Goal: Task Accomplishment & Management: Manage account settings

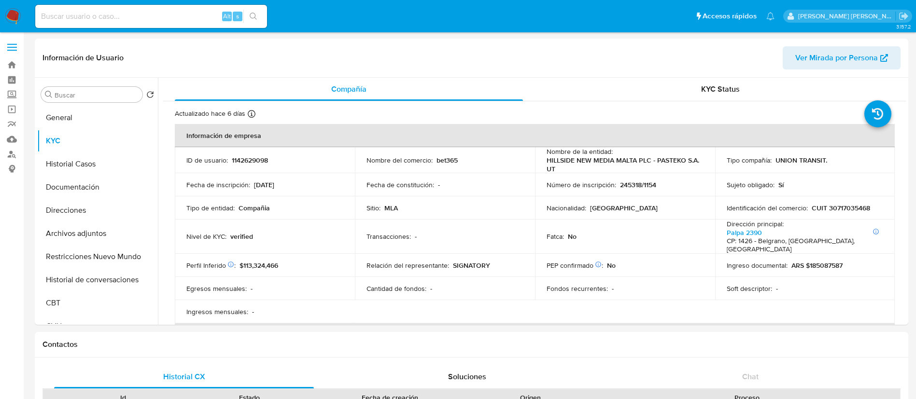
select select "10"
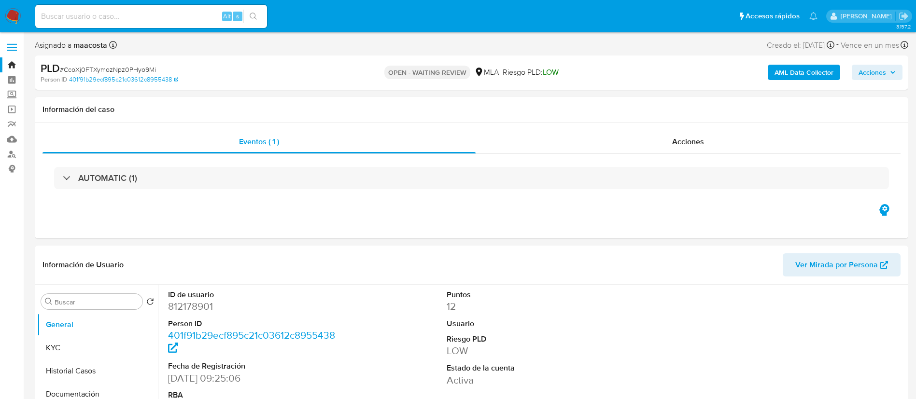
select select "10"
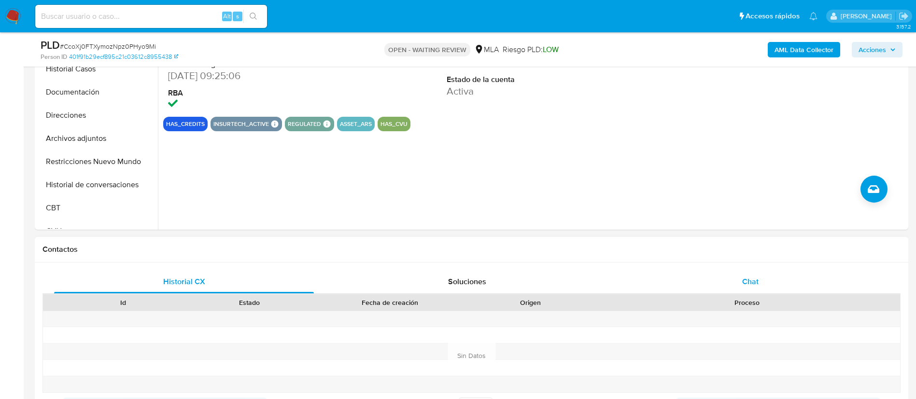
click at [758, 281] on span "Chat" at bounding box center [750, 281] width 16 height 11
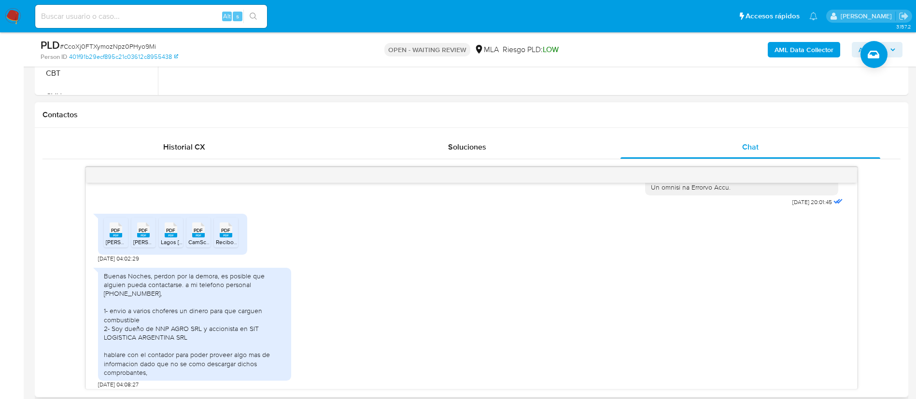
scroll to position [529, 0]
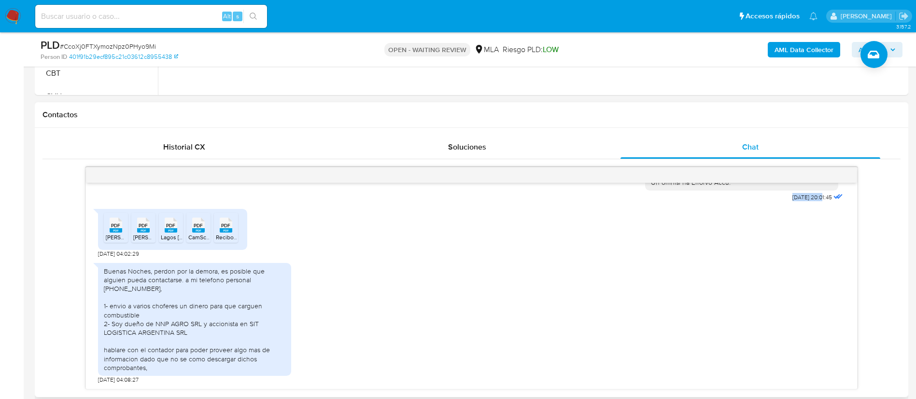
drag, startPoint x: 770, startPoint y: 197, endPoint x: 800, endPoint y: 201, distance: 29.8
click at [800, 201] on span "17/07/2025 20:01:45" at bounding box center [813, 198] width 40 height 8
copy span "17/07/2025"
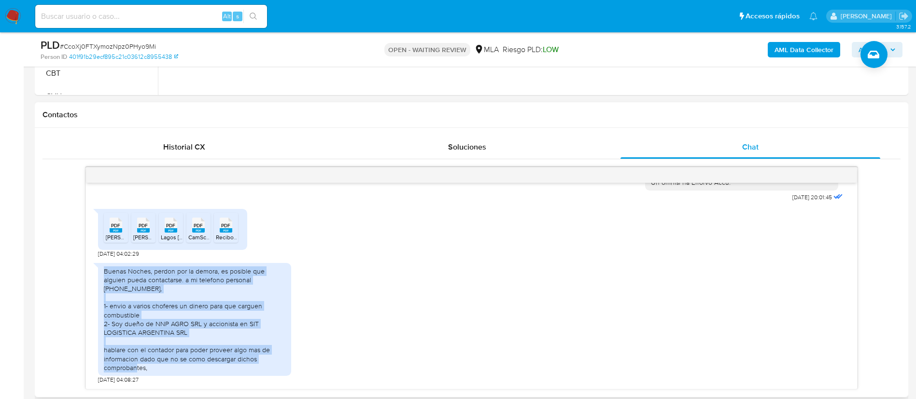
drag, startPoint x: 104, startPoint y: 271, endPoint x: 156, endPoint y: 378, distance: 118.4
click at [156, 378] on div "Buenas Noches, perdon por la demora, es posible que alguien pueda contactarse. …" at bounding box center [194, 321] width 193 height 126
copy div "Buenas Noches, perdon por la demora, es posible que alguien pueda contactarse. …"
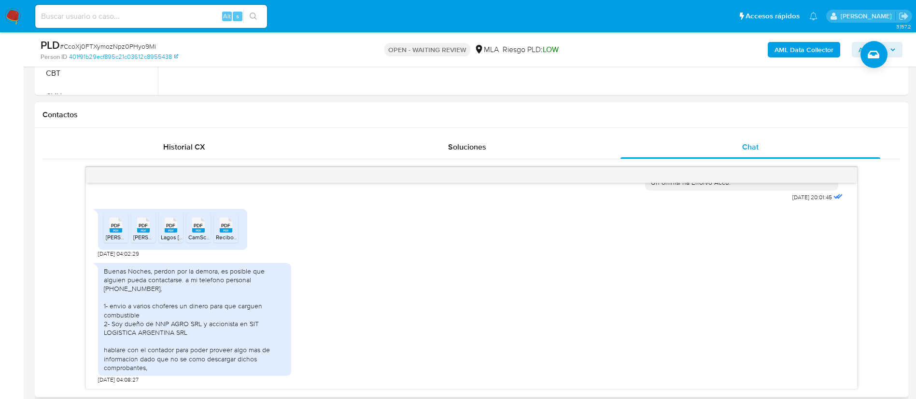
click at [99, 225] on div "PDF PDF Sueldo Junio.pdf PDF PDF Sueldo Abrill.pdf PDF PDF Lagos Villacorta Rod…" at bounding box center [172, 229] width 149 height 41
click at [112, 235] on span "Sueldo Junio.pdf" at bounding box center [133, 237] width 55 height 8
click at [141, 231] on rect at bounding box center [143, 230] width 13 height 4
click at [171, 230] on rect at bounding box center [171, 230] width 13 height 4
click at [204, 234] on icon "PDF" at bounding box center [198, 225] width 13 height 17
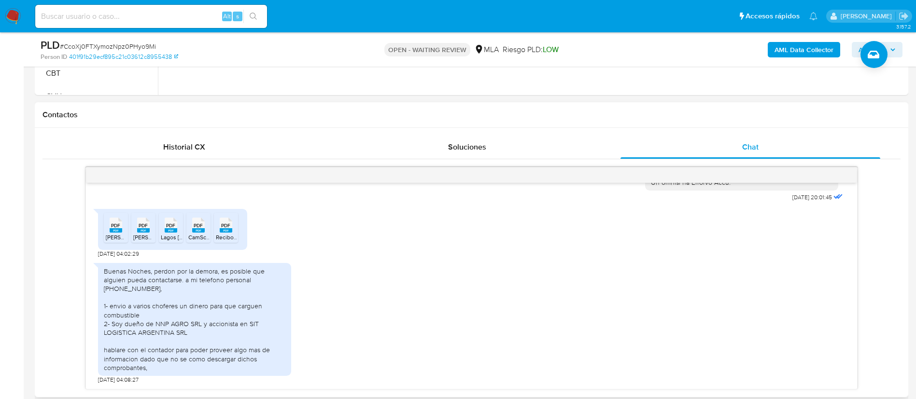
click at [222, 238] on span "Recibos de sueldo (1).pdf" at bounding box center [257, 237] width 83 height 8
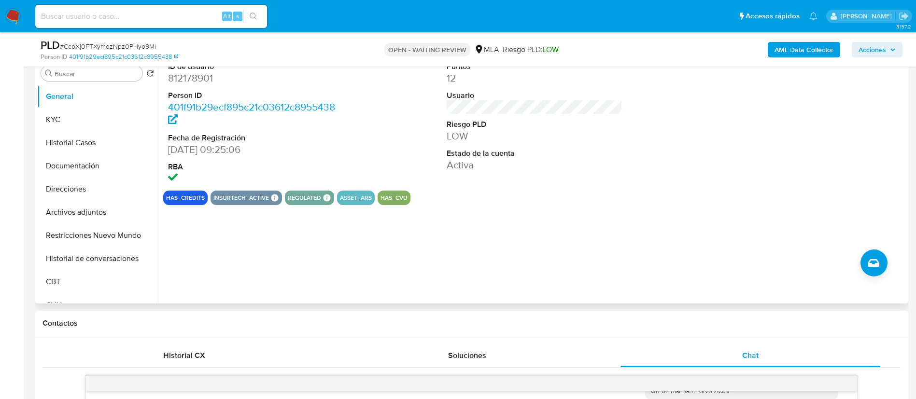
scroll to position [192, 0]
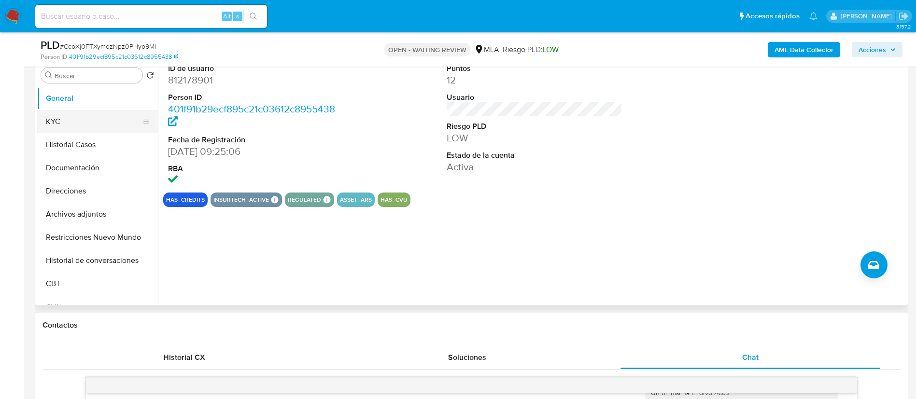
click at [57, 120] on button "KYC" at bounding box center [93, 121] width 113 height 23
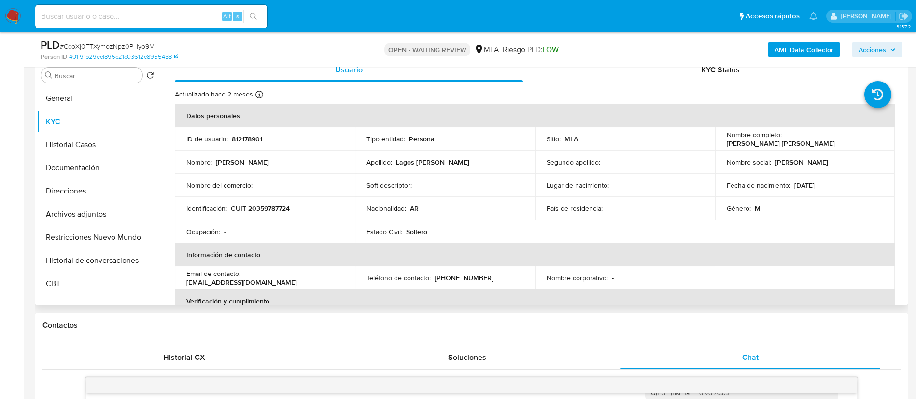
click at [868, 183] on div "Fecha de nacimiento : 25/03/1991" at bounding box center [805, 185] width 157 height 9
drag, startPoint x: 725, startPoint y: 146, endPoint x: 824, endPoint y: 146, distance: 98.5
click at [824, 146] on p "Rodrigo Augusto Lagos Villacorta" at bounding box center [781, 143] width 108 height 9
copy p "Rodrigo Augusto Lagos Villacorta"
click at [275, 207] on p "CUIT 20359787724" at bounding box center [260, 208] width 59 height 9
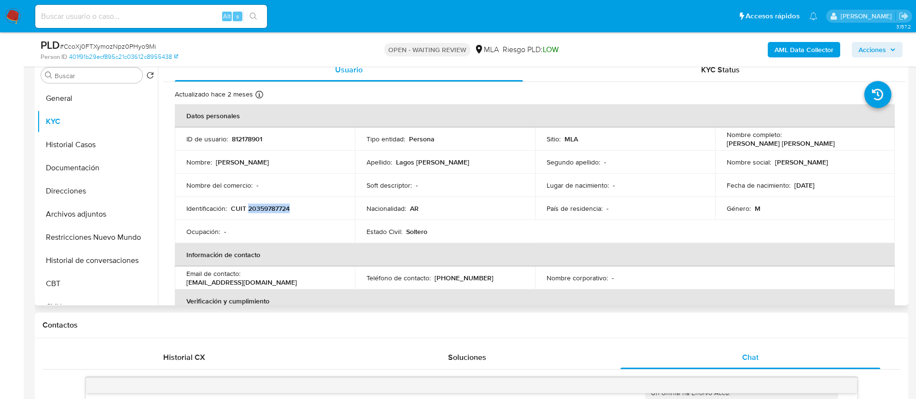
click at [275, 207] on p "CUIT 20359787724" at bounding box center [260, 208] width 59 height 9
copy p "20359787724"
drag, startPoint x: 722, startPoint y: 144, endPoint x: 828, endPoint y: 146, distance: 105.8
click at [828, 146] on td "Nombre completo : Rodrigo Augusto Lagos Villacorta" at bounding box center [805, 139] width 180 height 23
copy p "Rodrigo Augusto Lagos Villacorta"
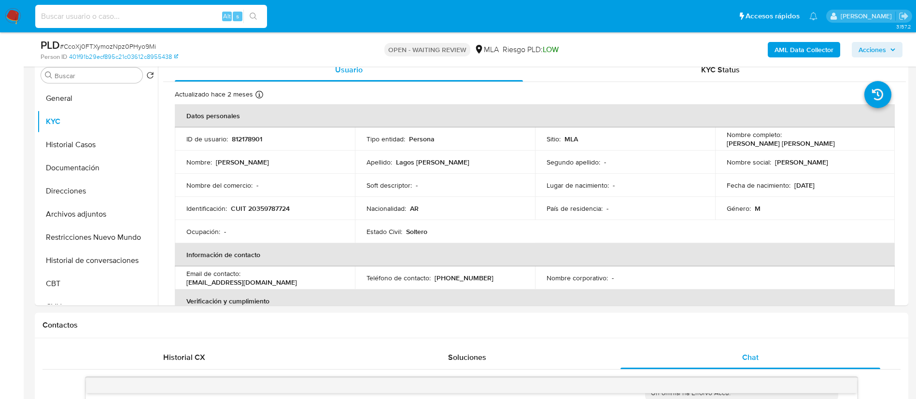
paste input "gN7IIzwZWcAzj0dgPIu6dAmj"
click at [185, 18] on input "gN7IIzwZWcAzj0dgPIu6dAmj" at bounding box center [151, 16] width 232 height 13
type input "gN7IIzwZWcAzj0dgPIu6dAmj"
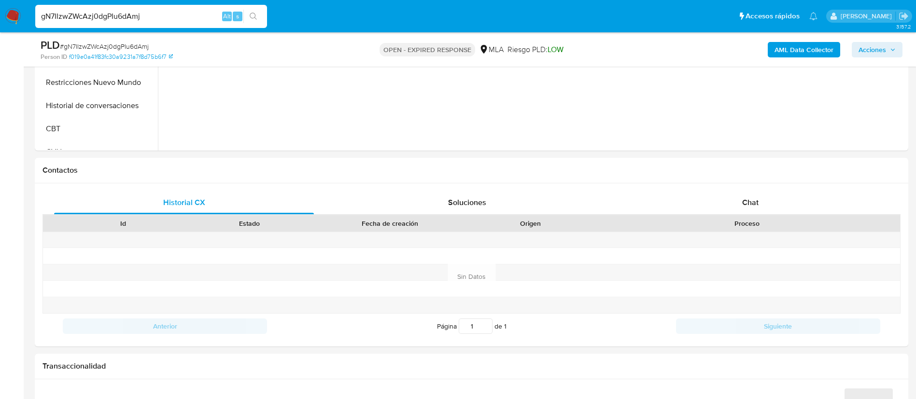
scroll to position [390, 0]
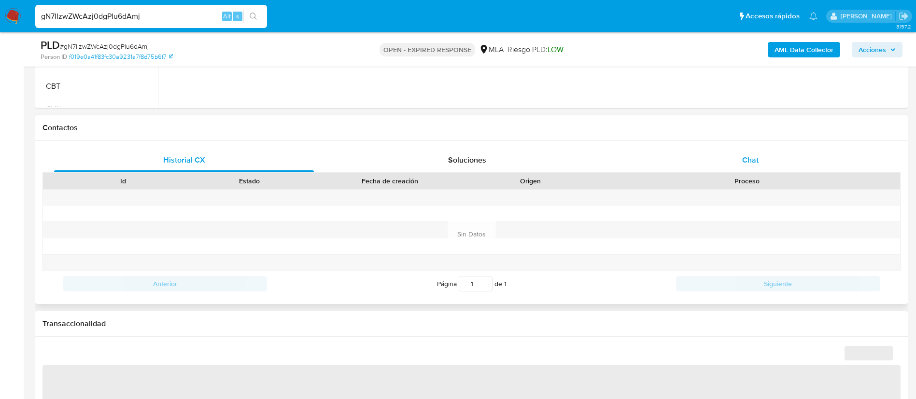
click at [759, 158] on div "Chat" at bounding box center [751, 160] width 260 height 23
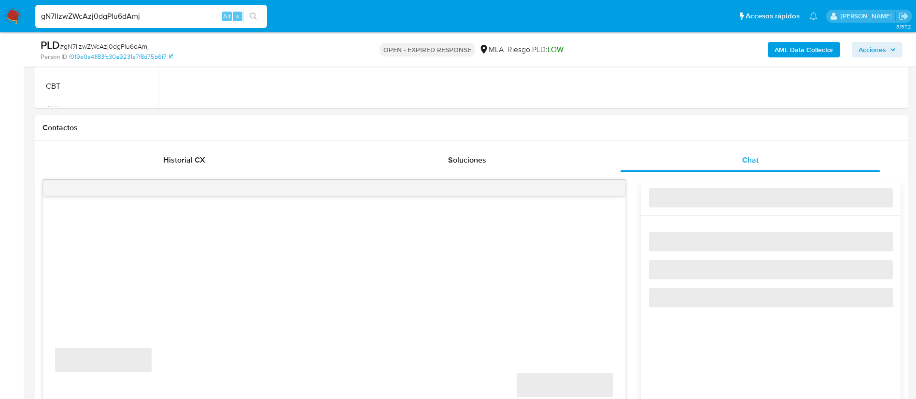
select select "10"
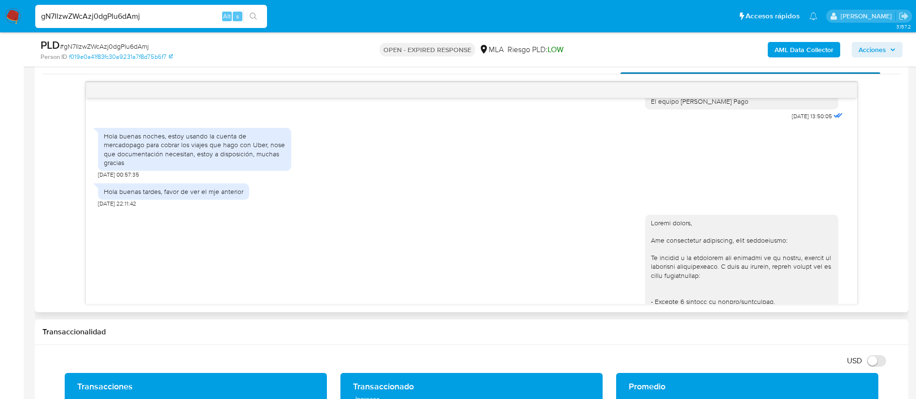
scroll to position [703, 0]
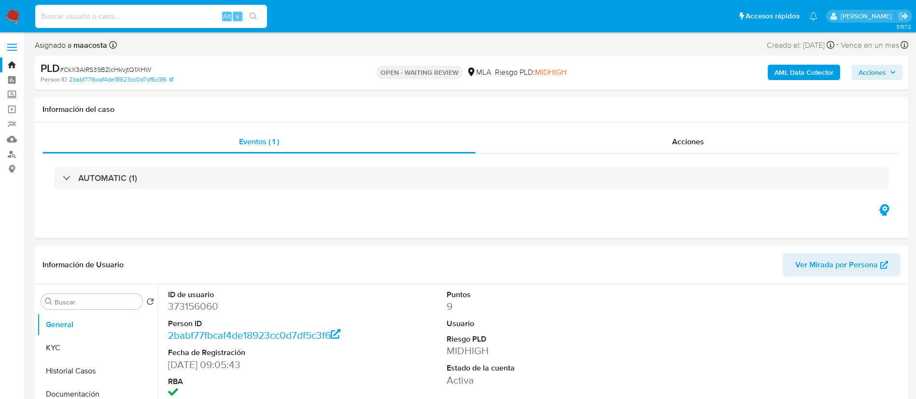
select select "10"
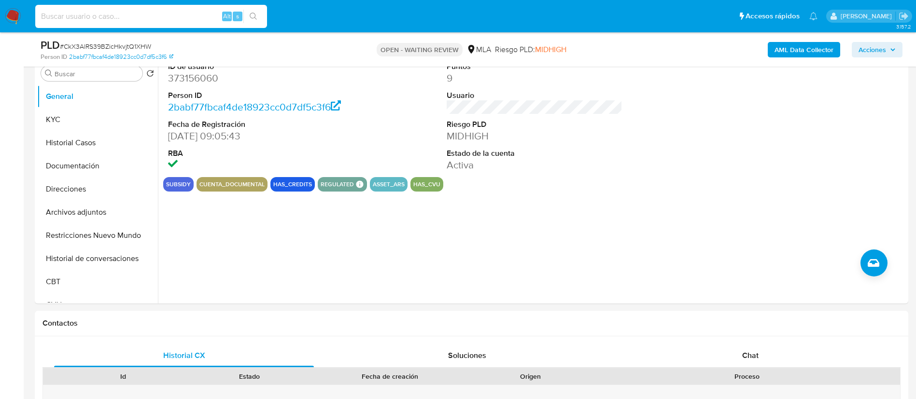
scroll to position [198, 0]
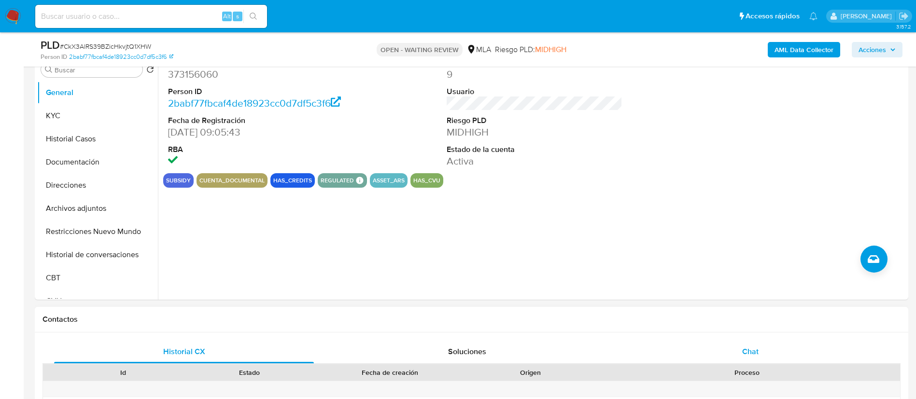
click at [755, 355] on span "Chat" at bounding box center [750, 351] width 16 height 11
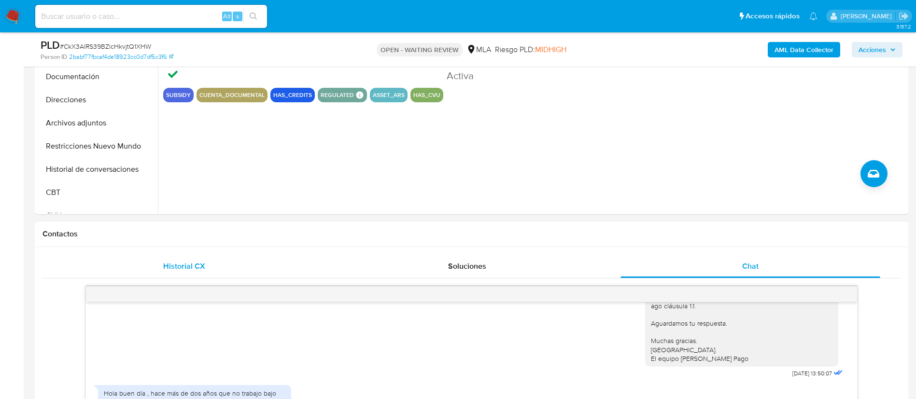
scroll to position [281, 0]
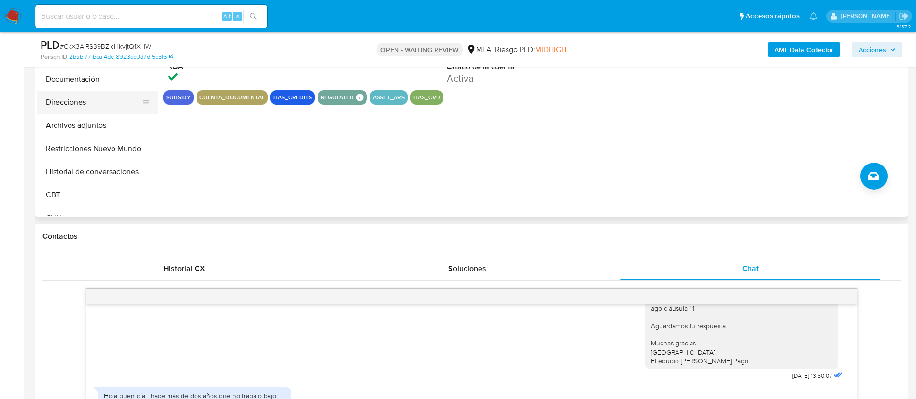
click at [85, 100] on button "Direcciones" at bounding box center [93, 102] width 113 height 23
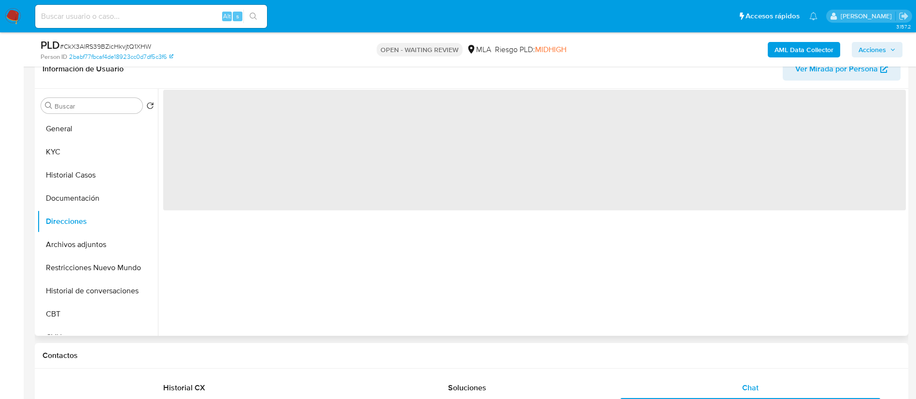
scroll to position [161, 0]
click at [67, 151] on button "KYC" at bounding box center [93, 153] width 113 height 23
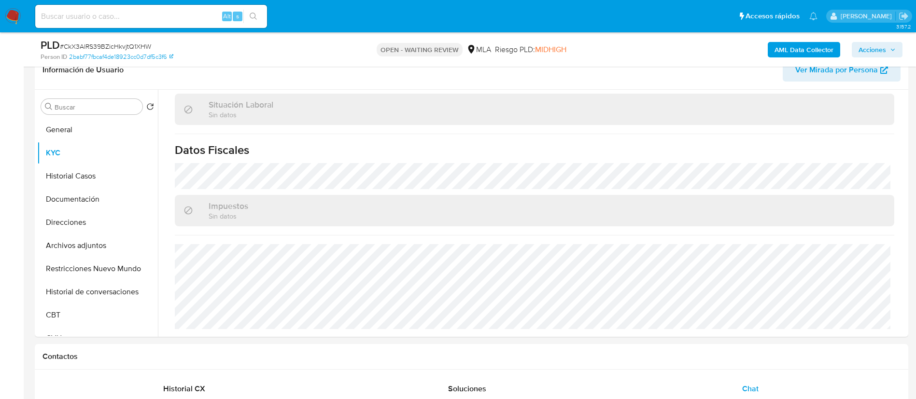
scroll to position [494, 0]
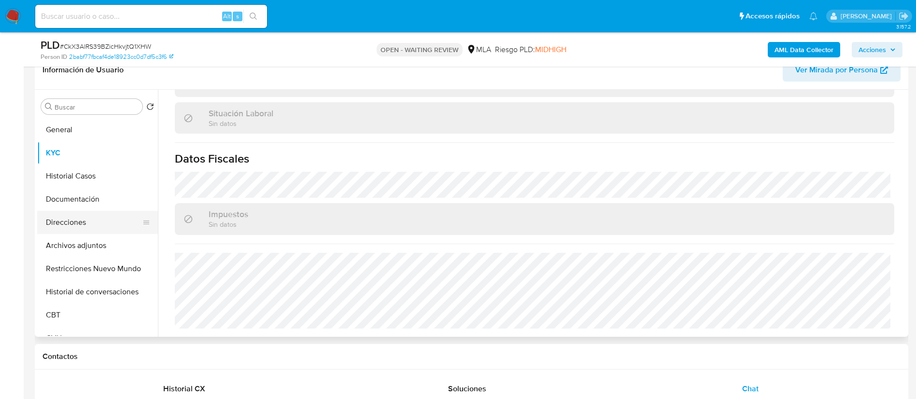
click at [77, 223] on button "Direcciones" at bounding box center [93, 222] width 113 height 23
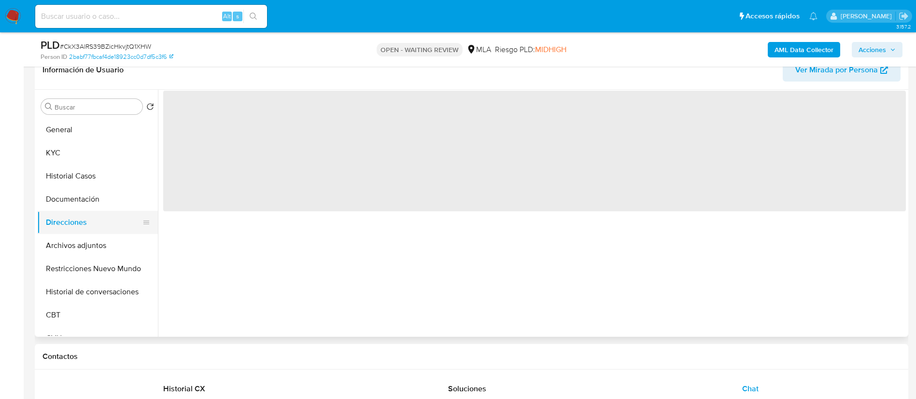
scroll to position [0, 0]
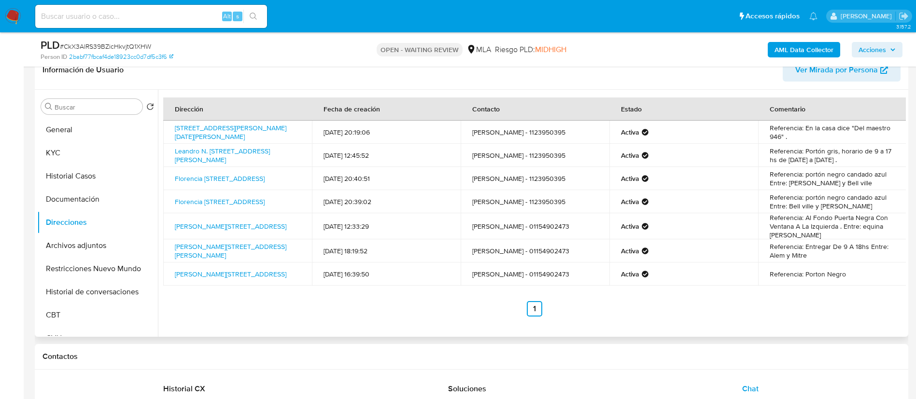
click at [169, 129] on td "Padre Ustarroz 946, San Miguel, Buenos Aires, 1663, Argentina 946" at bounding box center [237, 132] width 149 height 23
copy td "Padre Ustarroz 946, San Miguel, Buenos Aires, 1663, Argentina 946"
click at [59, 142] on button "KYC" at bounding box center [93, 153] width 113 height 23
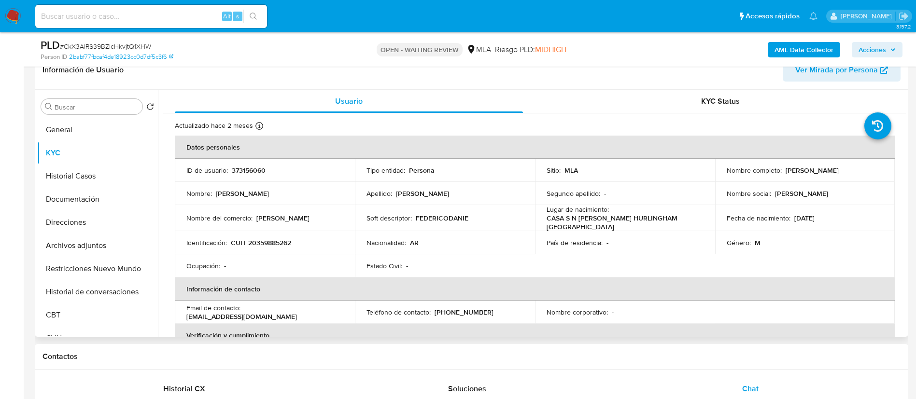
click at [278, 242] on p "CUIT 20359885262" at bounding box center [261, 243] width 60 height 9
copy p "20359885262"
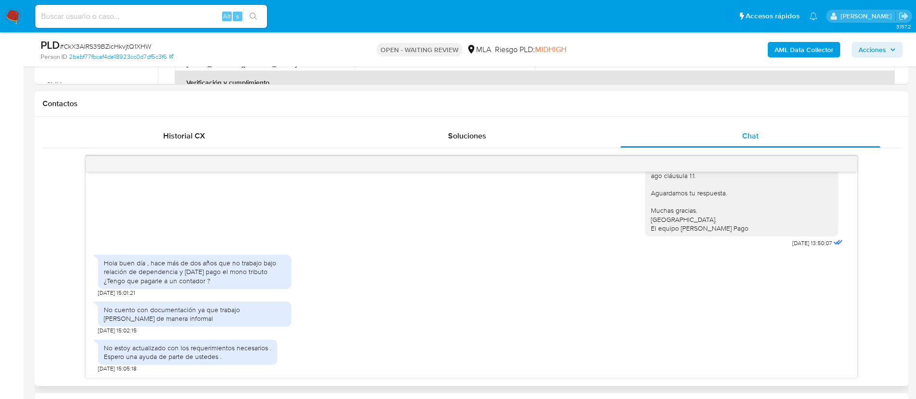
scroll to position [414, 0]
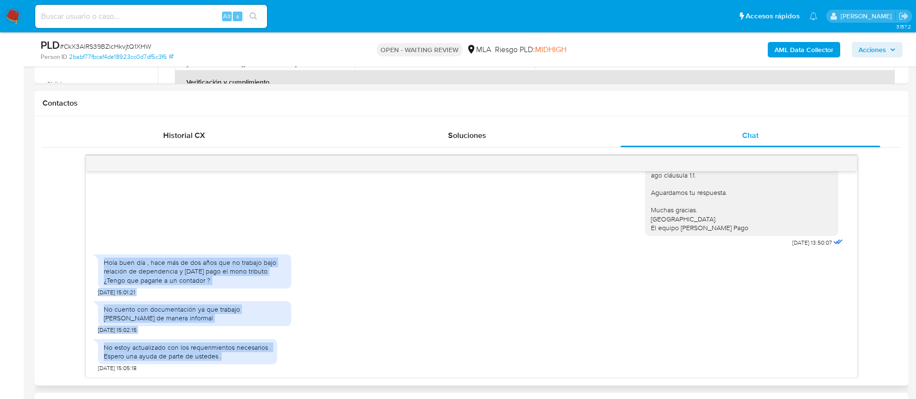
drag, startPoint x: 105, startPoint y: 266, endPoint x: 236, endPoint y: 360, distance: 161.7
click at [236, 360] on div "17/07/2025 20:01:44 Hola, Esperamos que te encuentres muy bien. Te consultamos …" at bounding box center [471, 274] width 771 height 206
copy div "Hola buen día , hace más de dos años que no trabajo bajo relación de dependenci…"
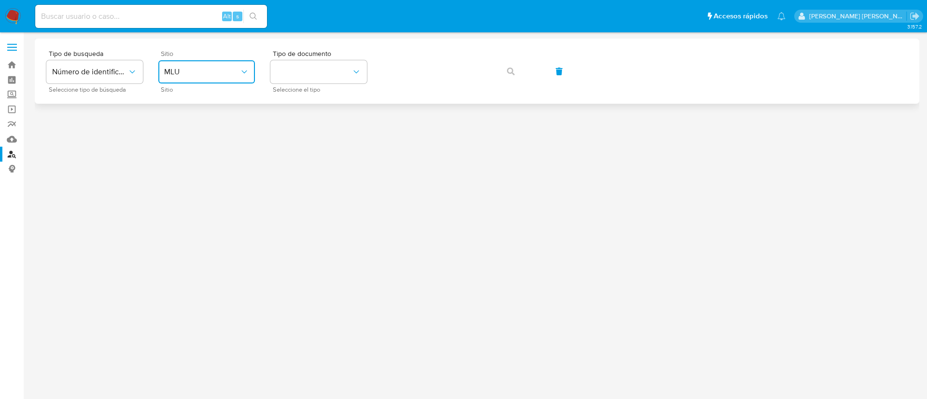
click at [219, 60] on button "MLU" at bounding box center [206, 71] width 97 height 23
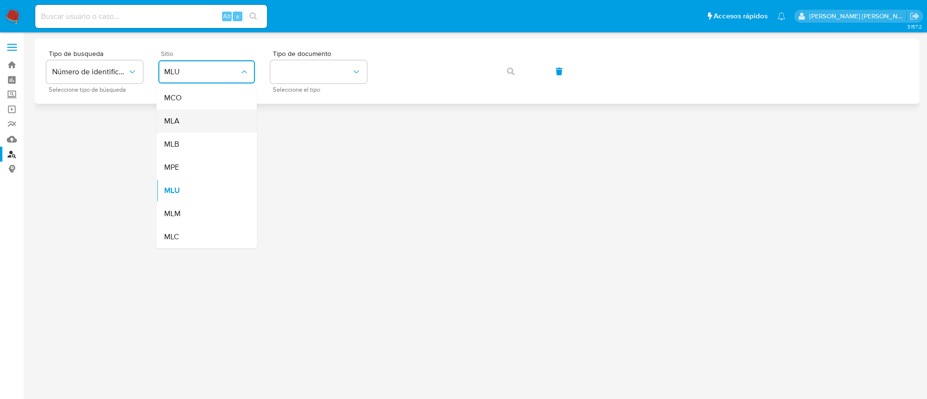
click at [196, 119] on div "MLA" at bounding box center [203, 121] width 79 height 23
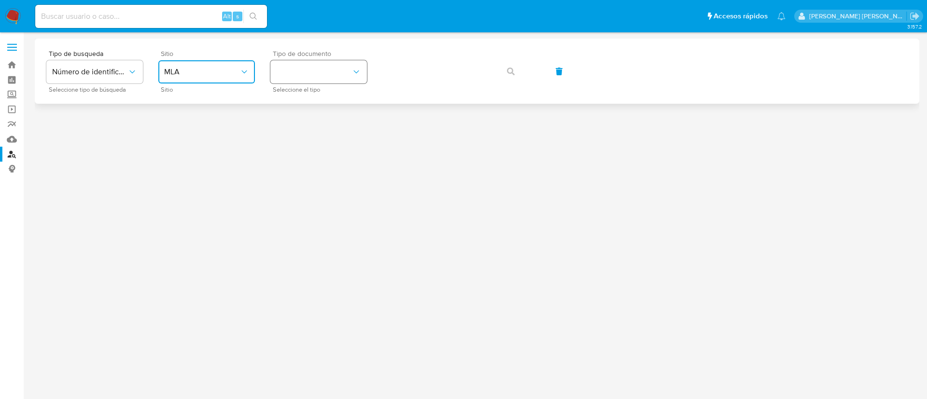
click at [302, 80] on button "identificationType" at bounding box center [318, 71] width 97 height 23
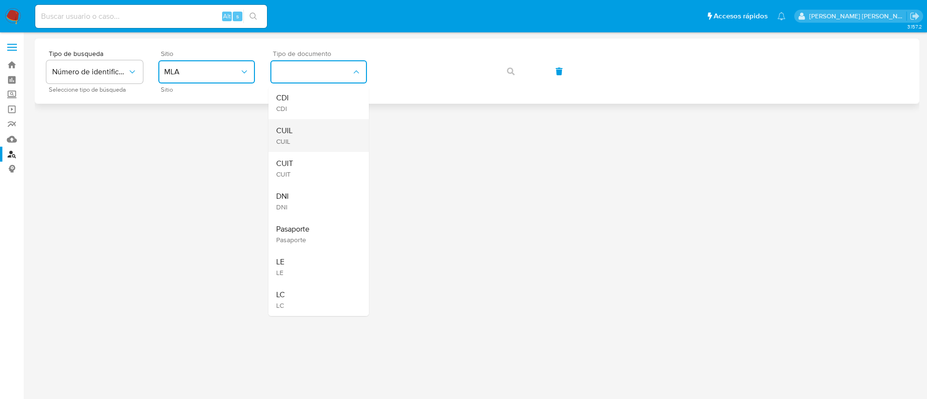
click at [296, 126] on div "CUIL CUIL" at bounding box center [315, 135] width 79 height 33
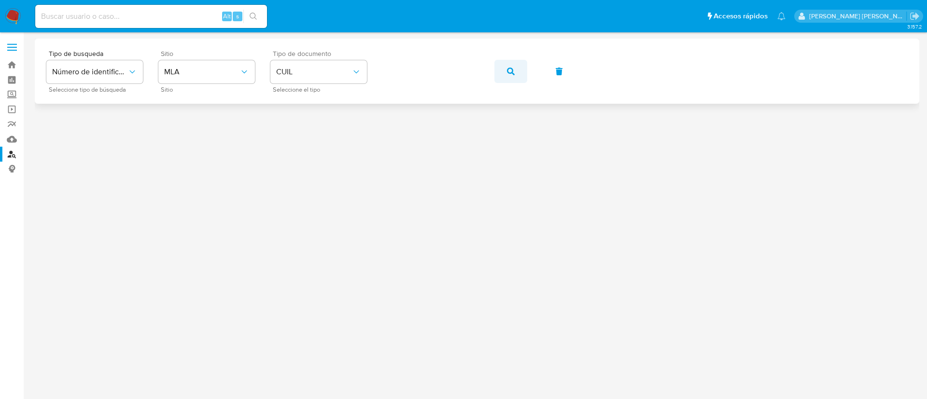
click at [519, 68] on button "button" at bounding box center [511, 71] width 33 height 23
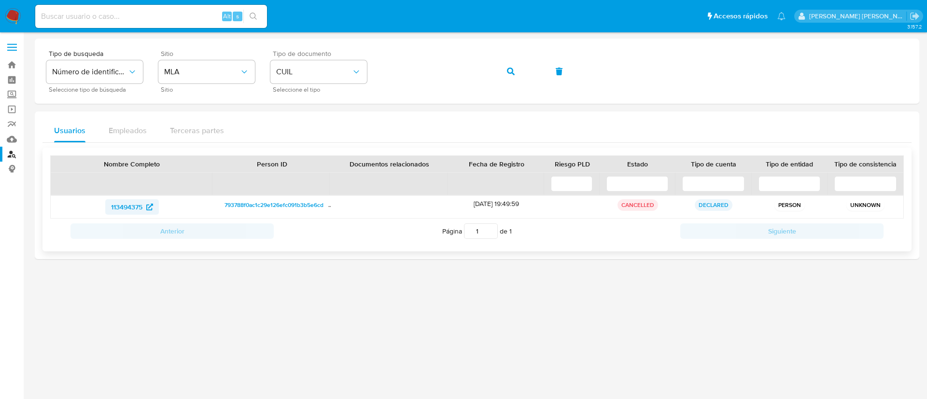
click at [140, 205] on span "113494375" at bounding box center [126, 206] width 31 height 15
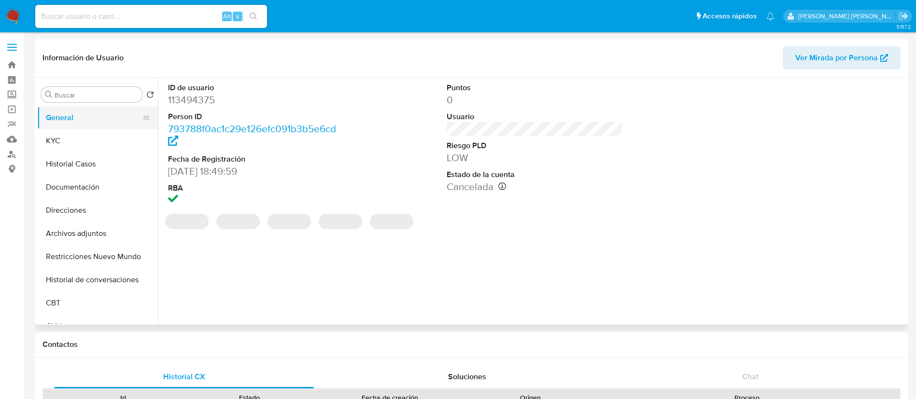
select select "10"
click at [78, 135] on button "KYC" at bounding box center [93, 140] width 113 height 23
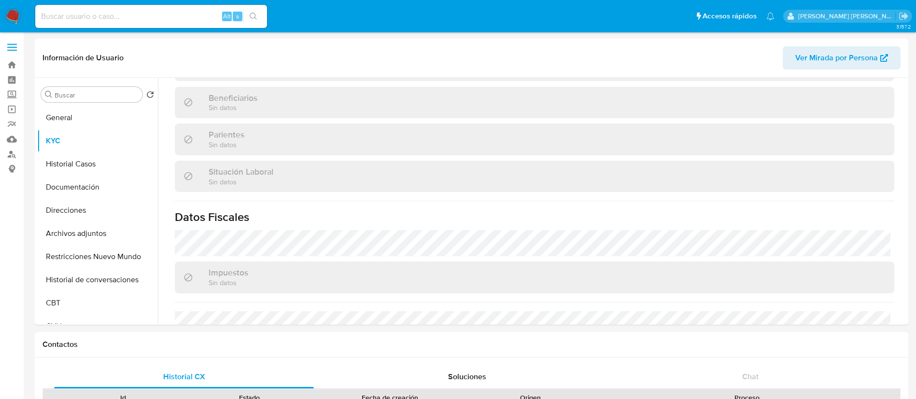
scroll to position [476, 0]
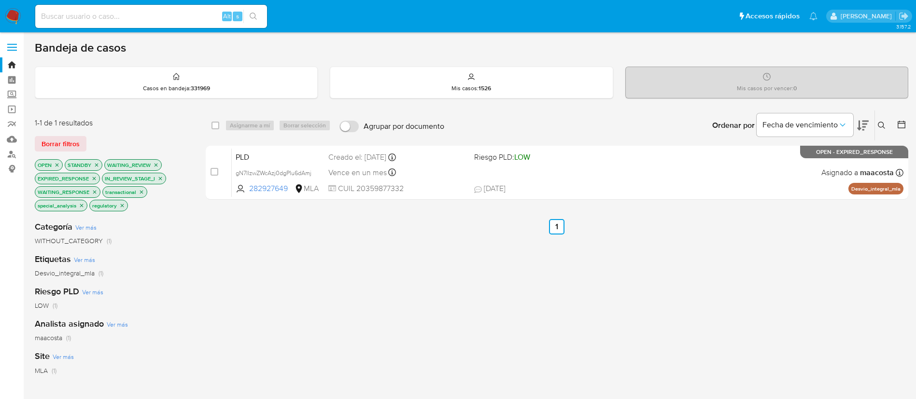
click at [883, 123] on icon at bounding box center [882, 126] width 8 height 8
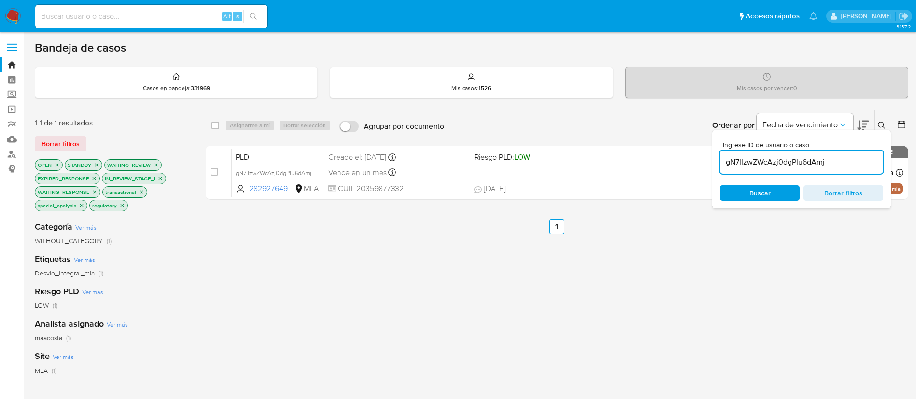
click at [795, 157] on input "gN7IIzwZWcAzj0dgPIu6dAmj" at bounding box center [801, 162] width 163 height 13
type input "gN7IIzwZWcAzj0dgPIu6dAmj"
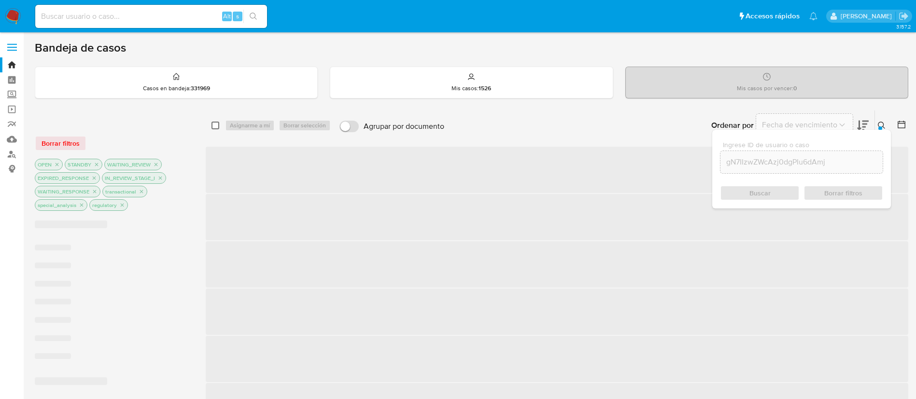
click at [214, 122] on input "checkbox" at bounding box center [216, 126] width 8 height 8
checkbox input "true"
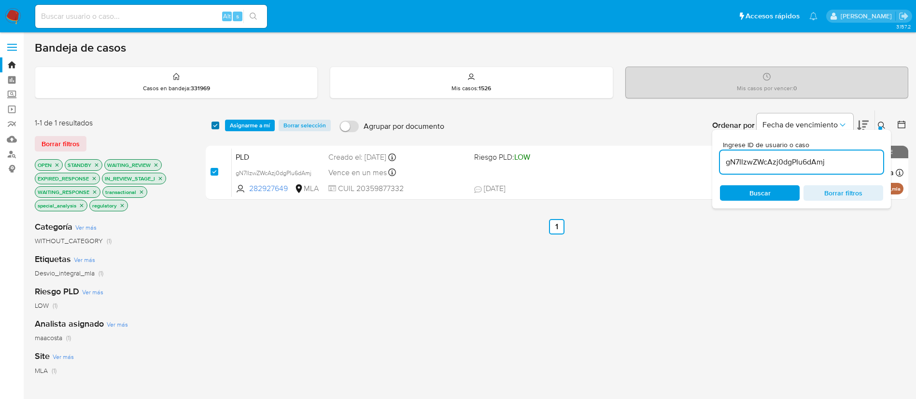
checkbox input "true"
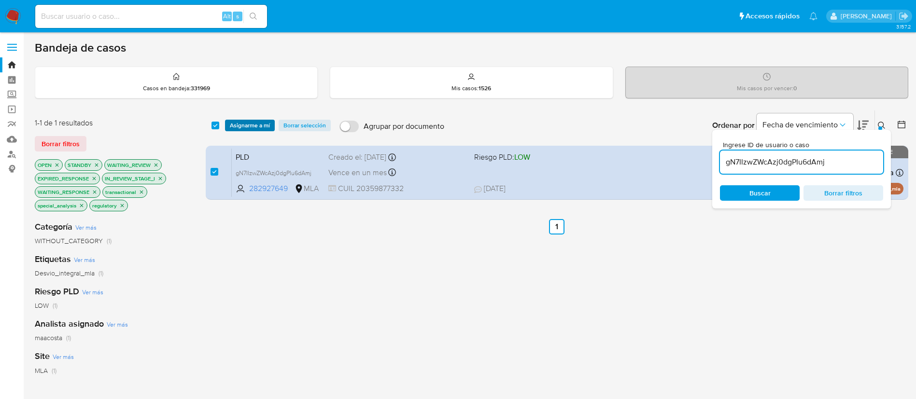
click at [234, 125] on span "Asignarme a mí" at bounding box center [250, 126] width 40 height 10
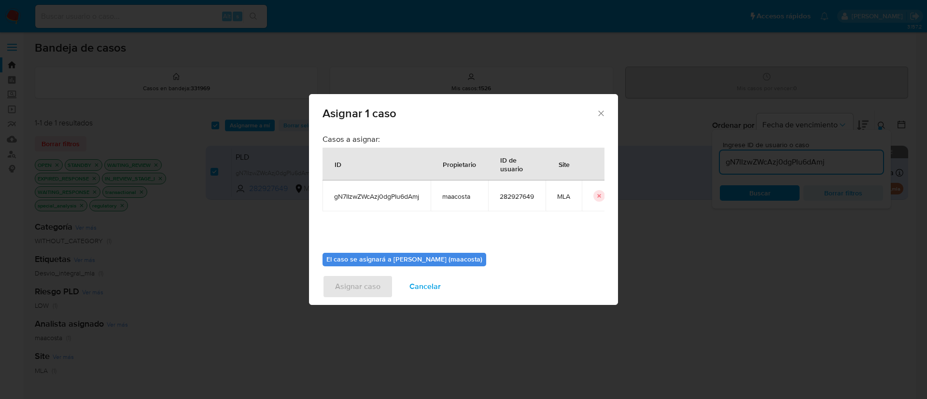
scroll to position [50, 0]
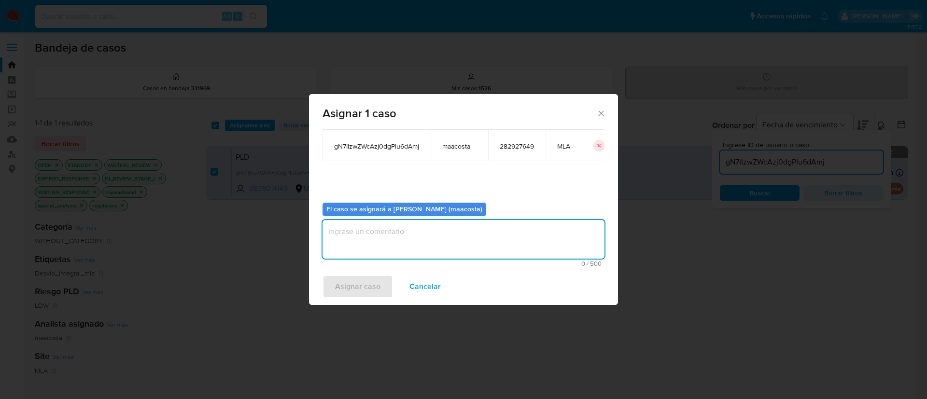
click at [385, 237] on textarea "assign-modal" at bounding box center [464, 239] width 282 height 39
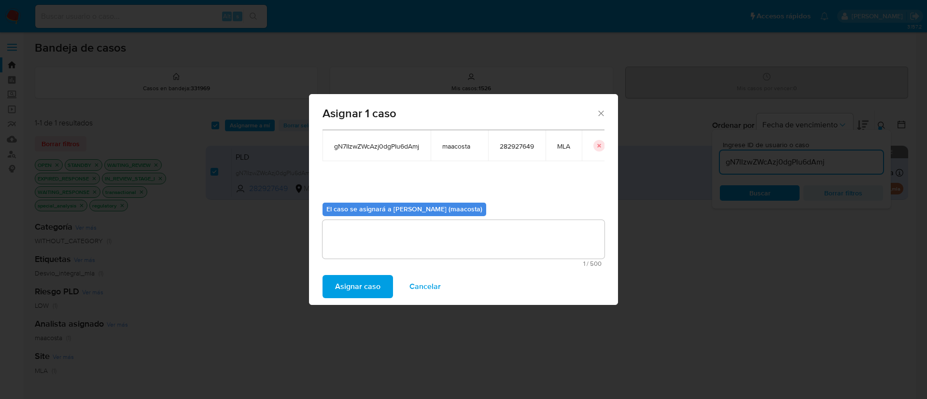
click at [356, 286] on span "Asignar caso" at bounding box center [357, 286] width 45 height 21
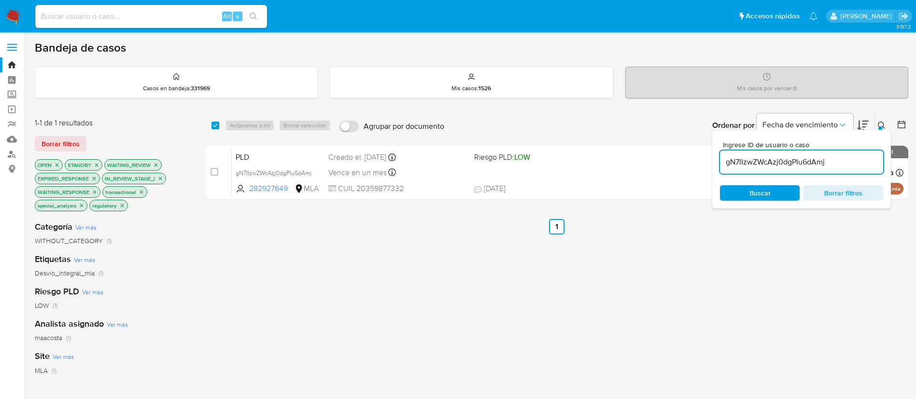
paste input "O0QzSNHB3wFGTgddhIrBOmQo"
click at [819, 166] on input "gN7IIzwZWcAzj0dgPIu6dAmj" at bounding box center [801, 162] width 163 height 13
type input "O0QzSNHB3wFGTgddhIrBOmQo"
click at [214, 123] on input "checkbox" at bounding box center [216, 126] width 8 height 8
checkbox input "true"
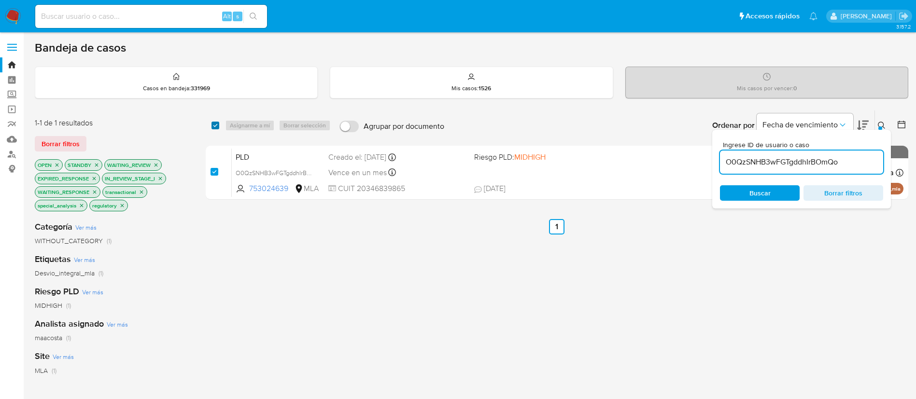
checkbox input "true"
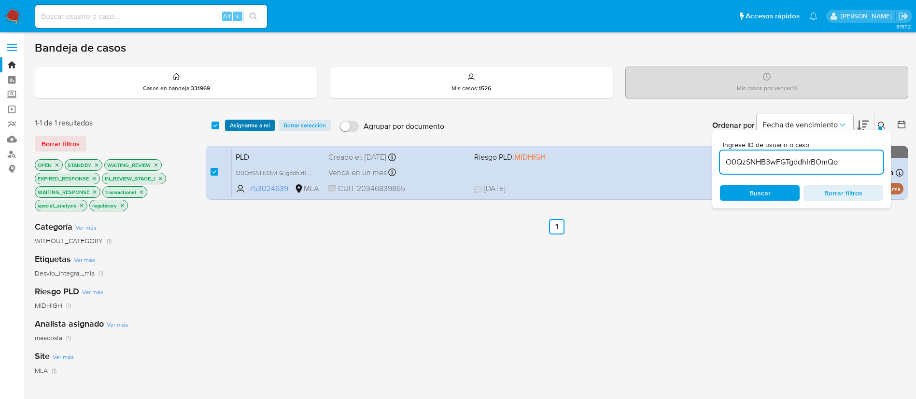
click at [240, 122] on span "Asignarme a mí" at bounding box center [250, 126] width 40 height 10
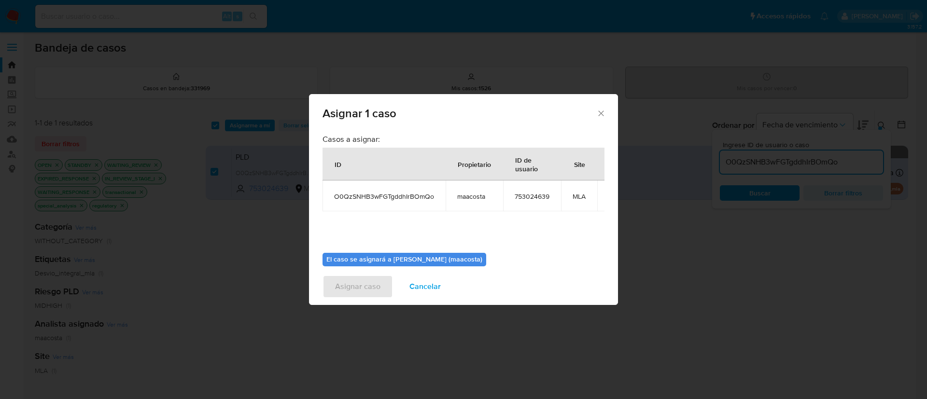
scroll to position [61, 0]
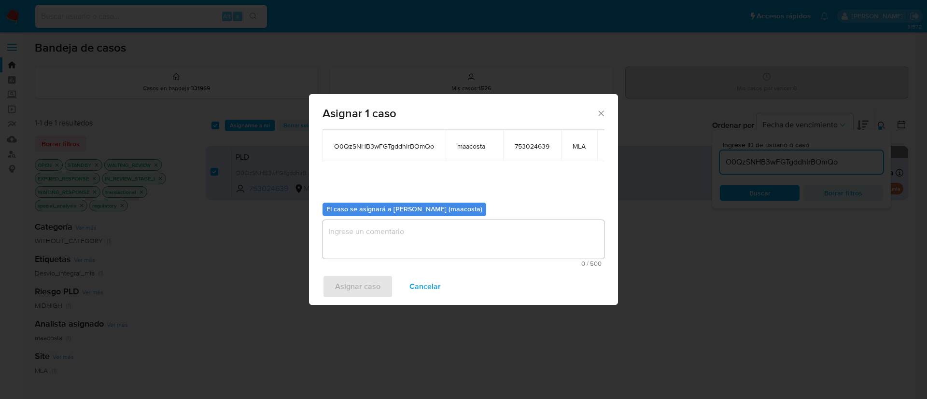
click at [369, 231] on textarea "assign-modal" at bounding box center [464, 239] width 282 height 39
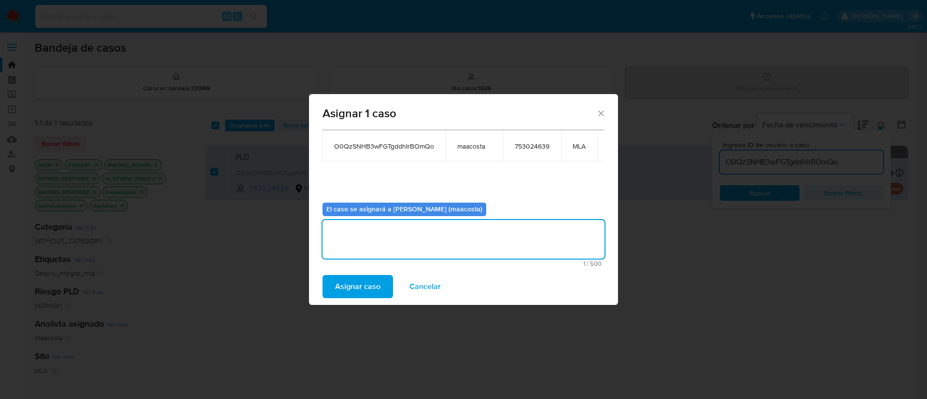
click at [354, 279] on span "Asignar caso" at bounding box center [357, 286] width 45 height 21
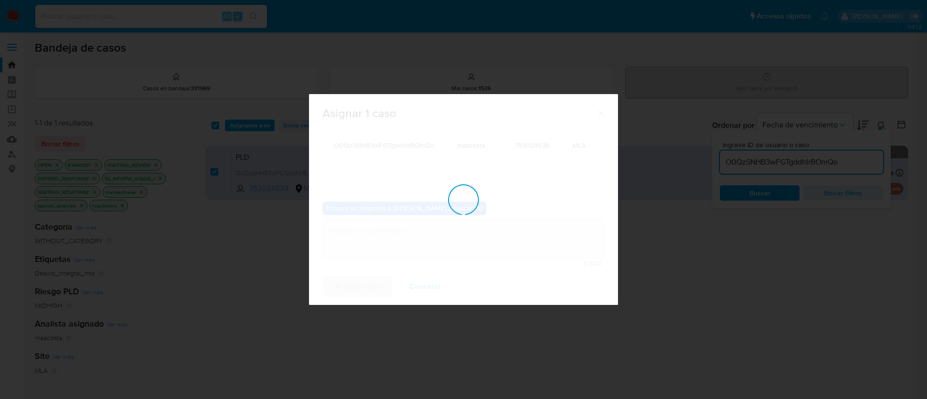
scroll to position [58, 0]
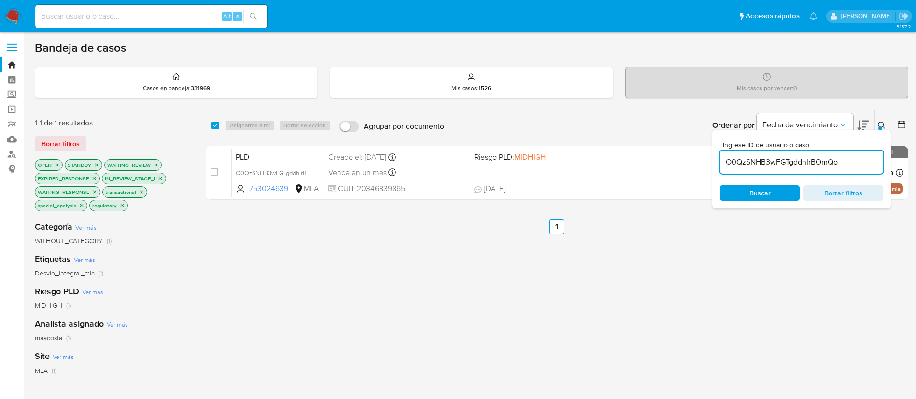
click at [782, 167] on input "O0QzSNHB3wFGTgddhIrBOmQo" at bounding box center [801, 162] width 163 height 13
paste input "v3Gy2n8UaQxjPA50swKRoUrY"
type input "v3Gy2n8UaQxjPA50swKRoUrY"
click at [218, 124] on input "checkbox" at bounding box center [216, 126] width 8 height 8
checkbox input "true"
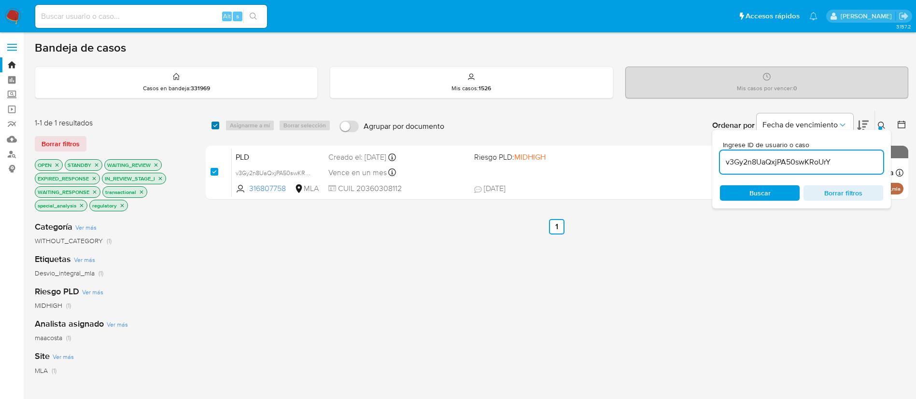
checkbox input "true"
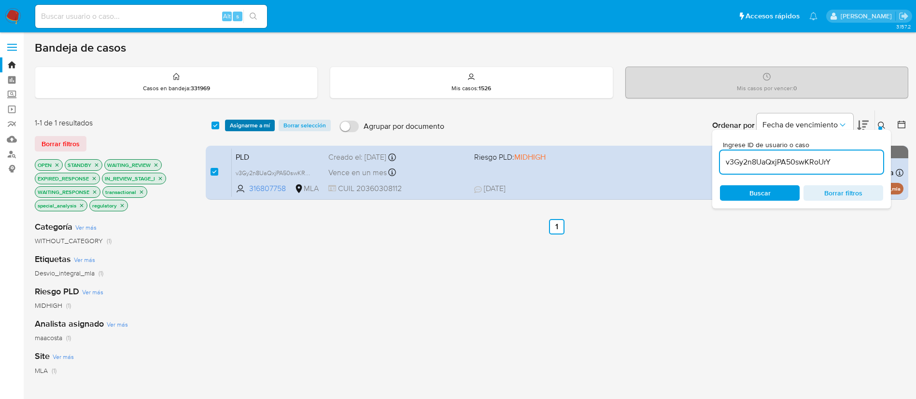
click at [233, 124] on span "Asignarme a mí" at bounding box center [250, 126] width 40 height 10
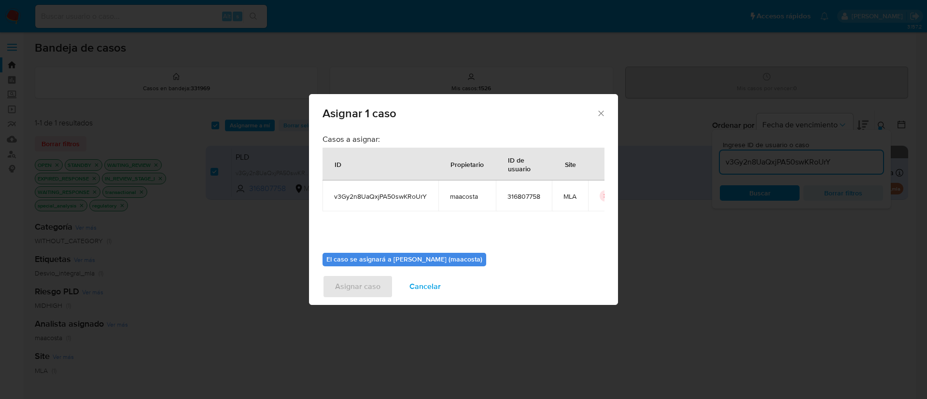
scroll to position [50, 0]
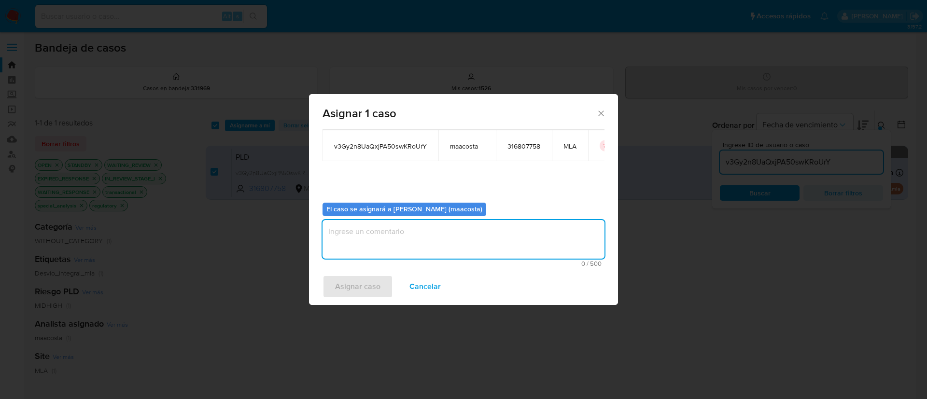
click at [381, 241] on textarea "assign-modal" at bounding box center [464, 239] width 282 height 39
click at [364, 292] on span "Asignar caso" at bounding box center [357, 286] width 45 height 21
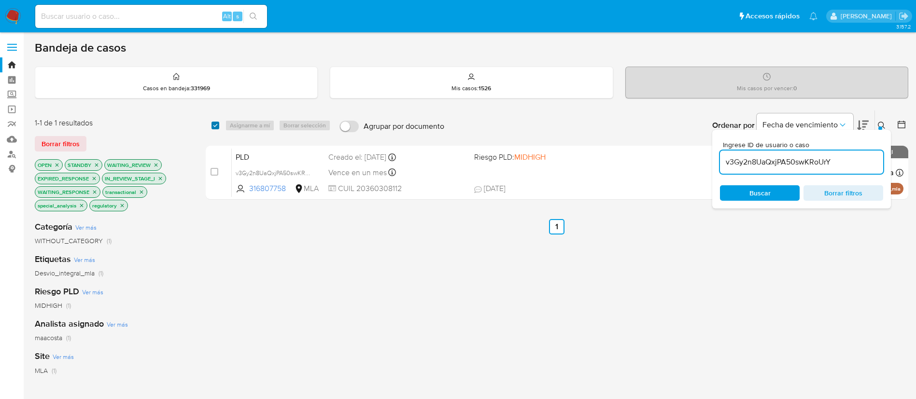
click at [216, 128] on input "checkbox" at bounding box center [216, 126] width 8 height 8
checkbox input "true"
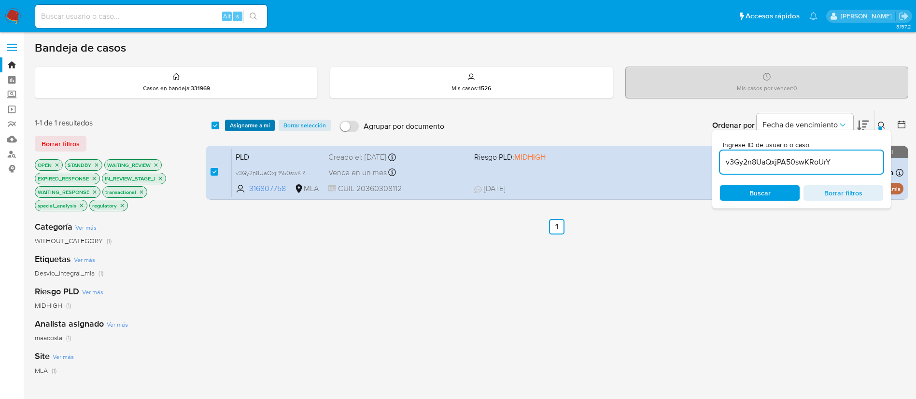
click at [239, 121] on span "Asignarme a mí" at bounding box center [250, 126] width 40 height 10
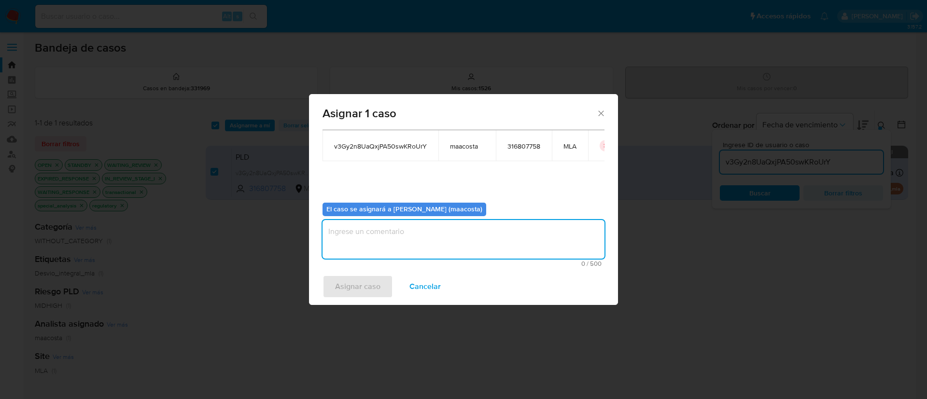
click at [350, 247] on textarea "assign-modal" at bounding box center [464, 239] width 282 height 39
click at [344, 287] on span "Asignar caso" at bounding box center [357, 286] width 45 height 21
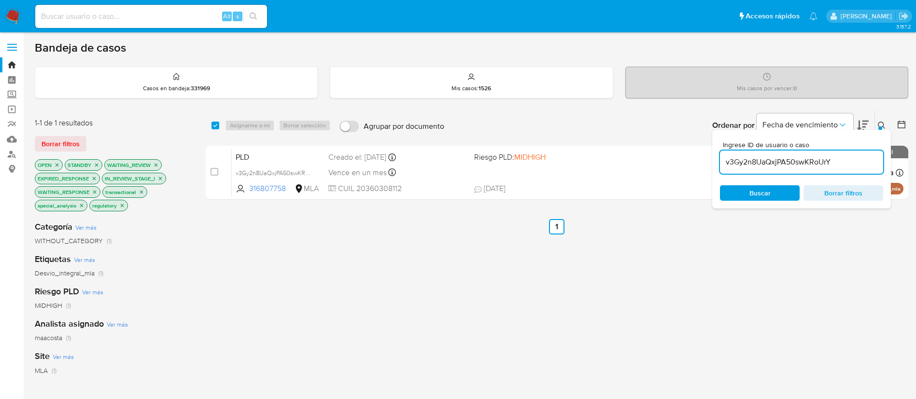
paste input "J9dpMUqE4TU3wrhSbsMuq1zA"
click at [776, 163] on input "J9dpMUqE4TU3wrhSbsMuq1zA" at bounding box center [801, 162] width 163 height 13
type input "J9dpMUqE4TU3wrhSbsMuq1zA"
click at [213, 123] on input "checkbox" at bounding box center [216, 126] width 8 height 8
checkbox input "true"
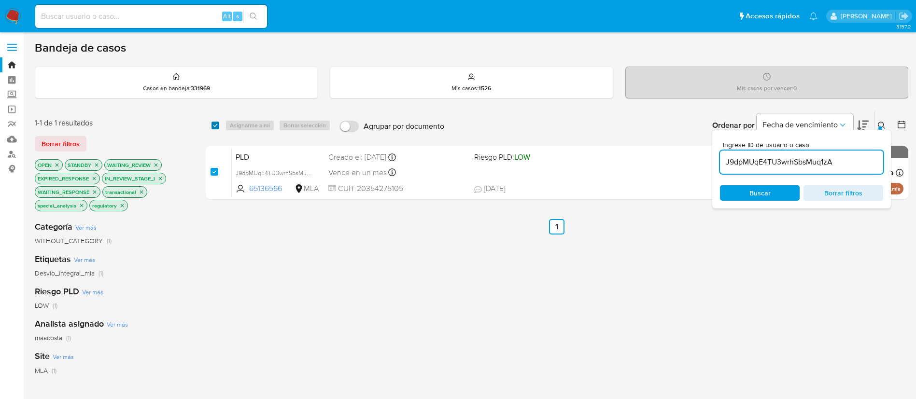
checkbox input "true"
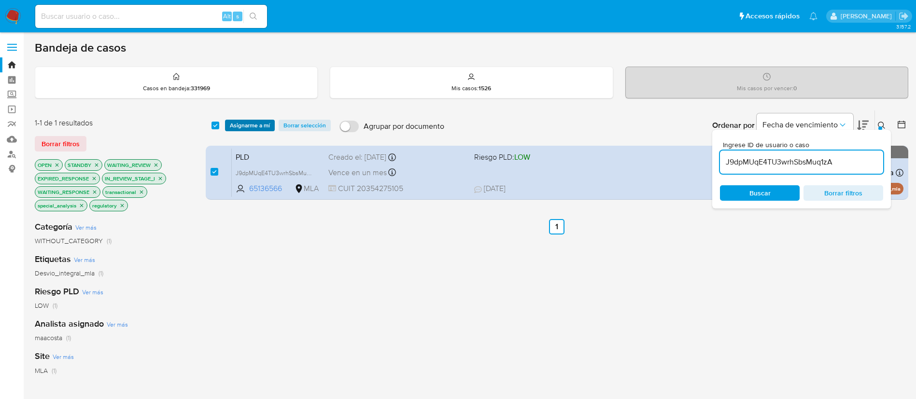
click at [229, 123] on button "Asignarme a mí" at bounding box center [250, 126] width 50 height 12
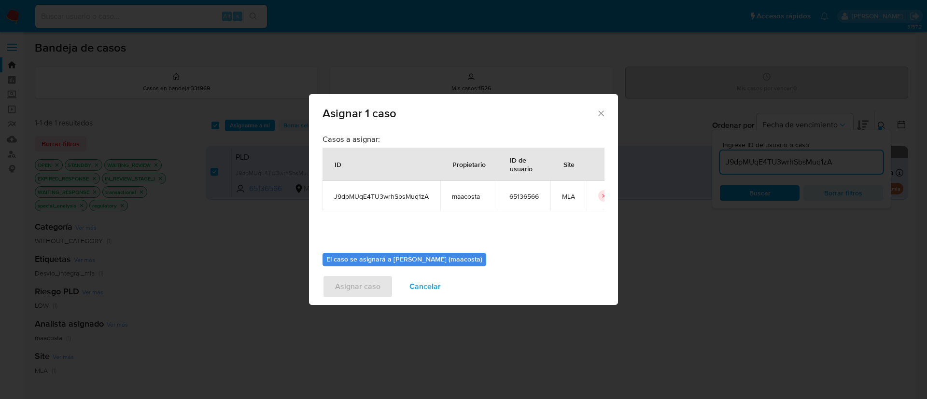
scroll to position [50, 0]
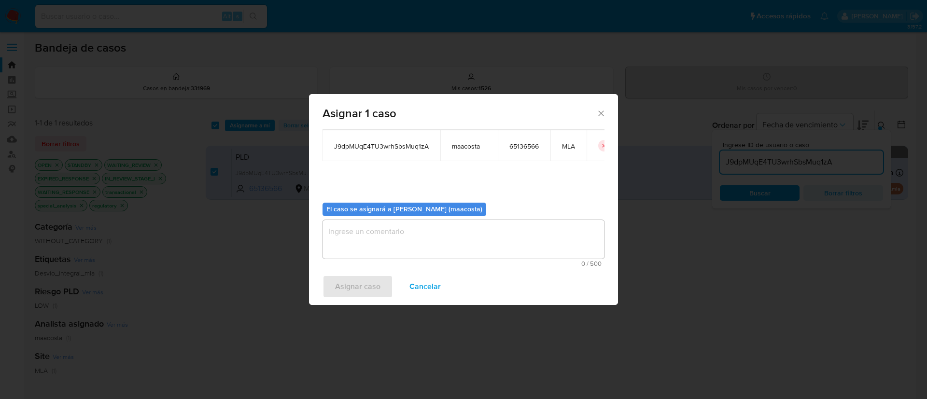
click at [352, 242] on textarea "assign-modal" at bounding box center [464, 239] width 282 height 39
click at [344, 281] on span "Asignar caso" at bounding box center [357, 286] width 45 height 21
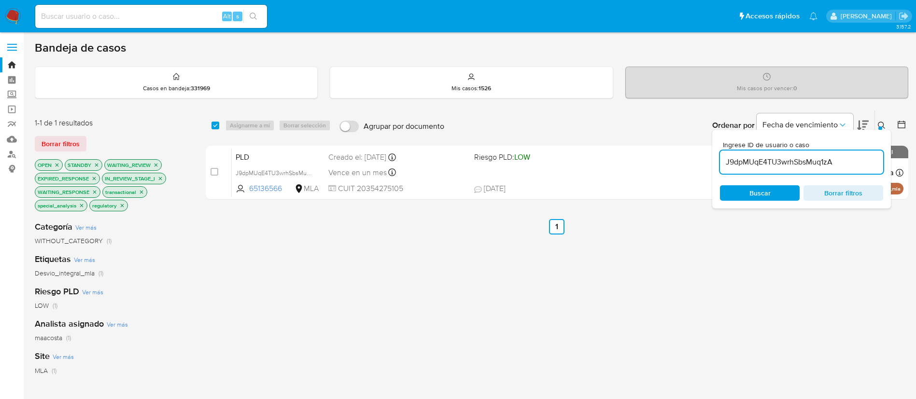
paste input "wyqHVqe5xLbcMznU1u4qyCJ7"
click at [737, 165] on input "J9dpMUqE4TU3wrhSbsMuq1zA" at bounding box center [801, 162] width 163 height 13
type input "wyqHVqe5xLbcMznU1u4qyCJ7"
click at [217, 125] on input "checkbox" at bounding box center [216, 126] width 8 height 8
checkbox input "true"
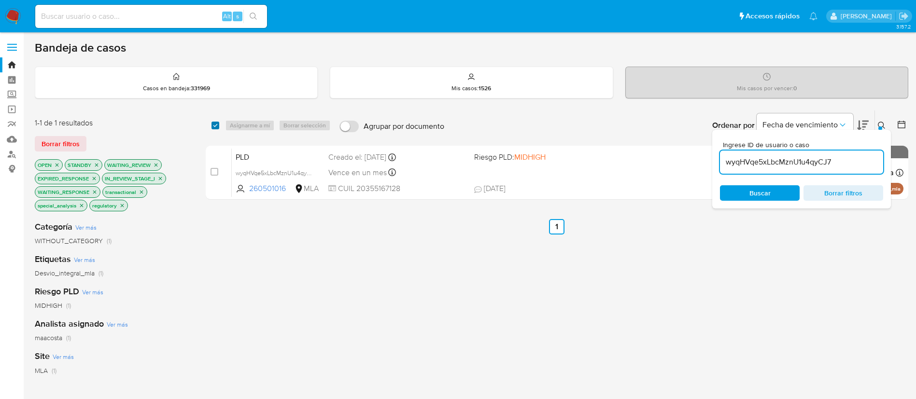
checkbox input "true"
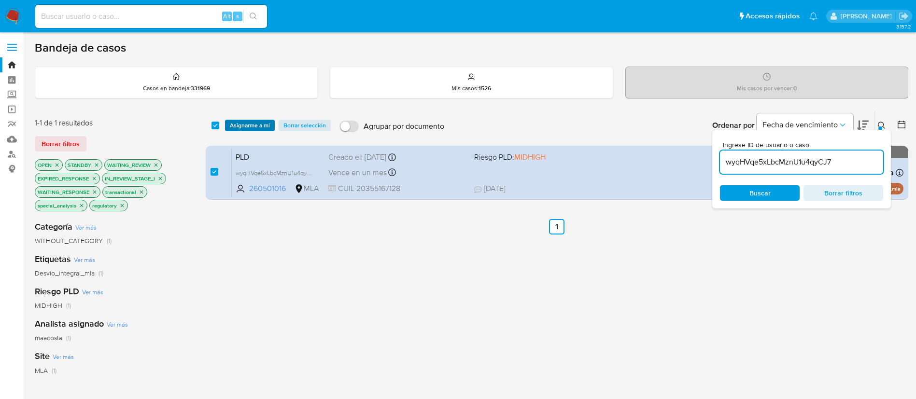
click at [237, 126] on span "Asignarme a mí" at bounding box center [250, 126] width 40 height 10
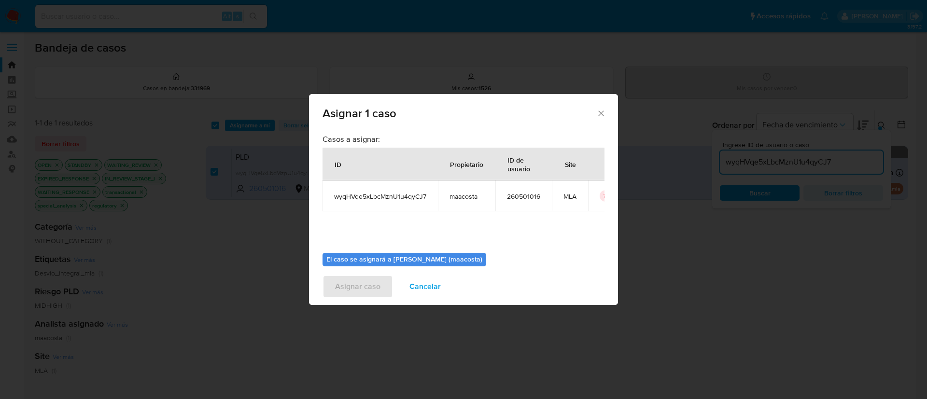
scroll to position [50, 0]
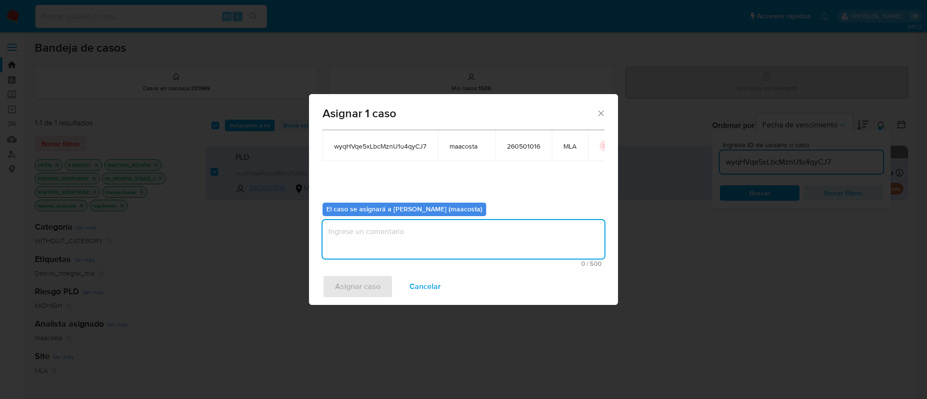
click at [448, 240] on textarea "assign-modal" at bounding box center [464, 239] width 282 height 39
click at [356, 283] on span "Asignar caso" at bounding box center [357, 286] width 45 height 21
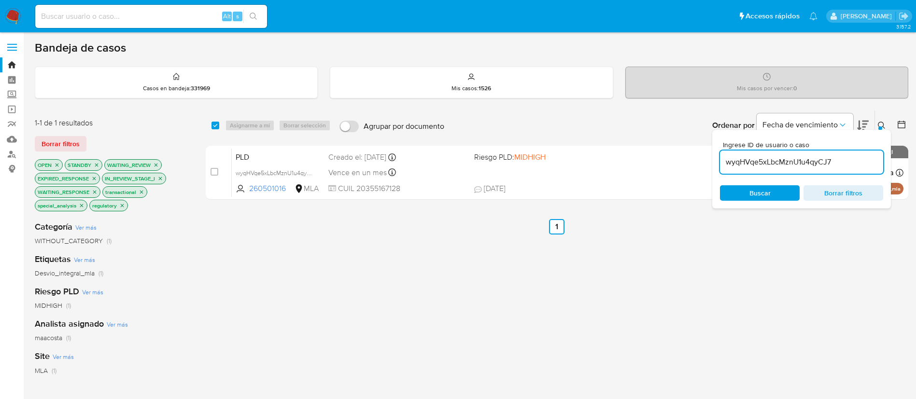
paste input "ngJr9wCg8dqe3bCzJXQwbdLj"
click at [809, 164] on input "ngJr9wCg8dqe3bCzJXQwbdLj" at bounding box center [801, 162] width 163 height 13
type input "ngJr9wCg8dqe3bCzJXQwbdLj"
click at [213, 123] on input "checkbox" at bounding box center [216, 126] width 8 height 8
checkbox input "true"
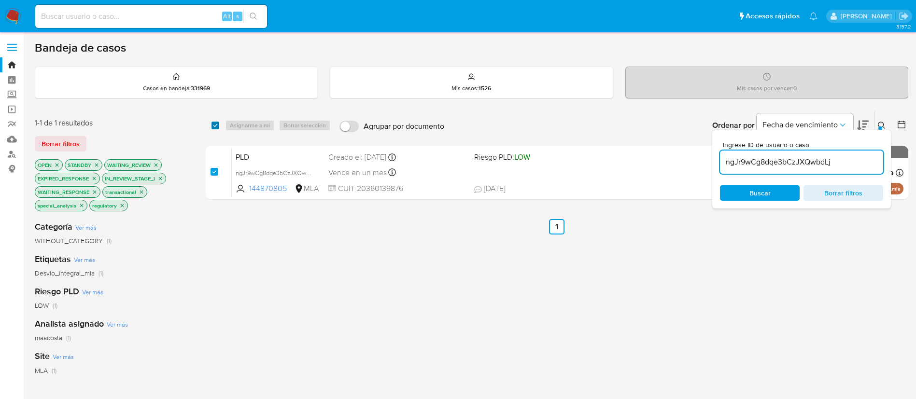
checkbox input "true"
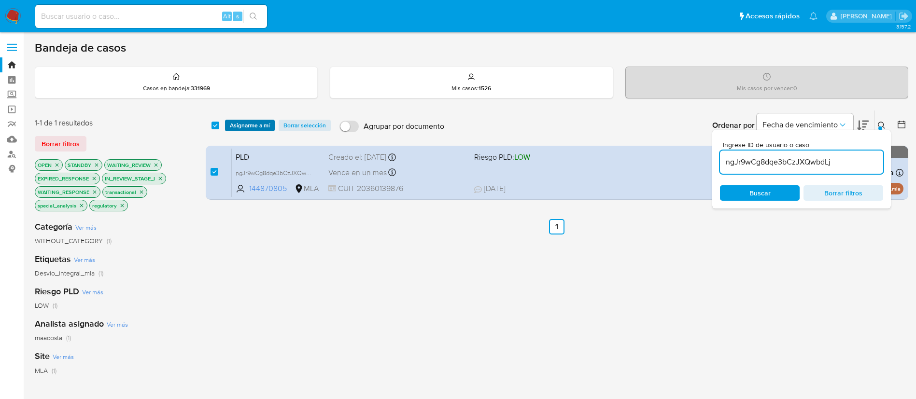
click at [242, 129] on span "Asignarme a mí" at bounding box center [250, 126] width 40 height 10
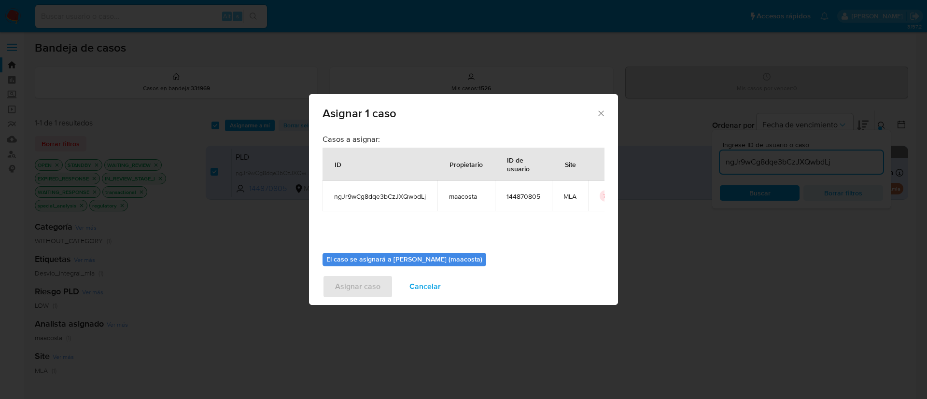
scroll to position [50, 0]
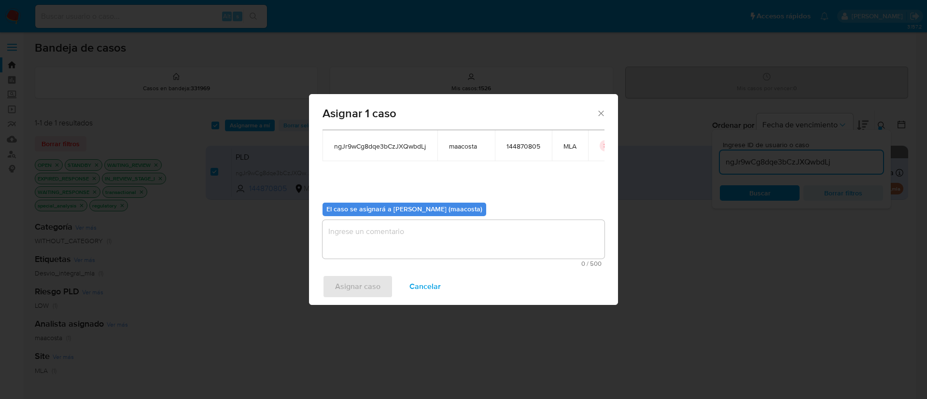
click at [354, 242] on textarea "assign-modal" at bounding box center [464, 239] width 282 height 39
click at [355, 284] on span "Asignar caso" at bounding box center [357, 286] width 45 height 21
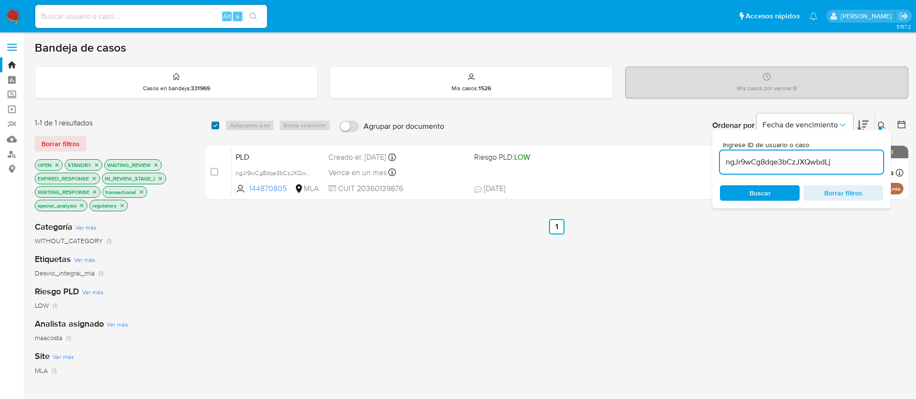
click at [215, 124] on input "checkbox" at bounding box center [216, 126] width 8 height 8
checkbox input "true"
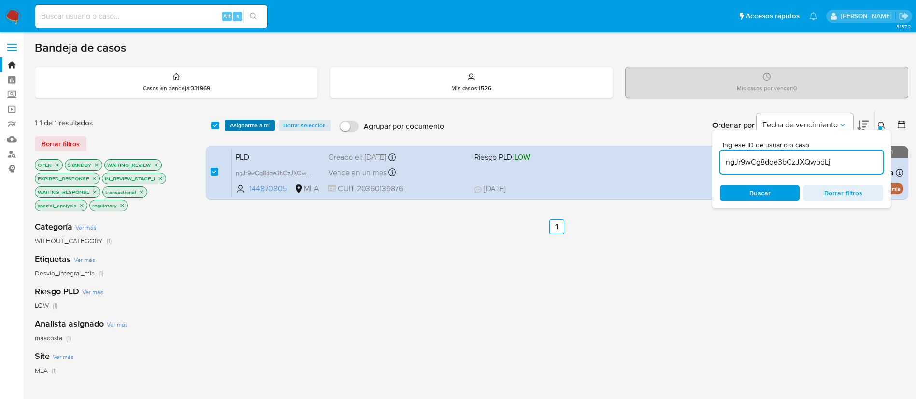
click at [245, 126] on span "Asignarme a mí" at bounding box center [250, 126] width 40 height 10
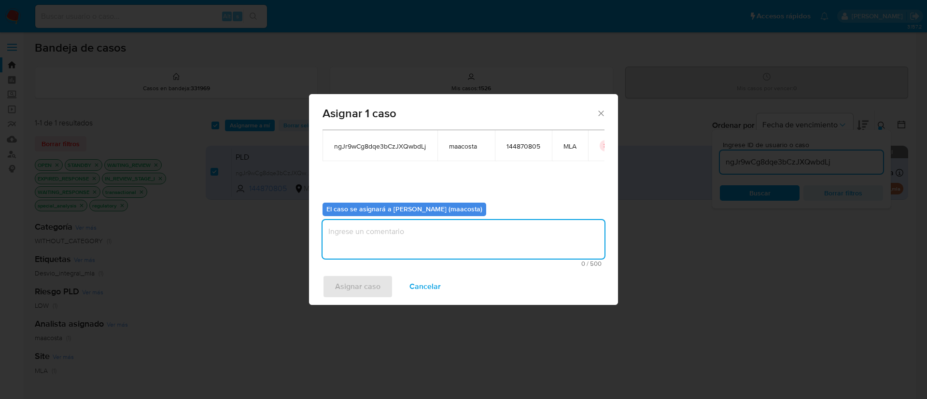
click at [372, 240] on textarea "assign-modal" at bounding box center [464, 239] width 282 height 39
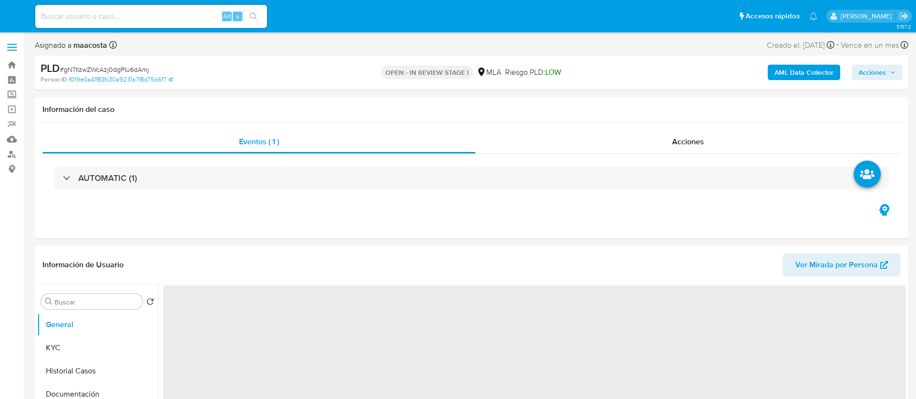
select select "10"
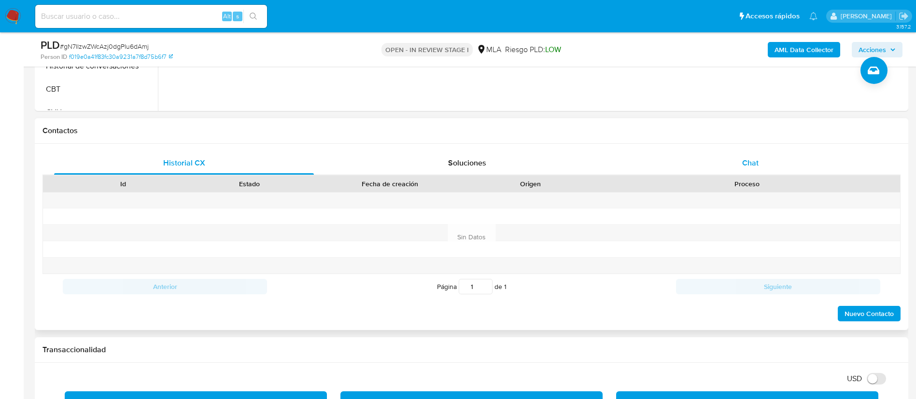
scroll to position [383, 0]
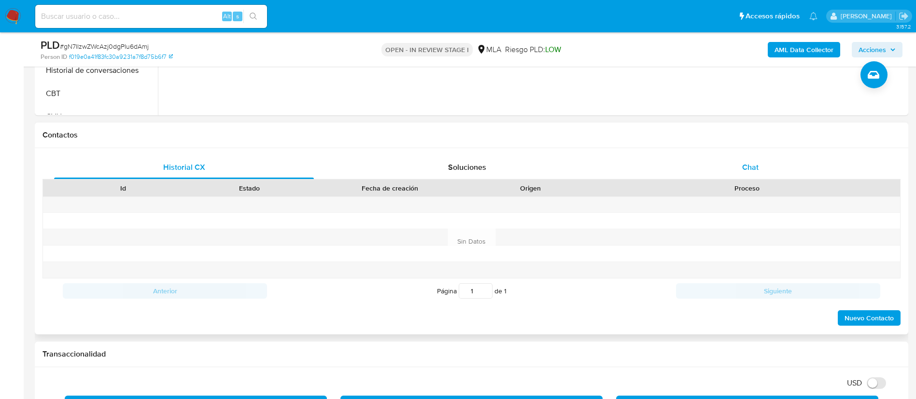
click at [742, 168] on span "Chat" at bounding box center [750, 167] width 16 height 11
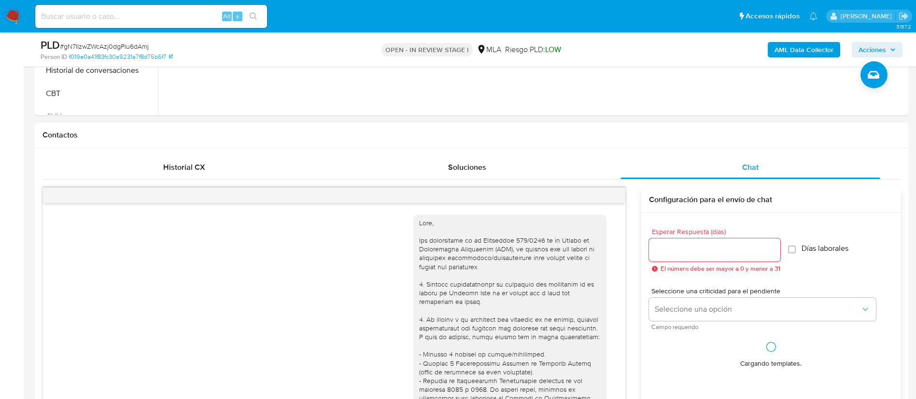
scroll to position [992, 0]
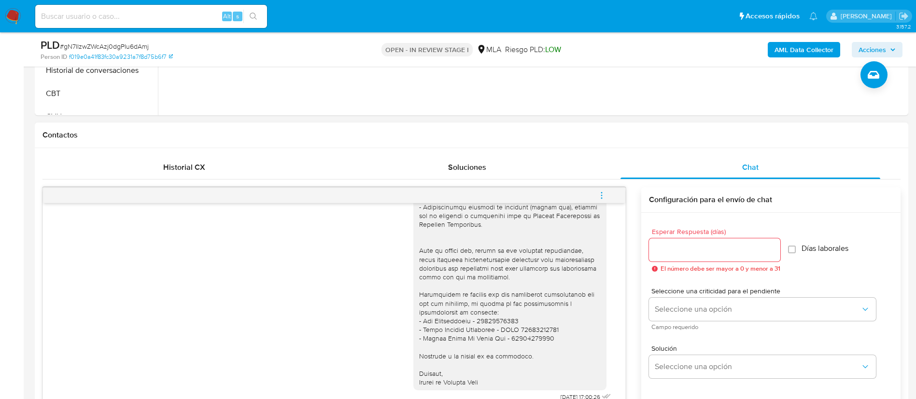
click at [603, 198] on icon "menu-action" at bounding box center [601, 195] width 9 height 9
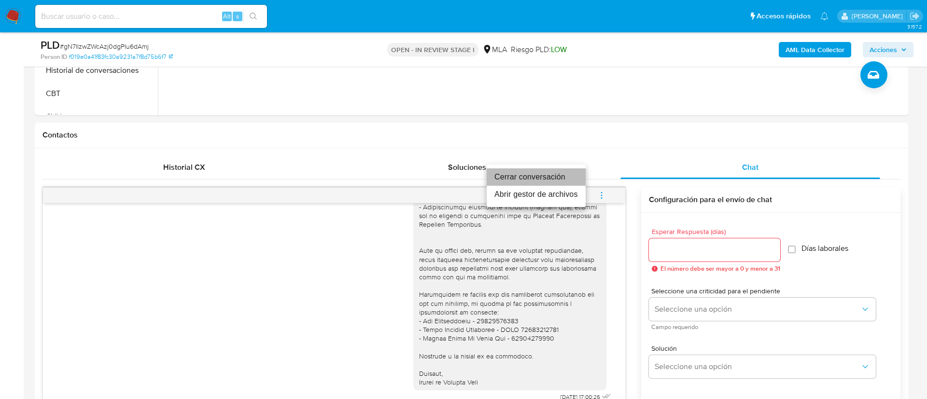
click at [524, 172] on li "Cerrar conversación" at bounding box center [536, 177] width 99 height 17
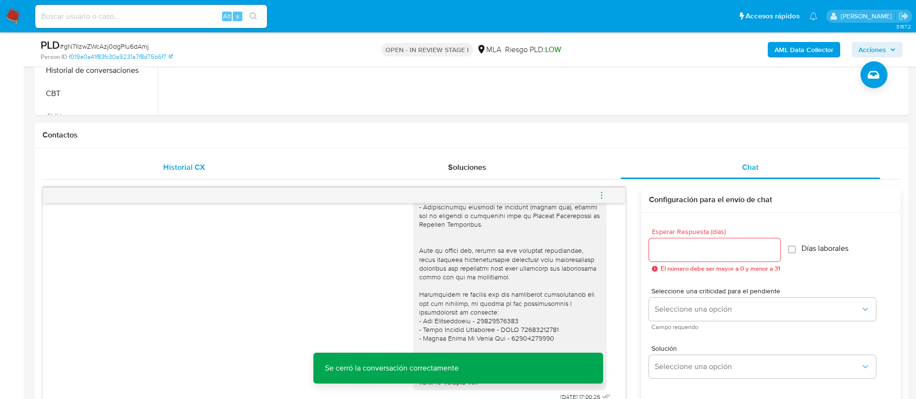
click at [198, 169] on span "Historial CX" at bounding box center [184, 167] width 42 height 11
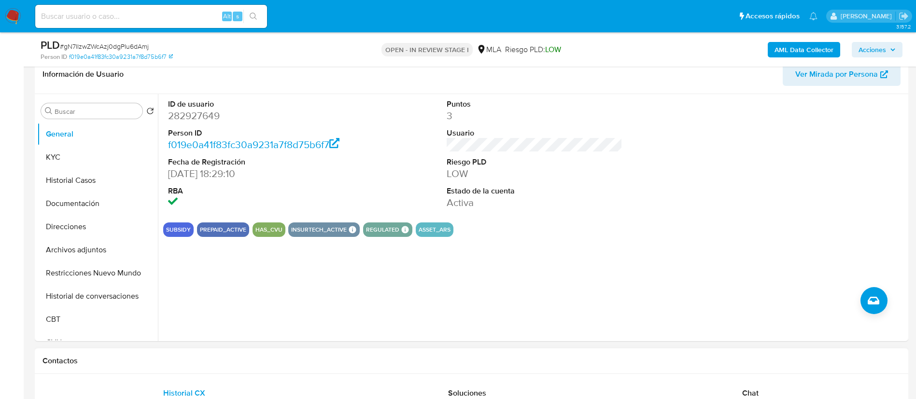
scroll to position [146, 0]
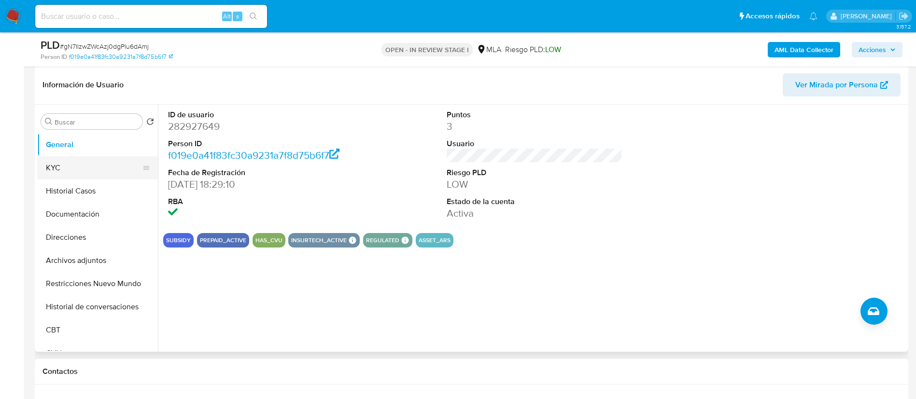
click at [94, 170] on button "KYC" at bounding box center [93, 167] width 113 height 23
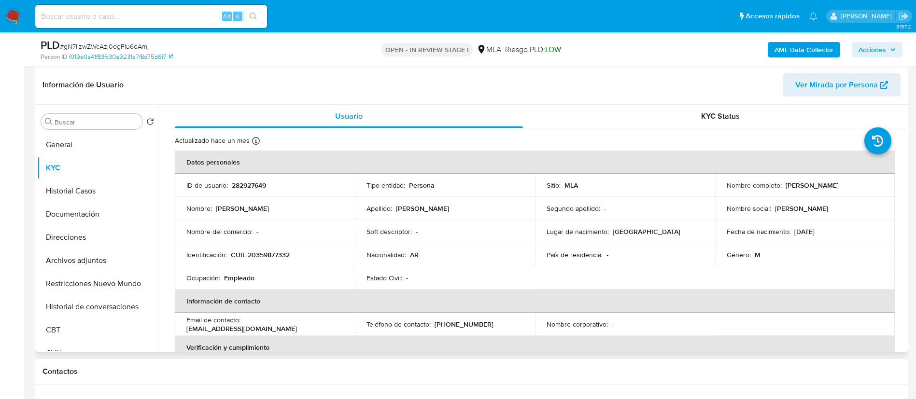
drag, startPoint x: 782, startPoint y: 184, endPoint x: 844, endPoint y: 184, distance: 62.8
click at [844, 184] on div "Nombre completo : Alexis Danel Cerna" at bounding box center [805, 185] width 157 height 9
copy div "[PERSON_NAME] [PERSON_NAME]"
click at [179, 238] on td "Nombre del comercio : -" at bounding box center [265, 231] width 180 height 23
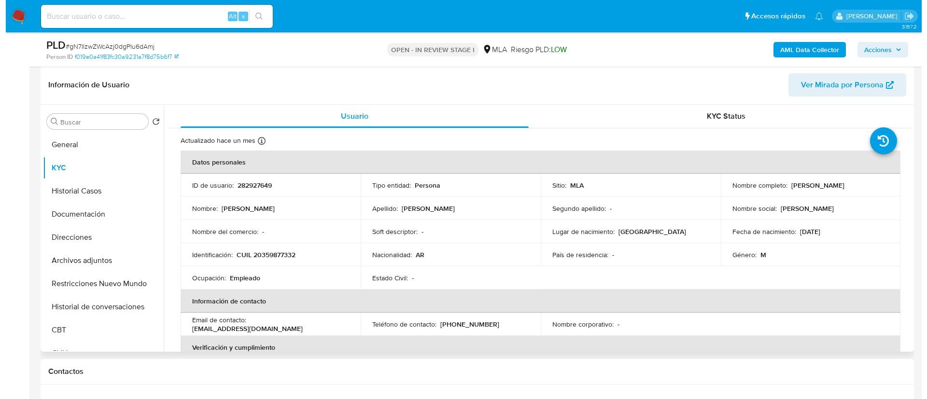
scroll to position [155, 0]
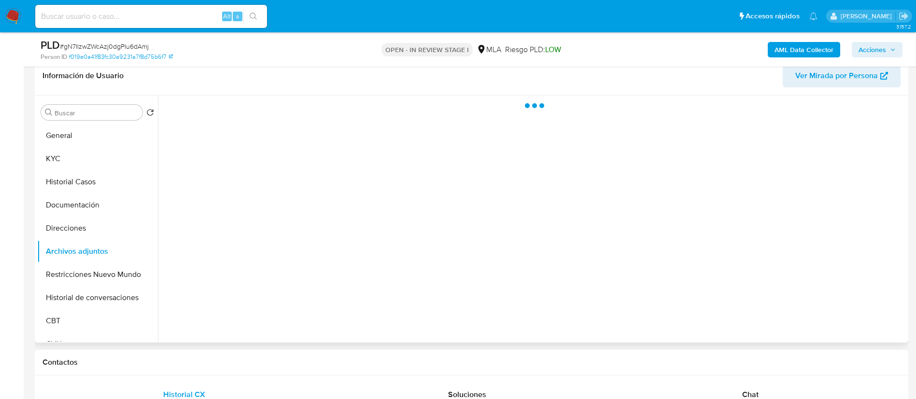
click at [278, 186] on div at bounding box center [532, 219] width 748 height 247
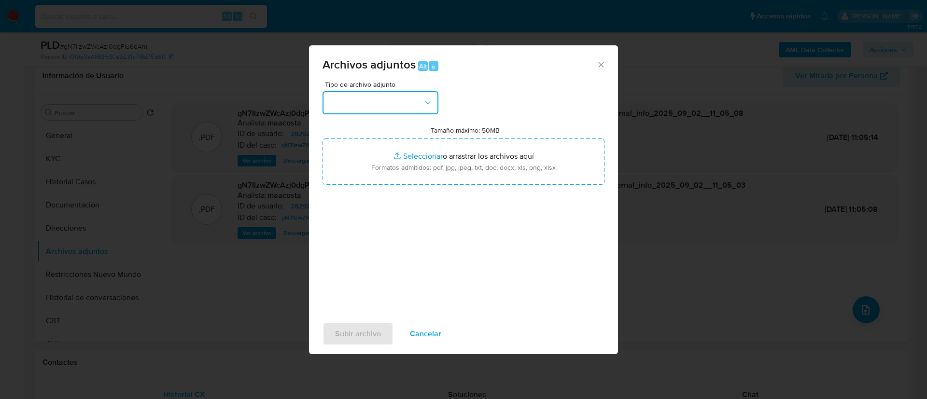
click at [414, 95] on button "button" at bounding box center [381, 102] width 116 height 23
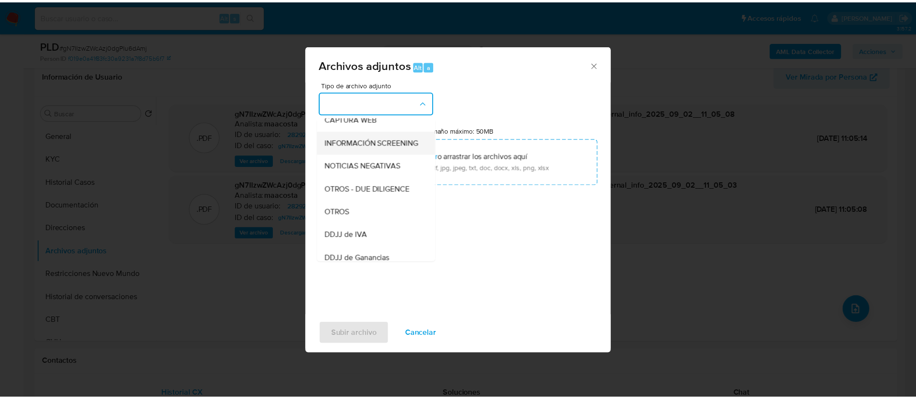
scroll to position [101, 0]
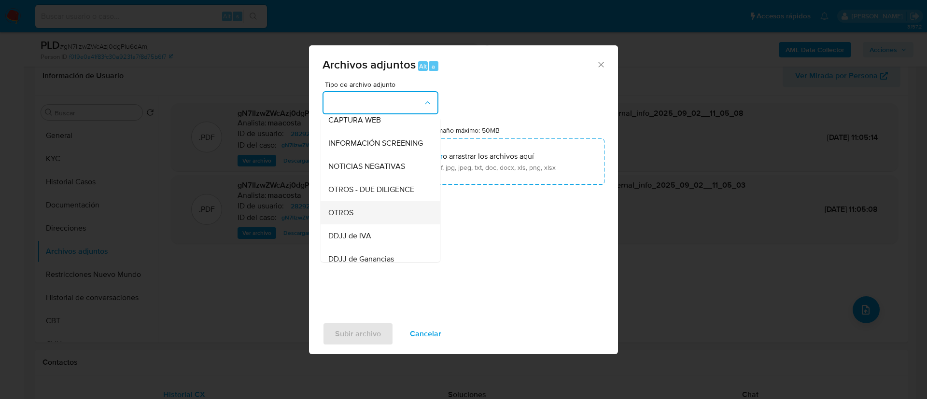
click at [355, 217] on div "OTROS" at bounding box center [377, 212] width 99 height 23
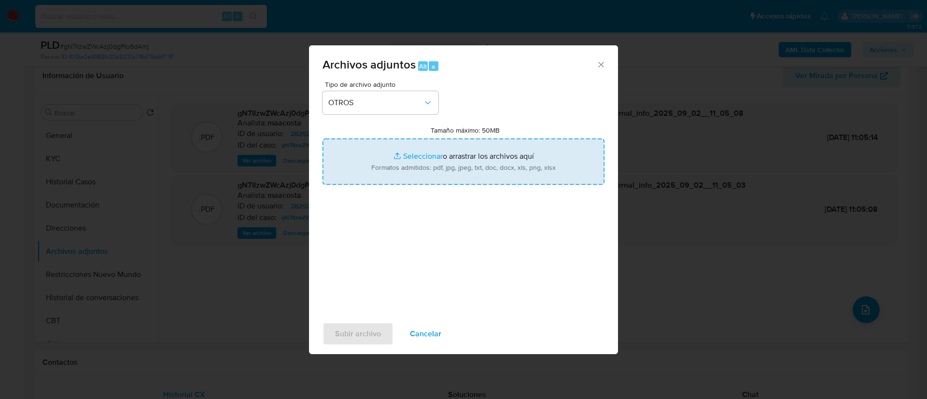
type input "C:\fakepath\Alexis Danel Cerna - Movimientos.xlsx"
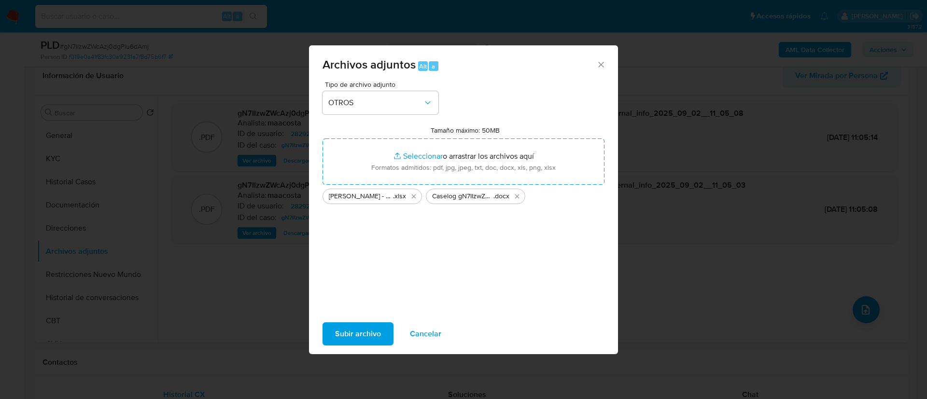
click at [357, 328] on span "Subir archivo" at bounding box center [358, 334] width 46 height 21
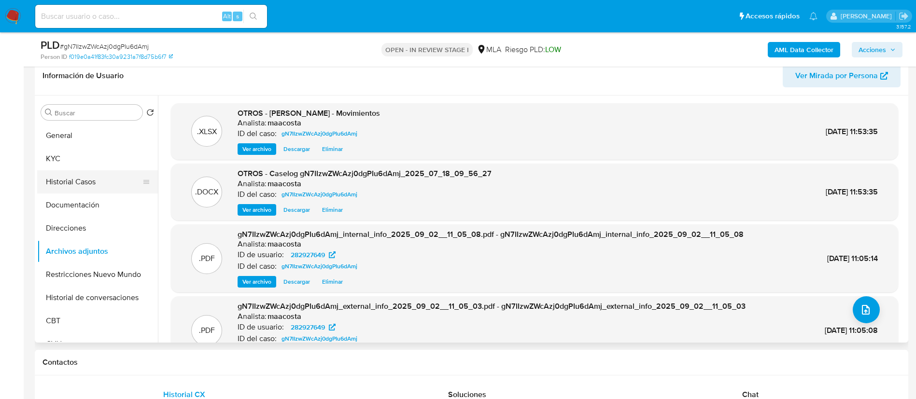
click at [66, 180] on button "Historial Casos" at bounding box center [93, 182] width 113 height 23
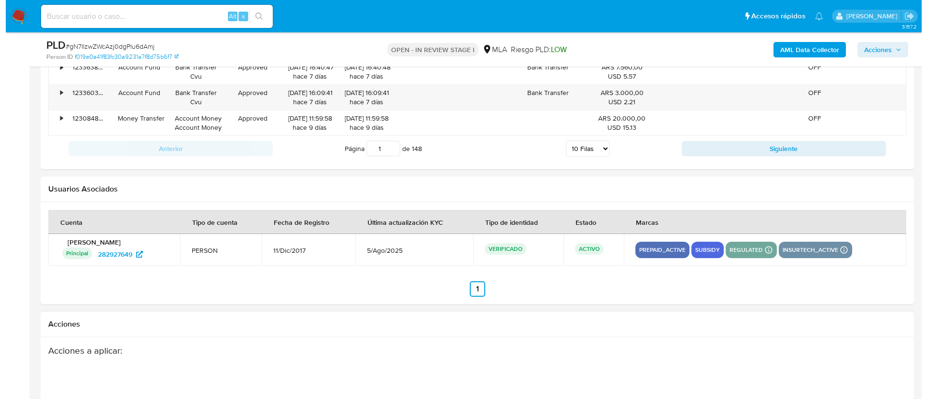
scroll to position [1521, 0]
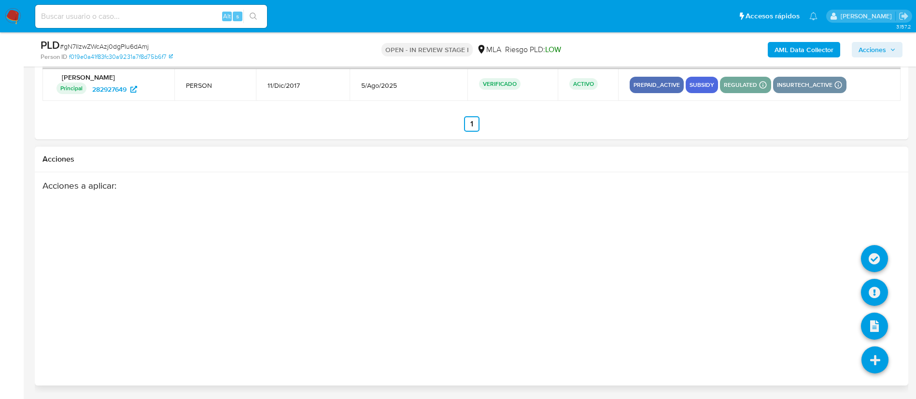
click at [877, 349] on icon at bounding box center [875, 360] width 27 height 27
click at [875, 282] on icon at bounding box center [874, 292] width 27 height 27
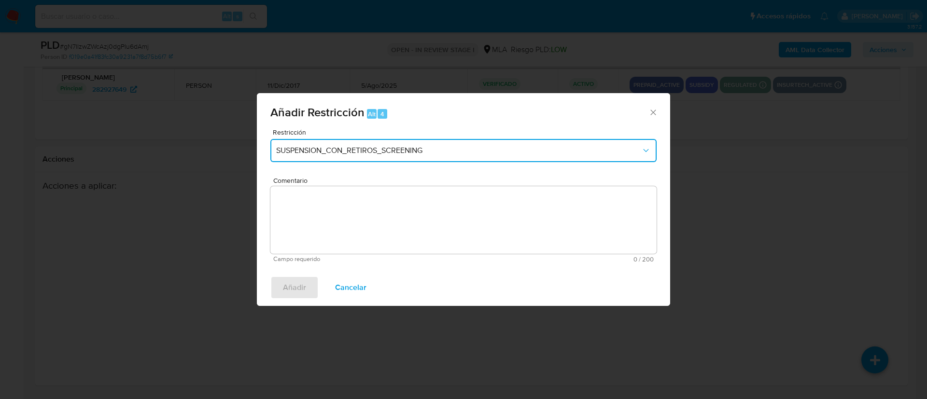
click at [413, 140] on button "SUSPENSION_CON_RETIROS_SCREENING" at bounding box center [463, 150] width 386 height 23
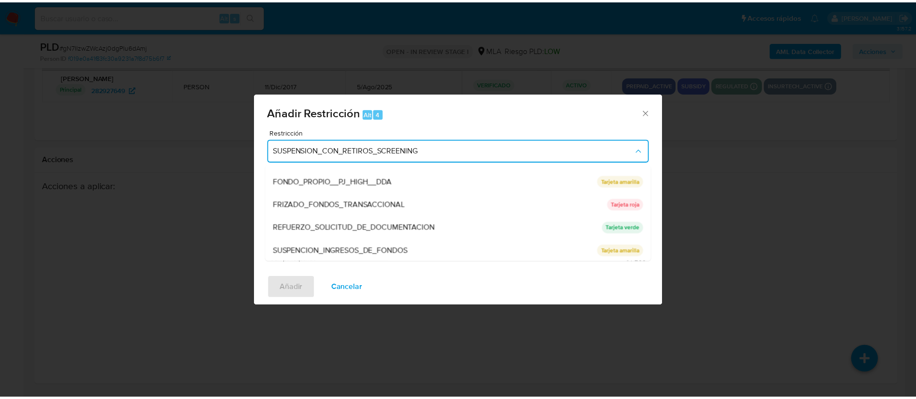
scroll to position [205, 0]
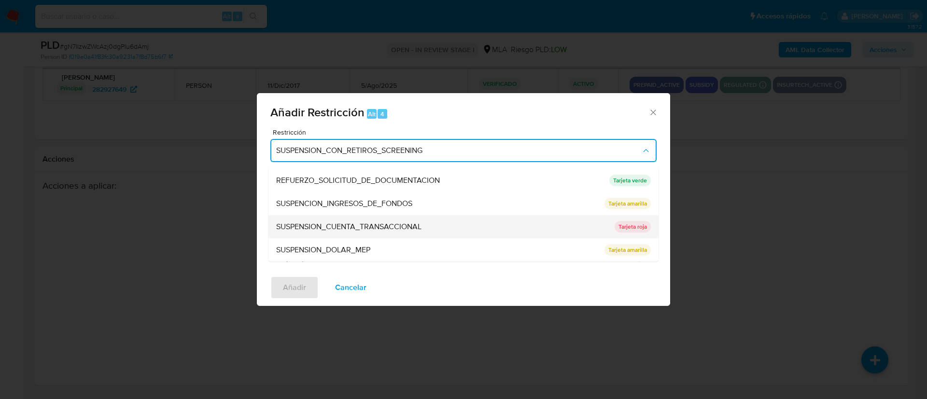
click at [342, 228] on span "SUSPENSION_CUENTA_TRANSACCIONAL" at bounding box center [348, 227] width 145 height 10
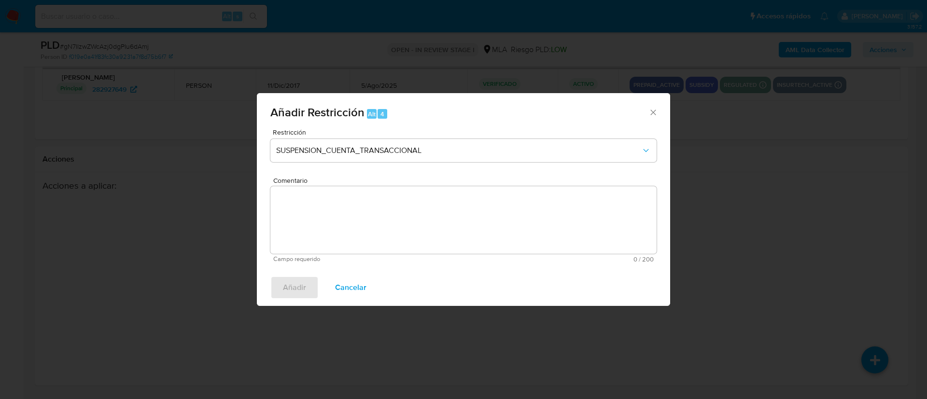
click at [342, 228] on textarea "Comentario" at bounding box center [463, 220] width 386 height 68
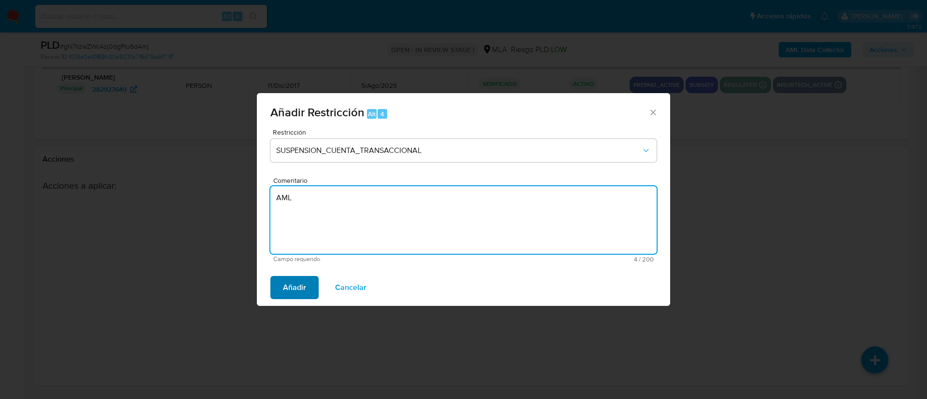
type textarea "AML"
click at [289, 287] on span "Añadir" at bounding box center [294, 287] width 23 height 21
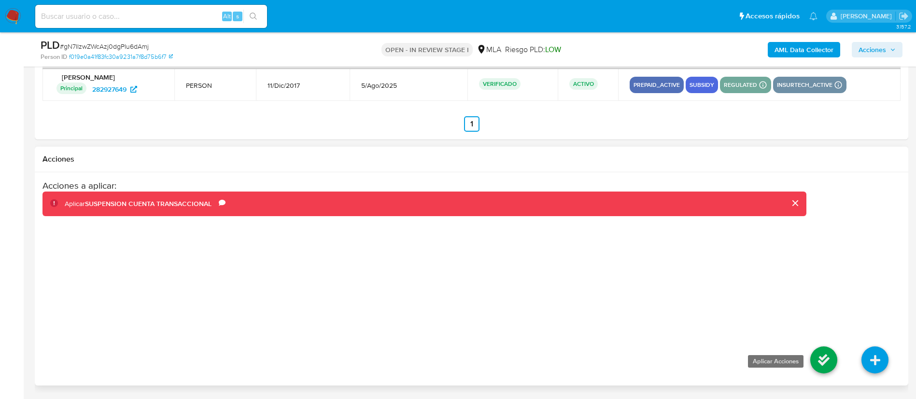
click at [820, 359] on icon at bounding box center [824, 360] width 27 height 27
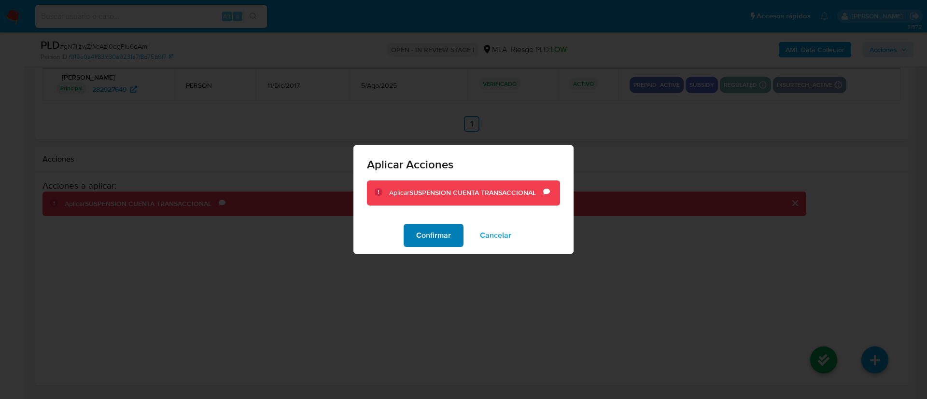
click at [440, 236] on span "Confirmar" at bounding box center [433, 235] width 35 height 21
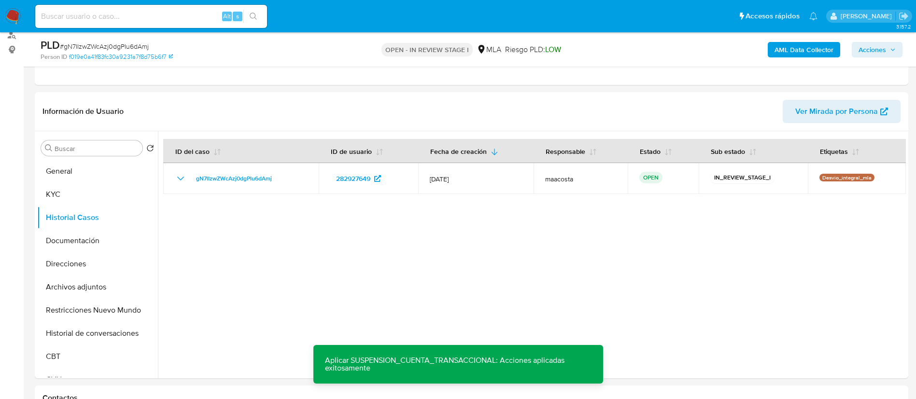
scroll to position [116, 0]
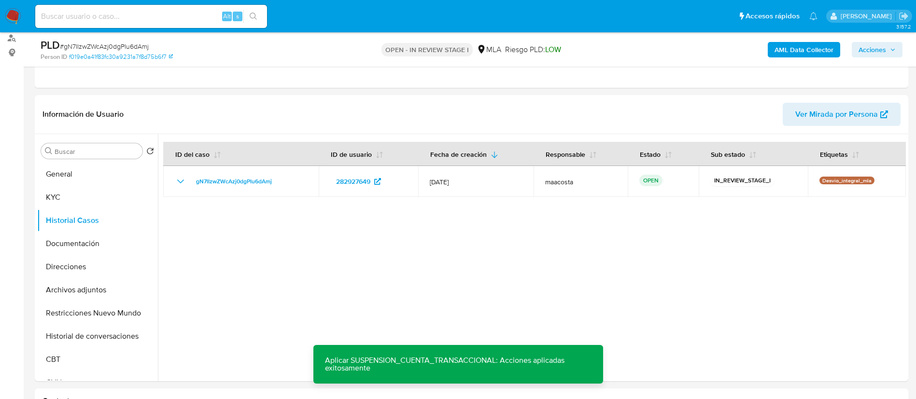
click at [875, 48] on span "Acciones" at bounding box center [873, 49] width 28 height 15
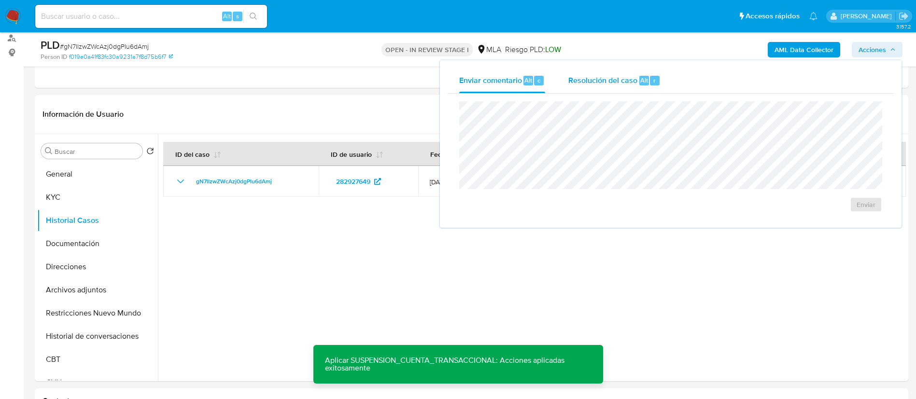
click at [630, 83] on span "Resolución del caso" at bounding box center [603, 79] width 69 height 11
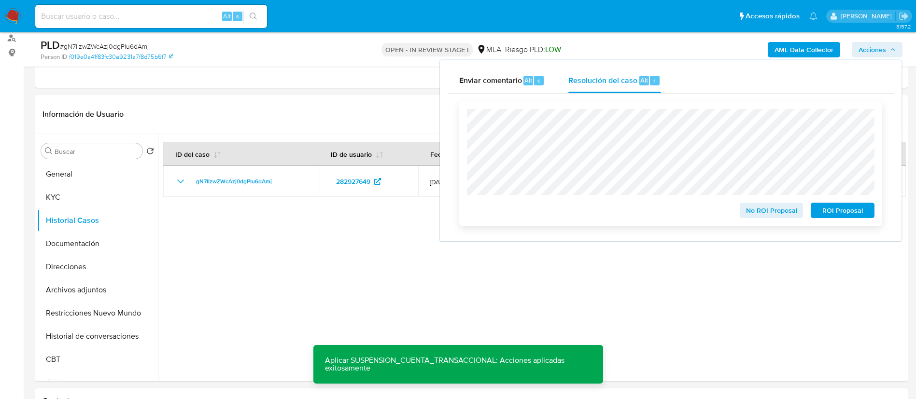
click at [829, 213] on span "ROI Proposal" at bounding box center [843, 211] width 50 height 14
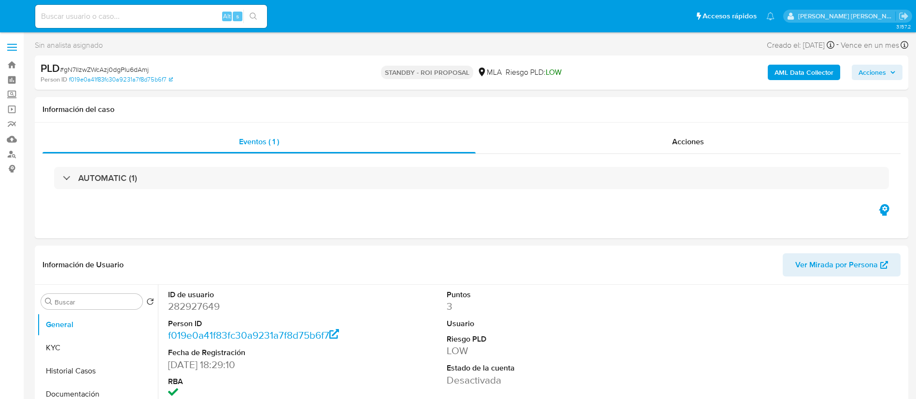
select select "10"
paste input "O0QzSNHB3wFGTgddhIrBOmQo"
click at [170, 14] on input "O0QzSNHB3wFGTgddhIrBOmQo" at bounding box center [151, 16] width 232 height 13
type input "O0QzSNHB3wFGTgddhIrBOmQo"
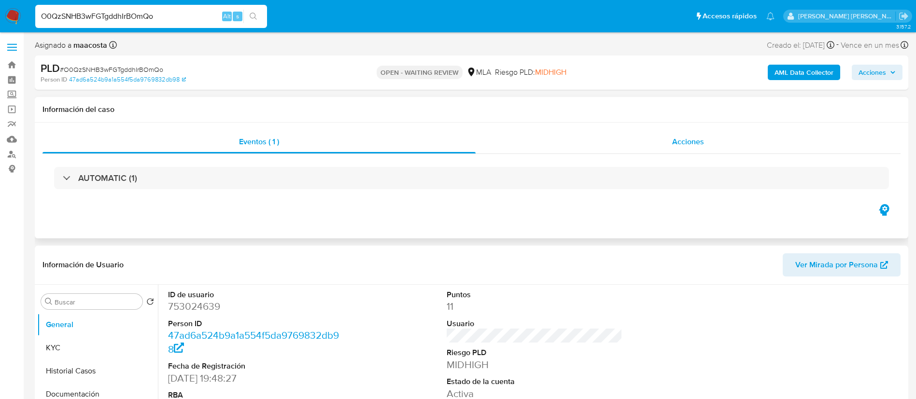
select select "10"
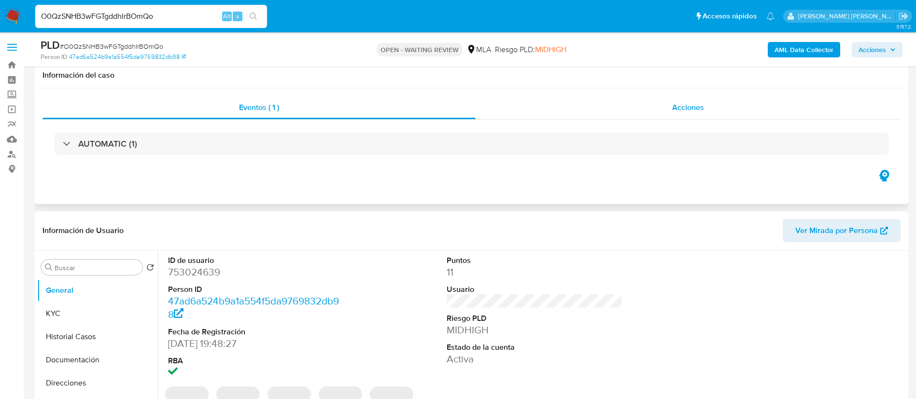
scroll to position [33, 0]
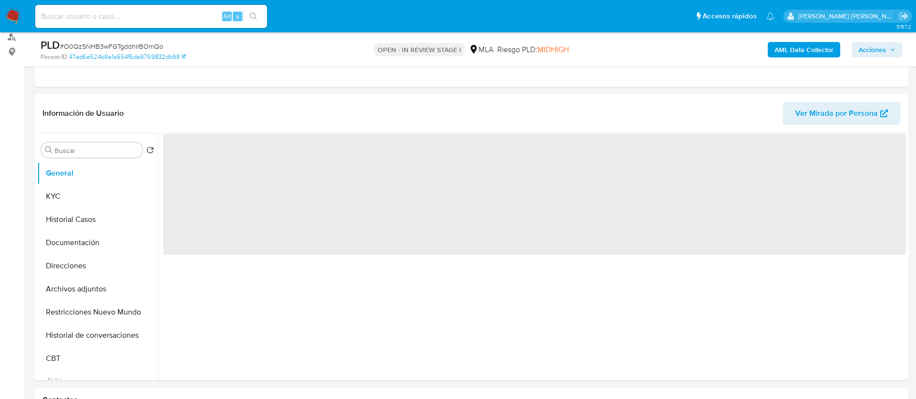
scroll to position [148, 0]
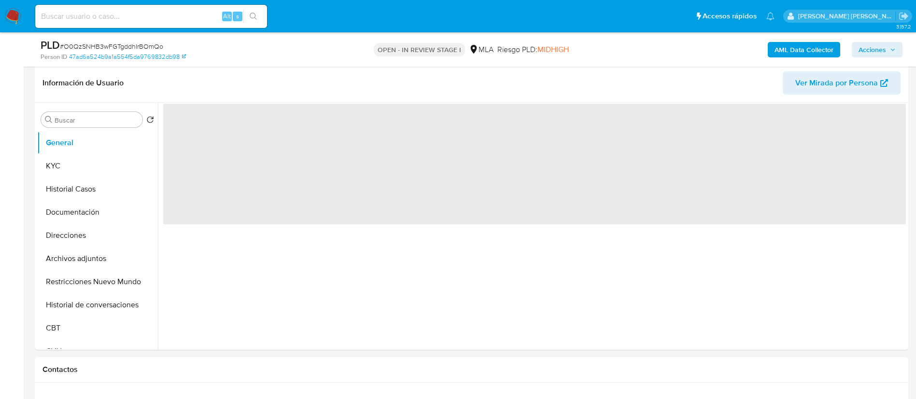
click at [384, 179] on span "‌" at bounding box center [534, 164] width 743 height 121
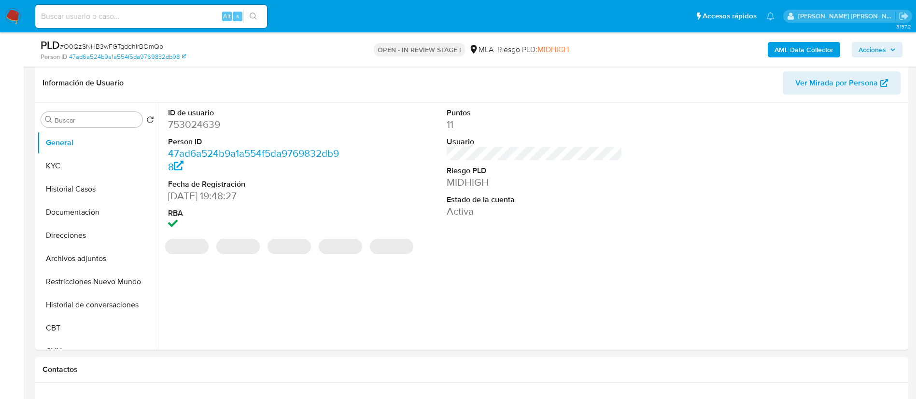
select select "10"
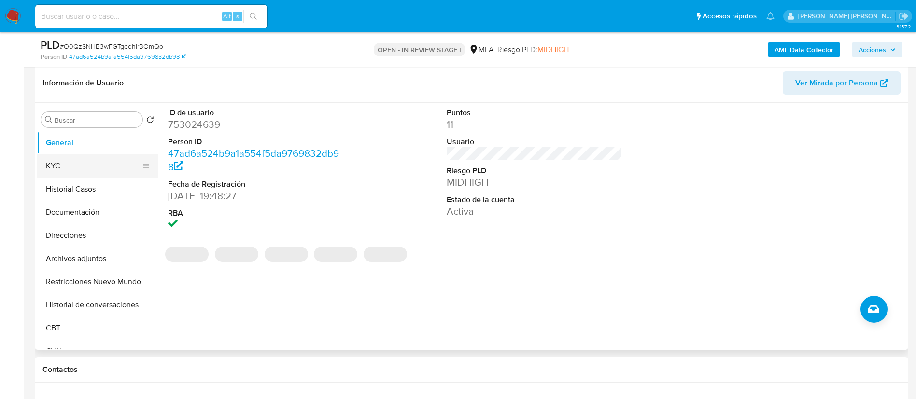
click at [82, 160] on button "KYC" at bounding box center [93, 166] width 113 height 23
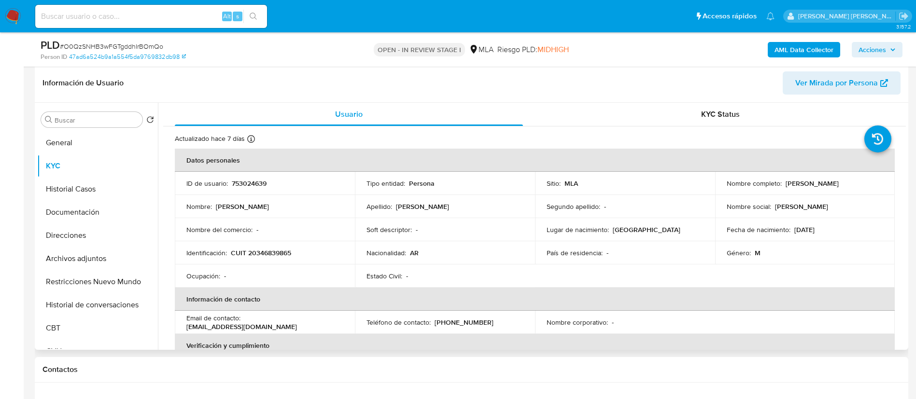
click at [189, 99] on div "Información de Usuario Ver Mirada por Persona" at bounding box center [472, 83] width 874 height 39
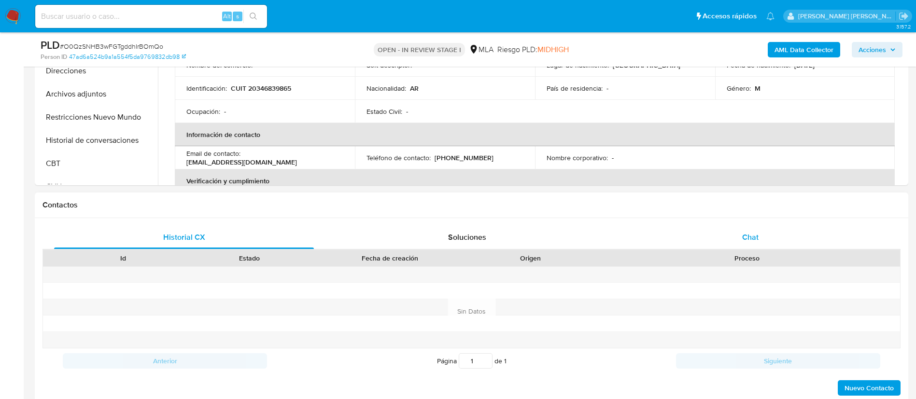
click at [750, 241] on span "Chat" at bounding box center [750, 237] width 16 height 11
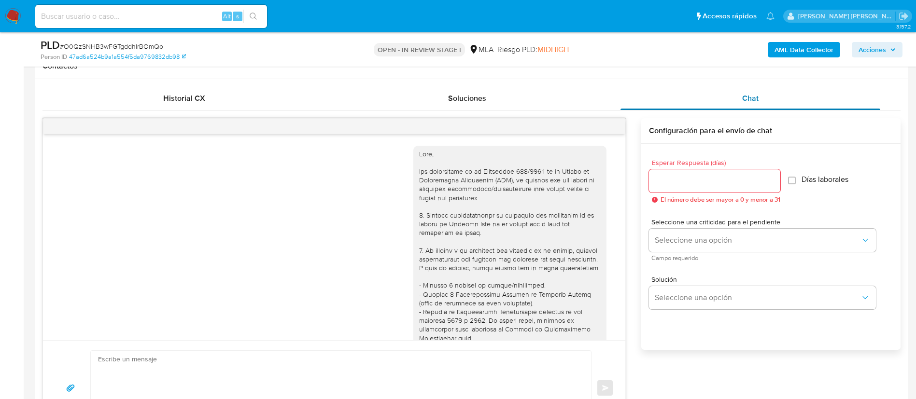
scroll to position [379, 0]
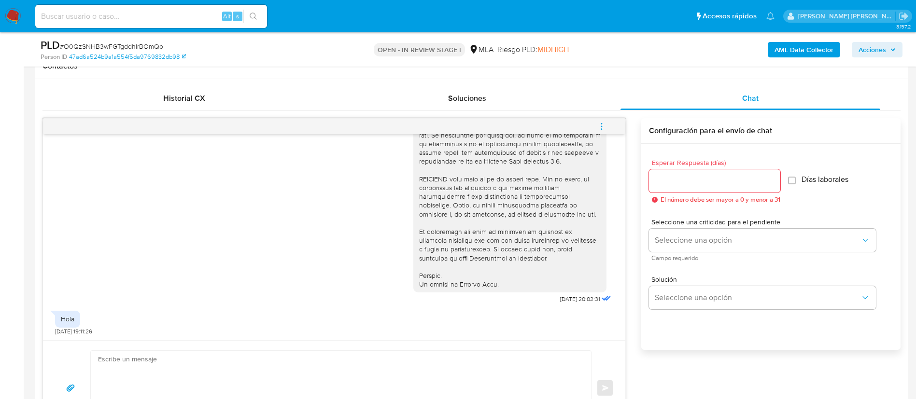
click at [607, 124] on button "menu-action" at bounding box center [602, 126] width 32 height 23
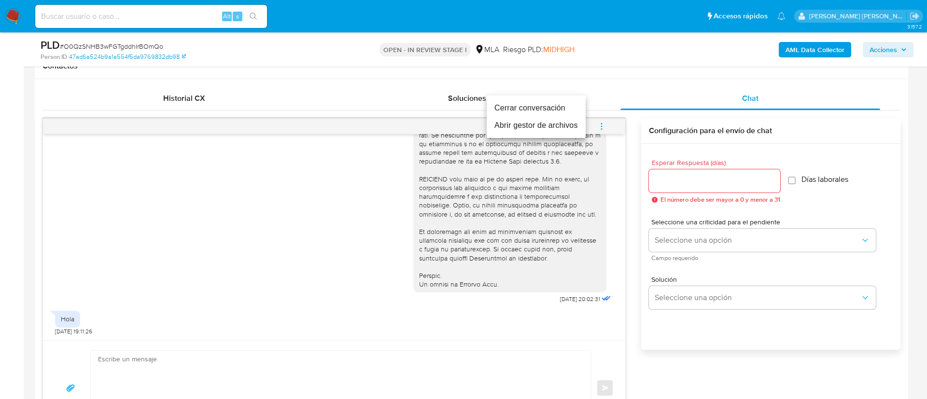
click at [538, 110] on li "Cerrar conversación" at bounding box center [536, 108] width 99 height 17
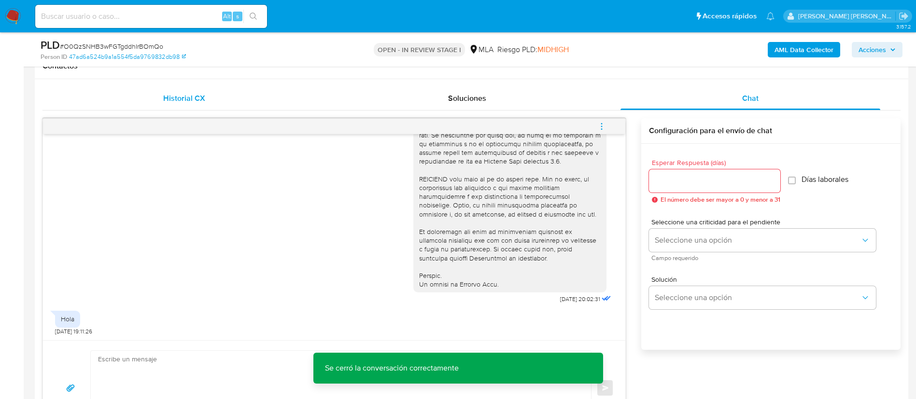
click at [198, 104] on div "Historial CX" at bounding box center [184, 98] width 260 height 23
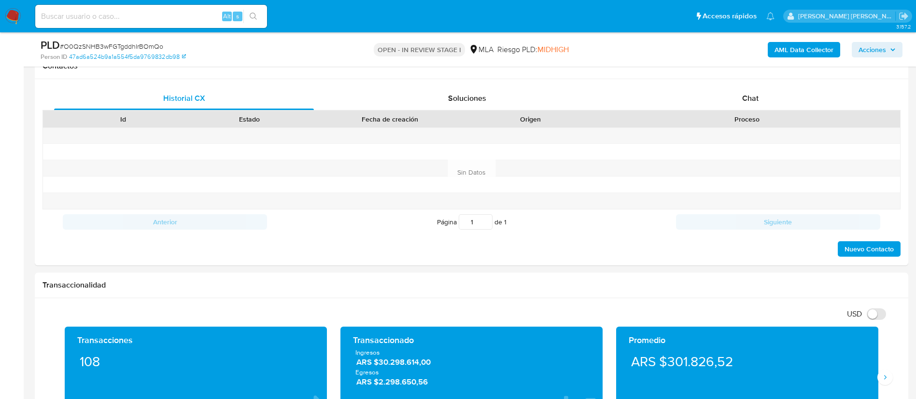
click at [822, 48] on b "AML Data Collector" at bounding box center [804, 49] width 59 height 15
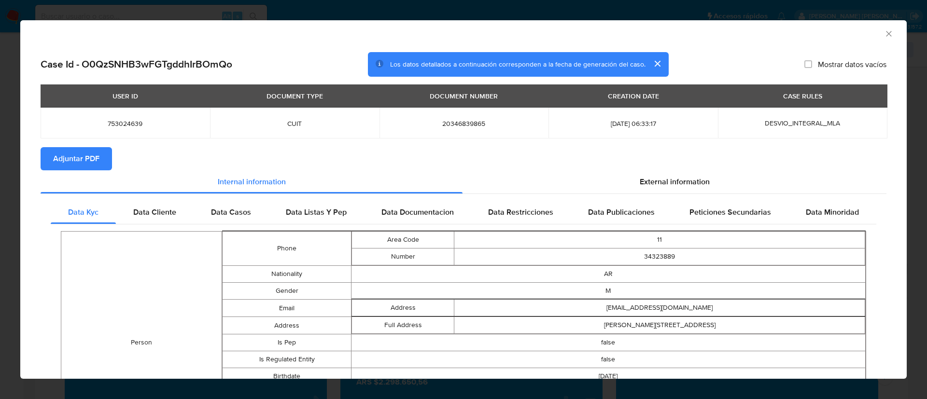
click at [654, 60] on button "cerrar" at bounding box center [657, 63] width 23 height 23
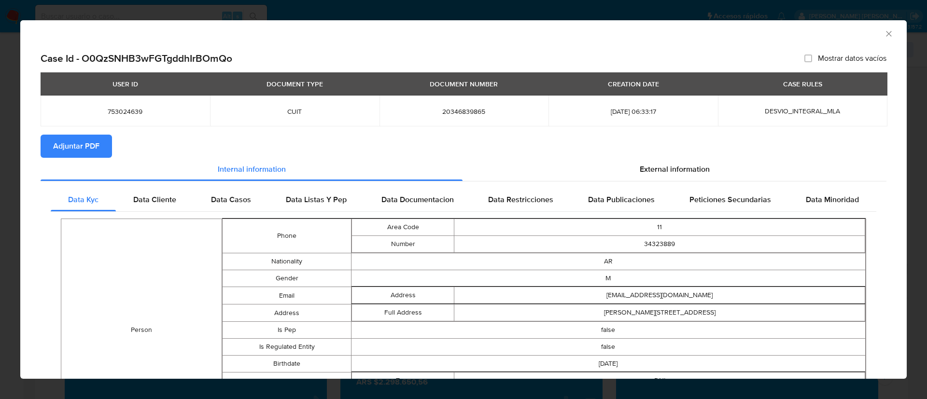
click at [884, 32] on icon "Cerrar ventana" at bounding box center [889, 34] width 10 height 10
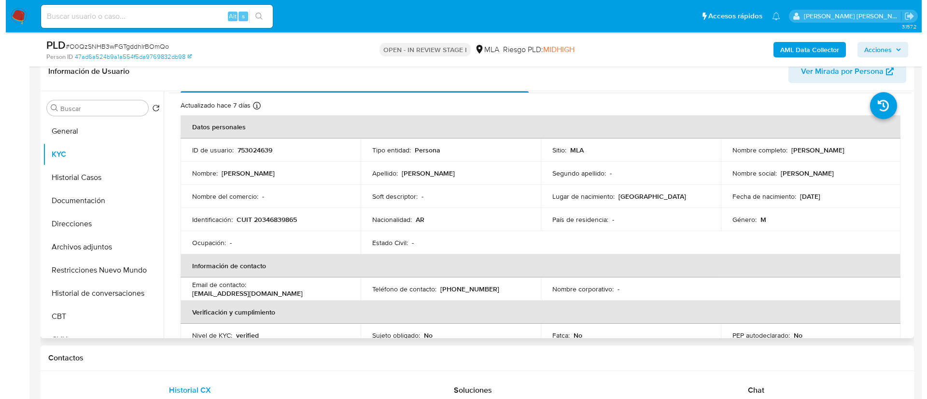
scroll to position [0, 0]
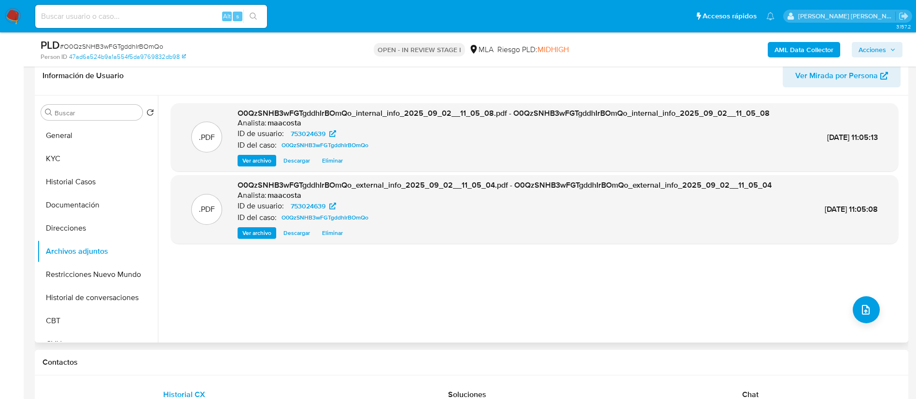
click at [851, 317] on div ".PDF O0QzSNHB3wFGTgddhIrBOmQo_internal_info_2025_09_02__11_05_08.pdf - O0QzSNHB…" at bounding box center [534, 219] width 727 height 232
click at [863, 313] on icon "upload-file" at bounding box center [866, 310] width 12 height 12
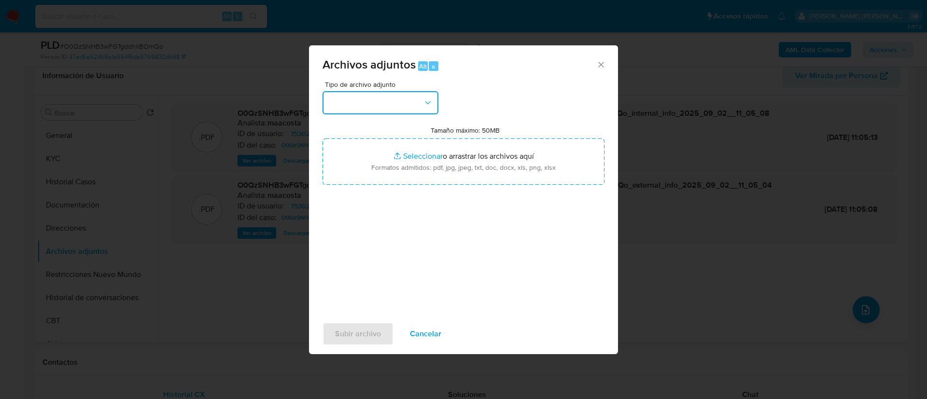
click at [363, 100] on button "button" at bounding box center [381, 102] width 116 height 23
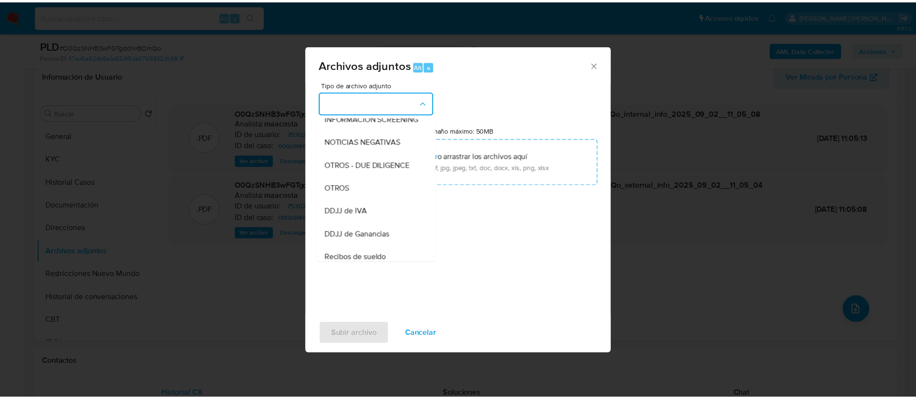
scroll to position [130, 0]
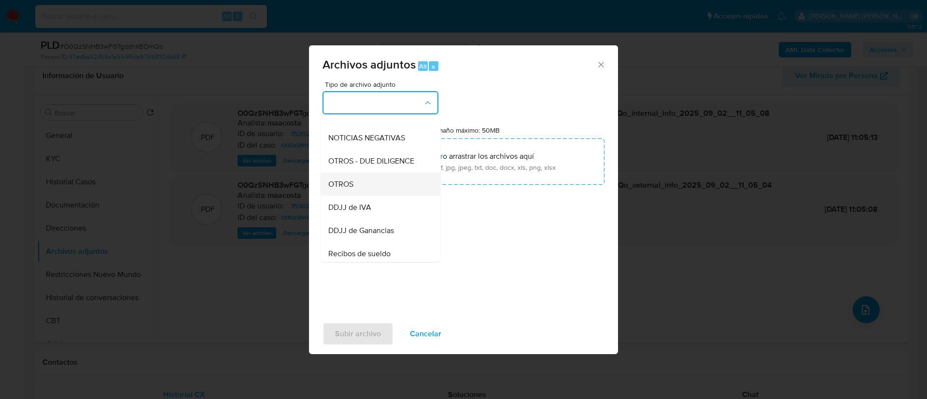
click at [353, 189] on span "OTROS" at bounding box center [340, 185] width 25 height 10
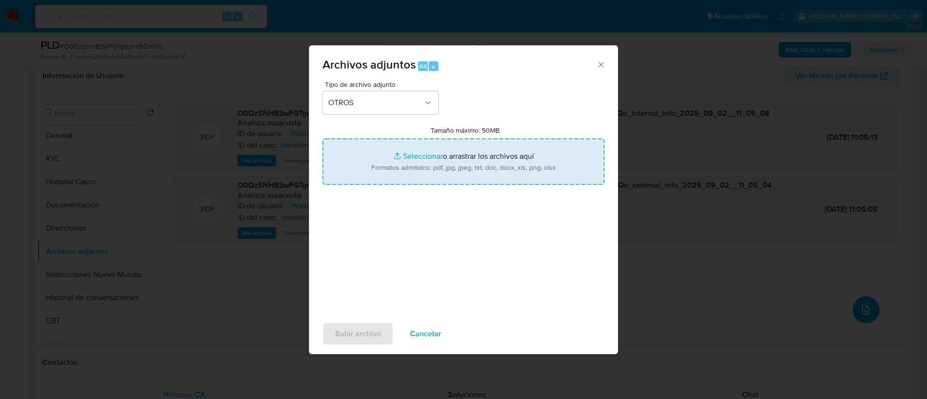
type input "C:\fakepath\Caselog O0QzSNHB3wFGTgddhIrBOmQo_2025_07_18_14_23_34.docx"
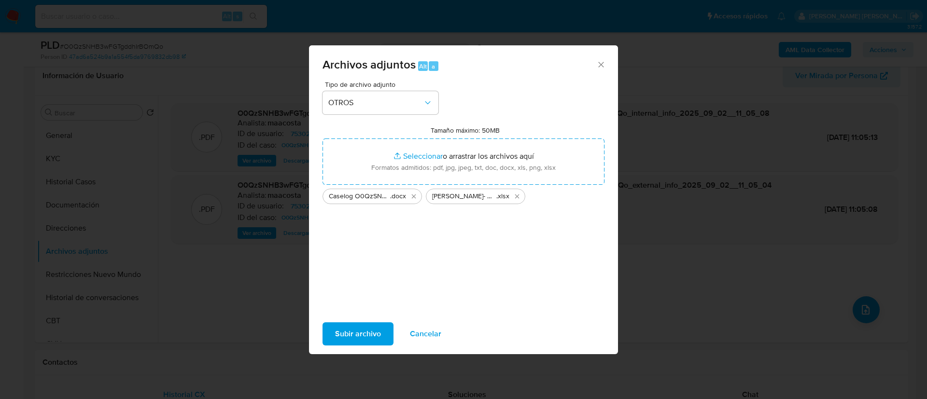
click at [358, 330] on span "Subir archivo" at bounding box center [358, 334] width 46 height 21
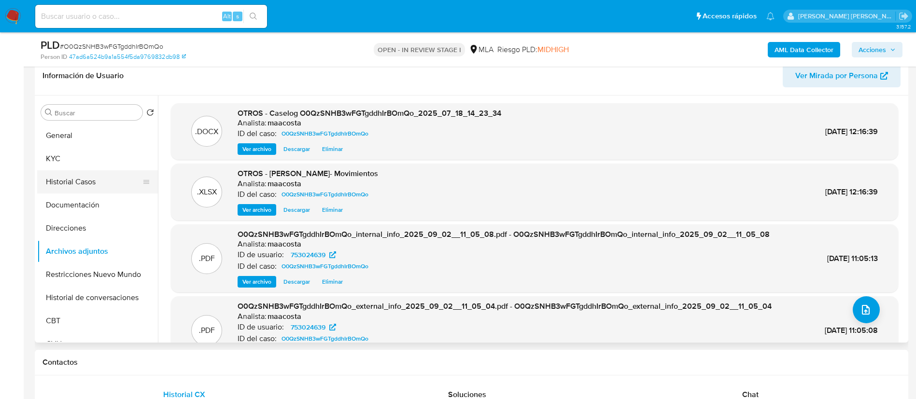
click at [103, 179] on button "Historial Casos" at bounding box center [93, 182] width 113 height 23
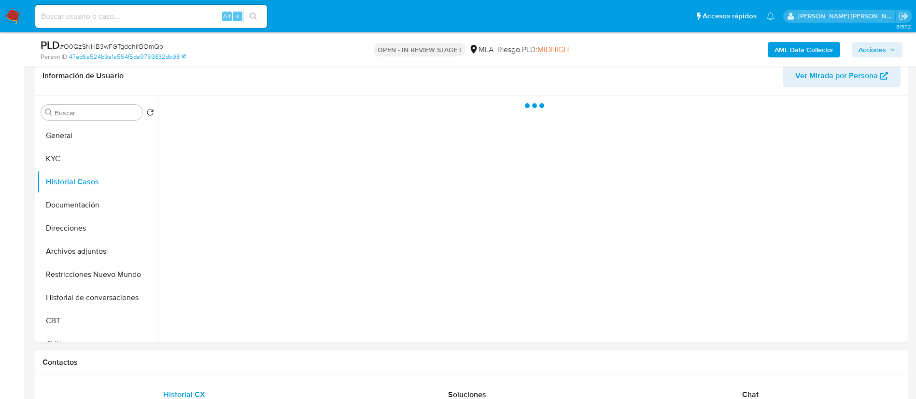
click at [872, 48] on span "Acciones" at bounding box center [873, 49] width 28 height 15
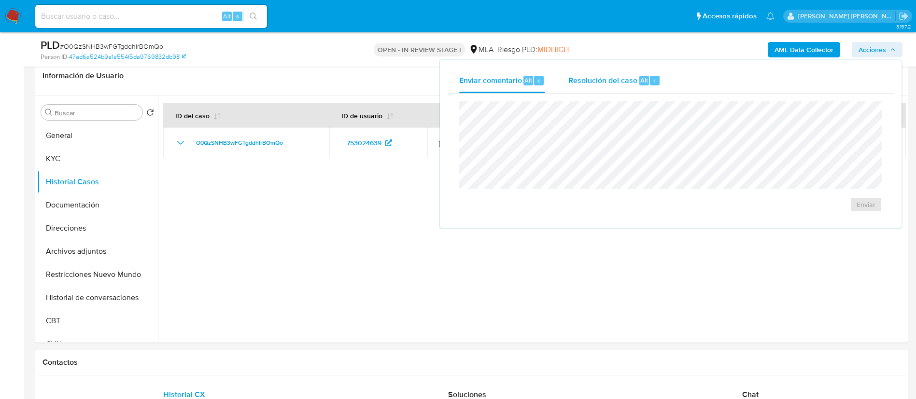
click at [636, 75] on span "Resolución del caso" at bounding box center [603, 79] width 69 height 11
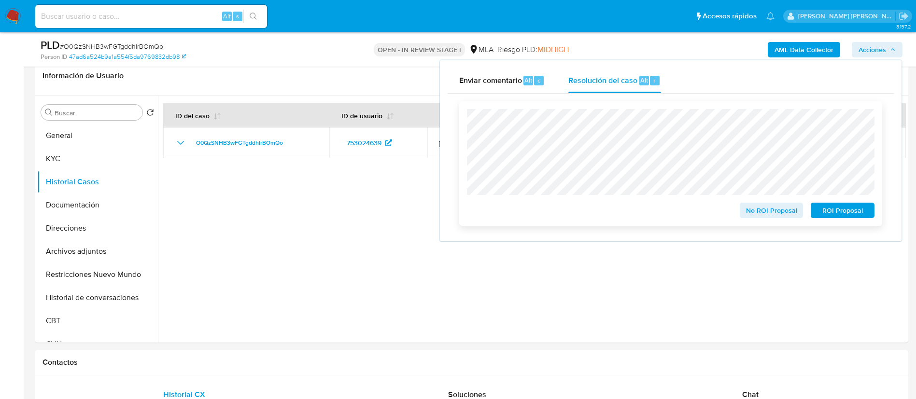
click at [768, 211] on span "No ROI Proposal" at bounding box center [772, 211] width 50 height 14
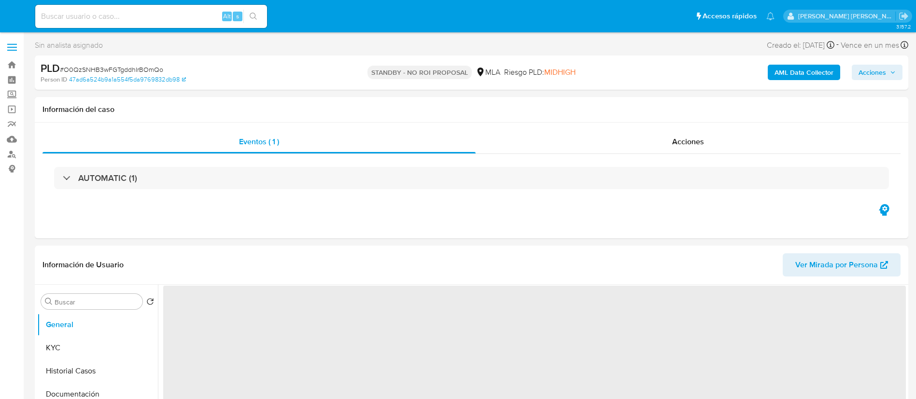
select select "10"
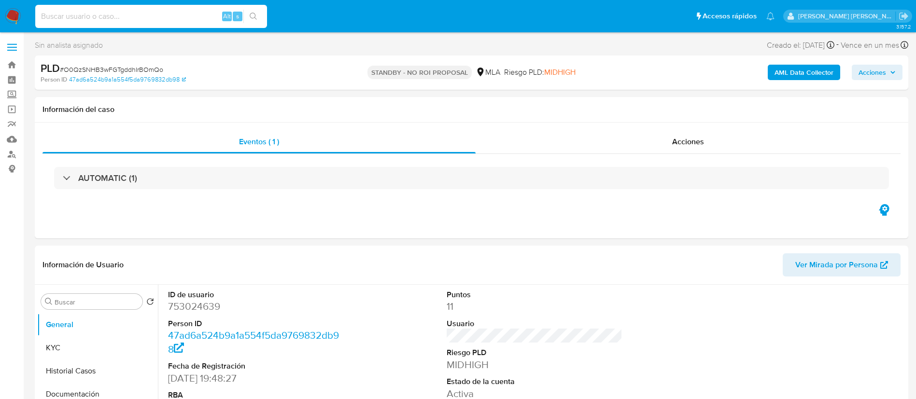
paste input "v3Gy2n8UaQxjPA50swKRoUrY"
click at [149, 16] on input "v3Gy2n8UaQxjPA50swKRoUrY" at bounding box center [151, 16] width 232 height 13
type input "v3Gy2n8UaQxjPA50swKRoUrY"
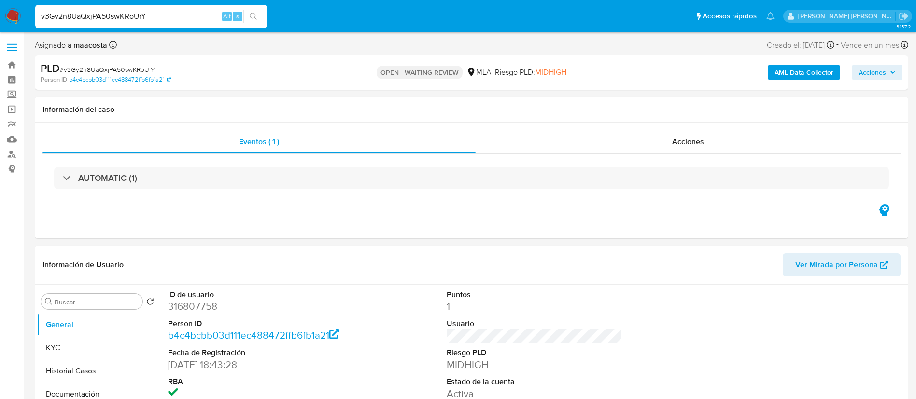
select select "10"
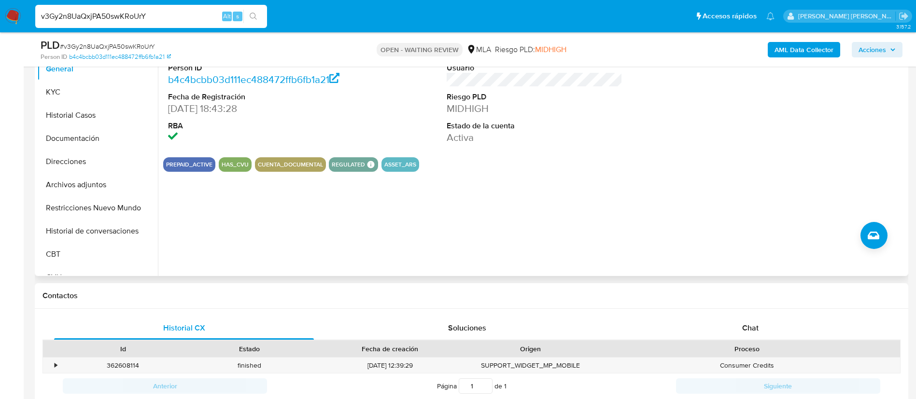
scroll to position [225, 0]
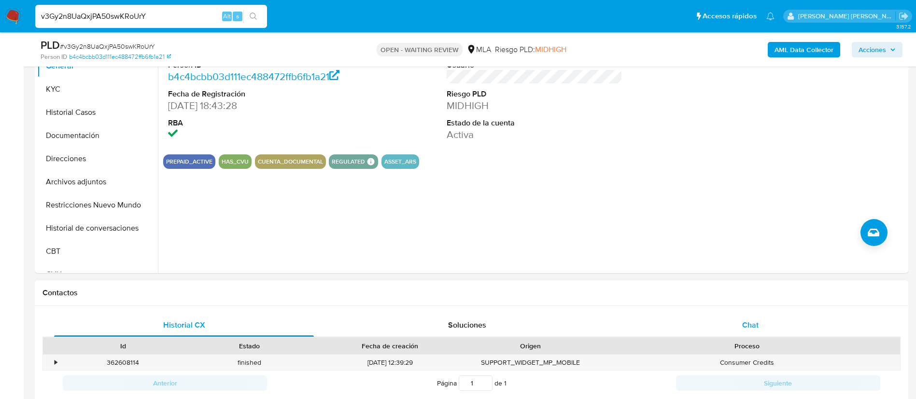
click at [751, 329] on span "Chat" at bounding box center [750, 325] width 16 height 11
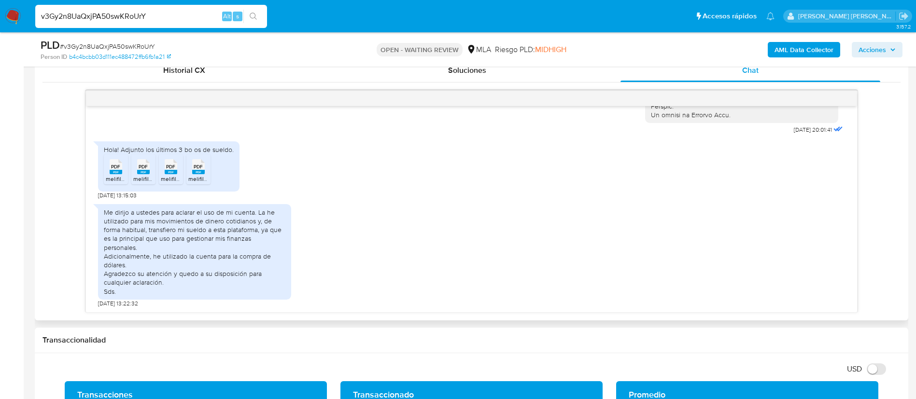
scroll to position [531, 0]
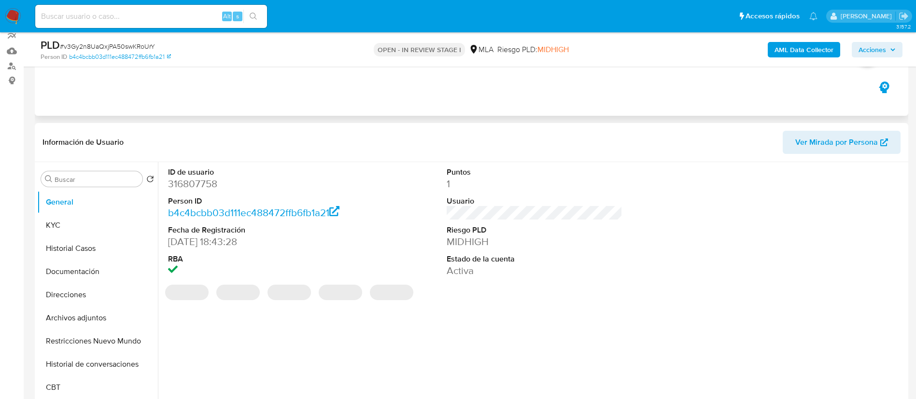
select select "10"
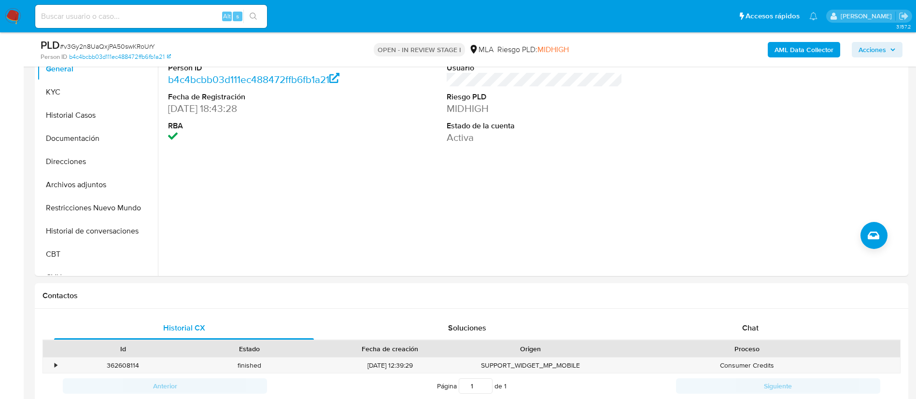
scroll to position [240, 0]
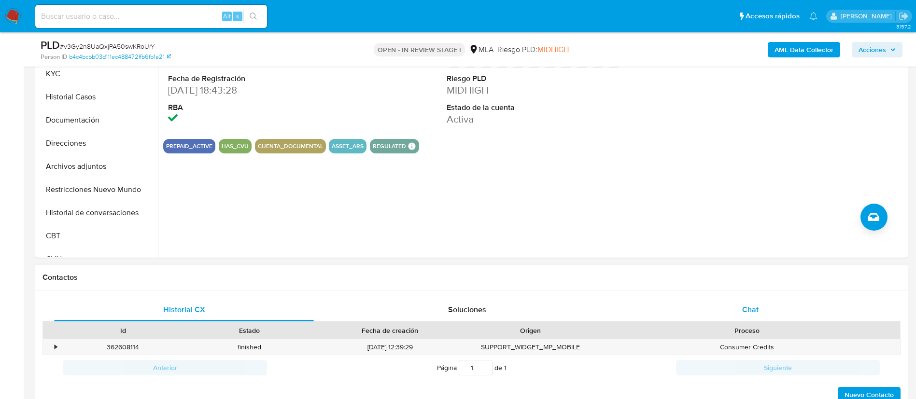
click at [750, 299] on div "Chat" at bounding box center [751, 310] width 260 height 23
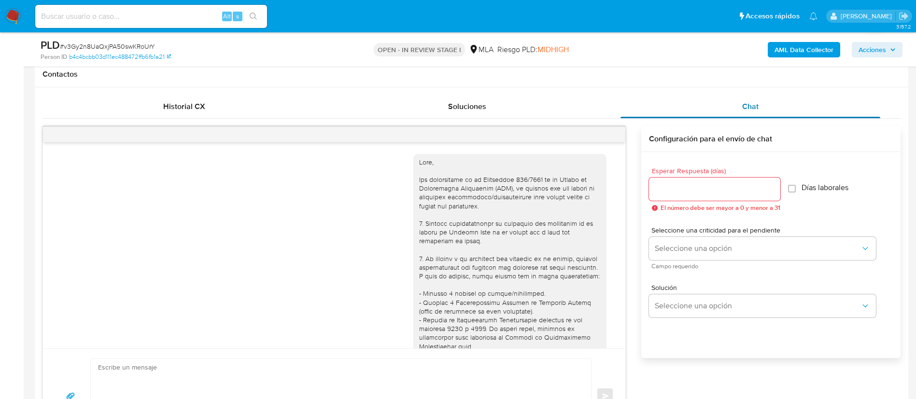
scroll to position [538, 0]
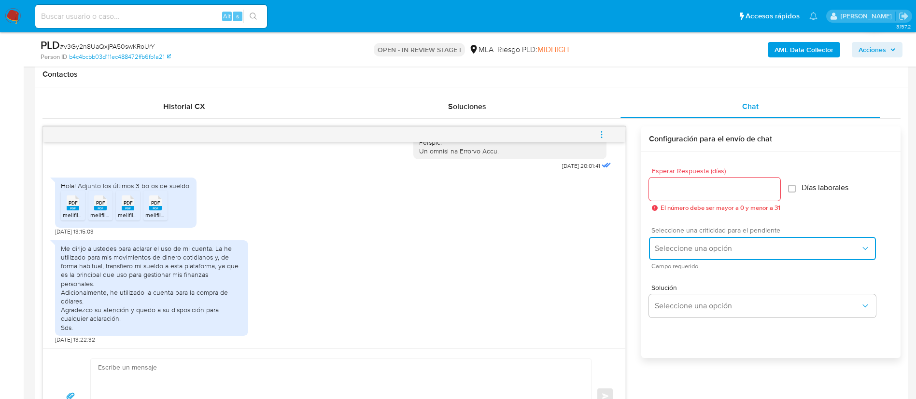
click at [689, 246] on span "Seleccione una opción" at bounding box center [758, 249] width 206 height 10
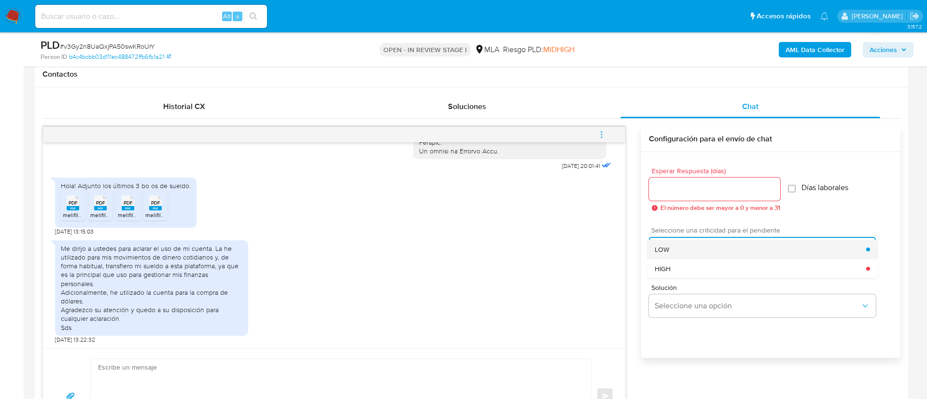
click at [658, 246] on span "LOW" at bounding box center [662, 249] width 14 height 9
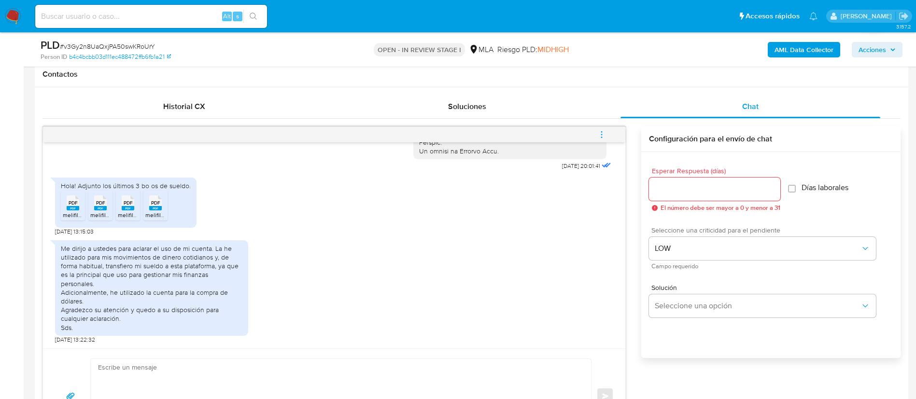
click at [664, 196] on div at bounding box center [714, 189] width 131 height 23
click at [665, 193] on input "Esperar Respuesta (días)" at bounding box center [714, 189] width 131 height 13
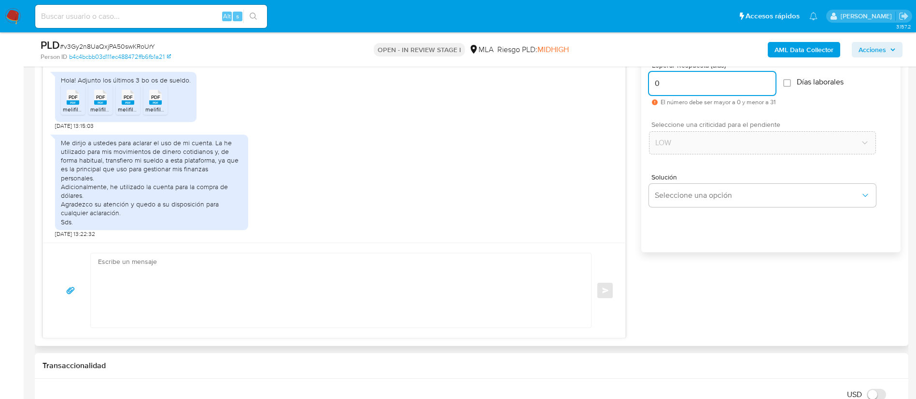
scroll to position [554, 0]
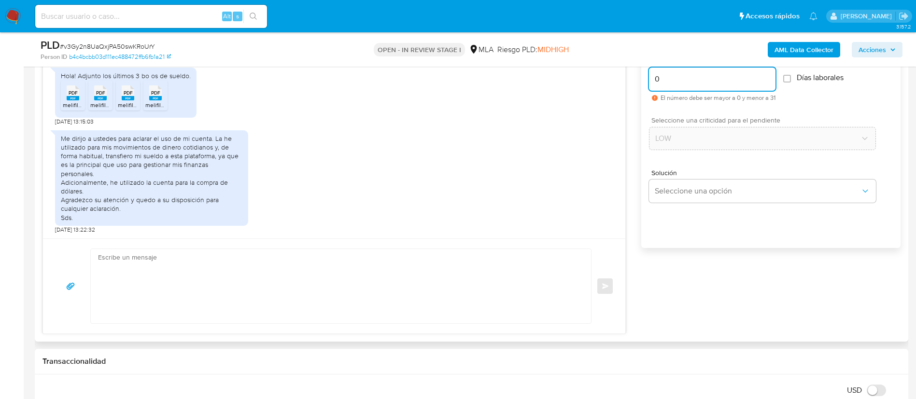
type input "0"
click at [507, 271] on textarea at bounding box center [338, 286] width 481 height 74
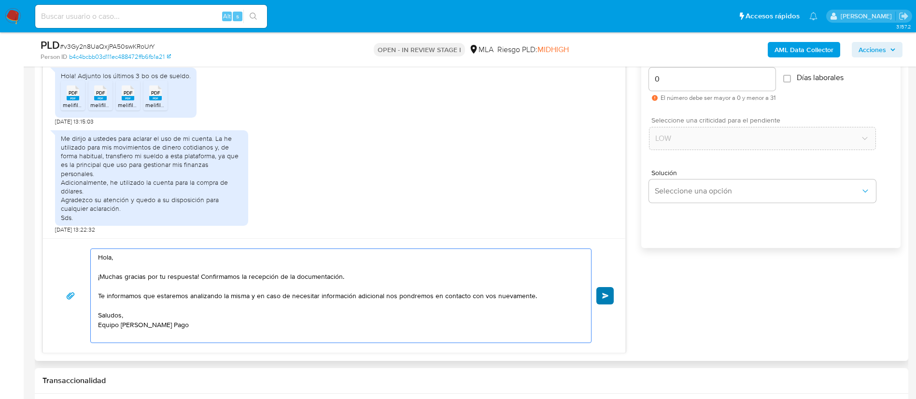
type textarea "Hola, ¡Muchas gracias por tu respuesta! Confirmamos la recepción de la document…"
click at [606, 295] on span "Enviar" at bounding box center [605, 296] width 7 height 6
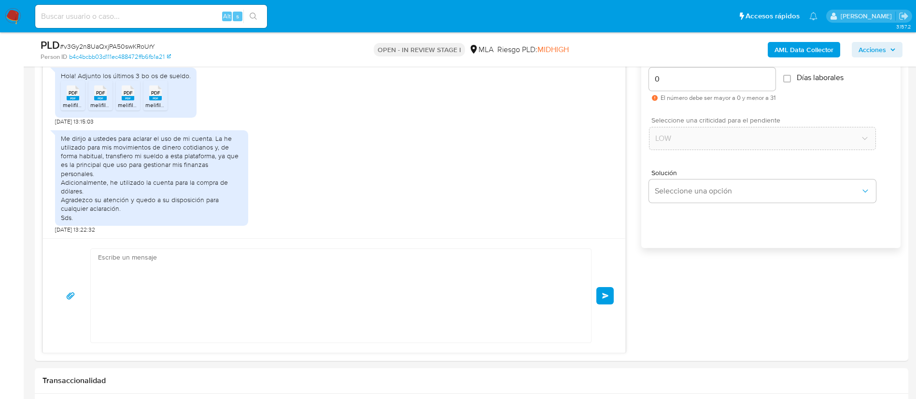
scroll to position [663, 0]
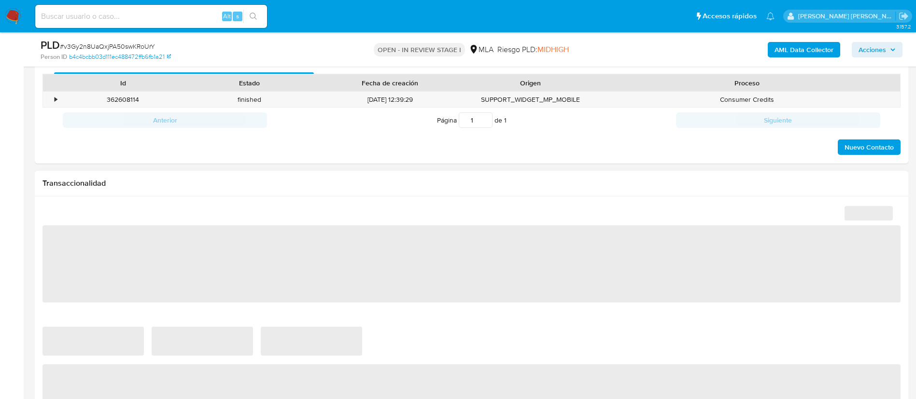
scroll to position [454, 0]
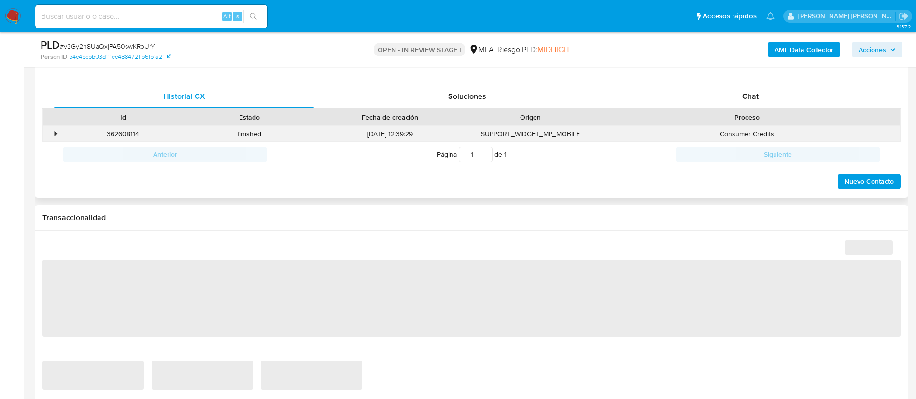
select select "10"
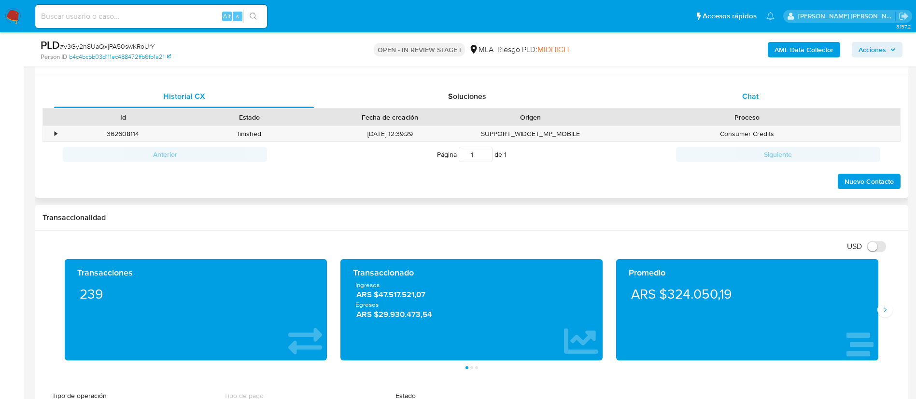
click at [754, 98] on span "Chat" at bounding box center [750, 96] width 16 height 11
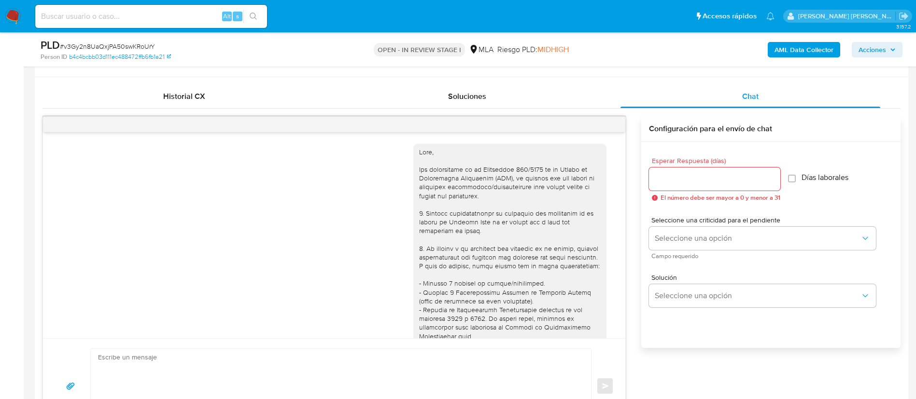
scroll to position [663, 0]
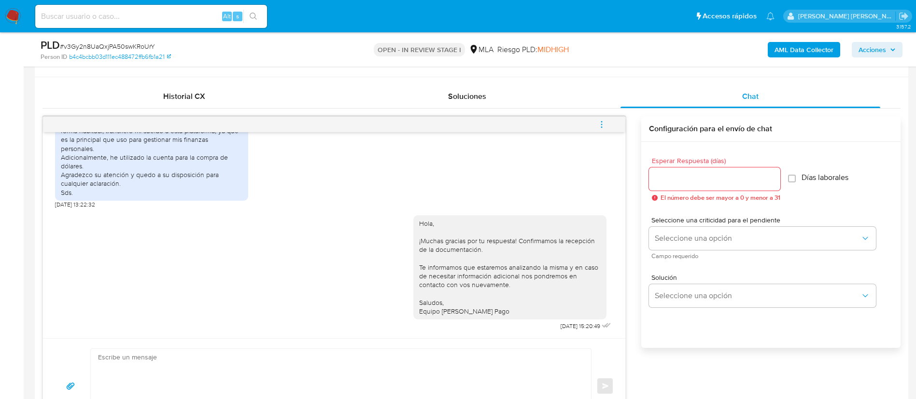
click at [606, 125] on icon "menu-action" at bounding box center [601, 124] width 9 height 9
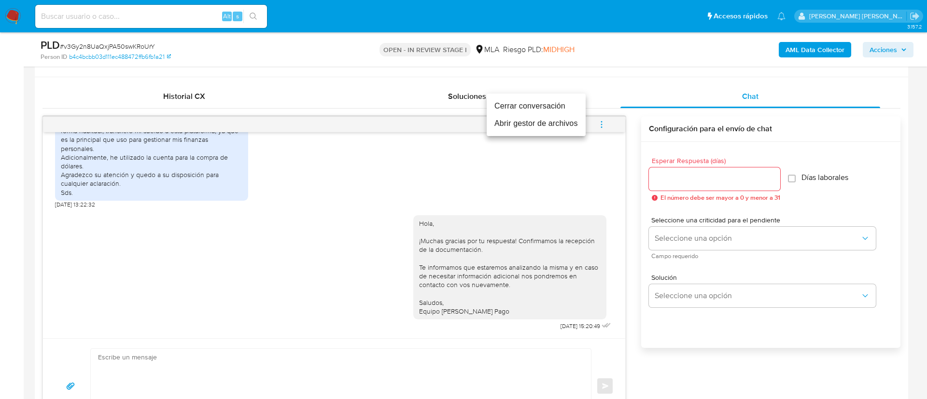
click at [519, 108] on li "Cerrar conversación" at bounding box center [536, 106] width 99 height 17
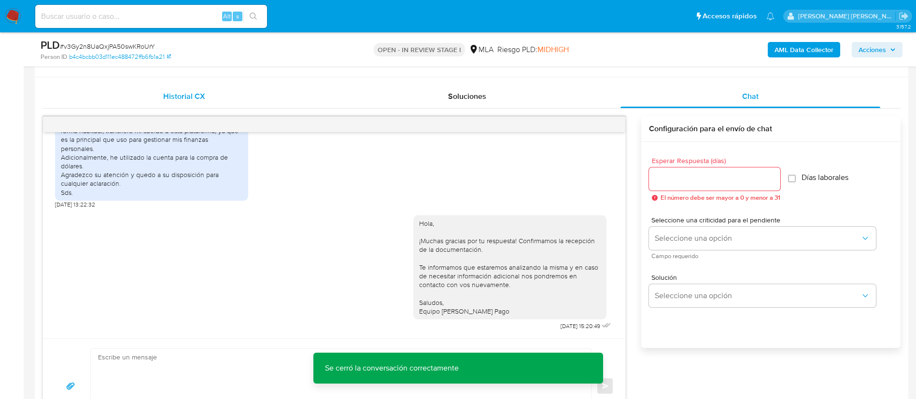
click at [197, 98] on span "Historial CX" at bounding box center [184, 96] width 42 height 11
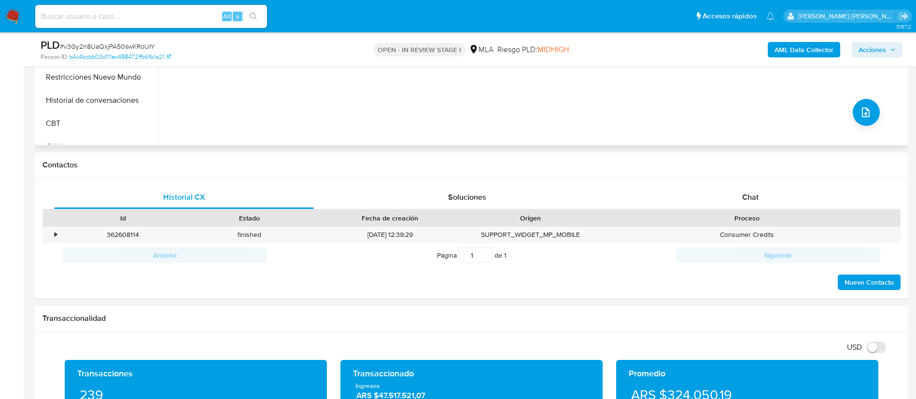
scroll to position [356, 0]
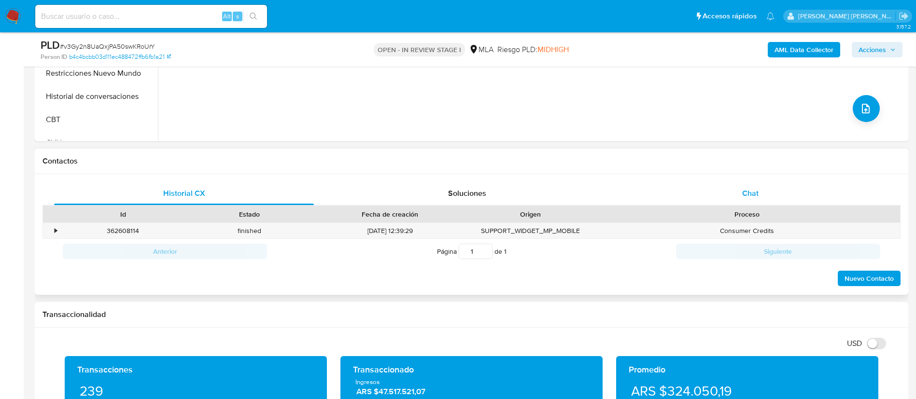
click at [747, 192] on span "Chat" at bounding box center [750, 193] width 16 height 11
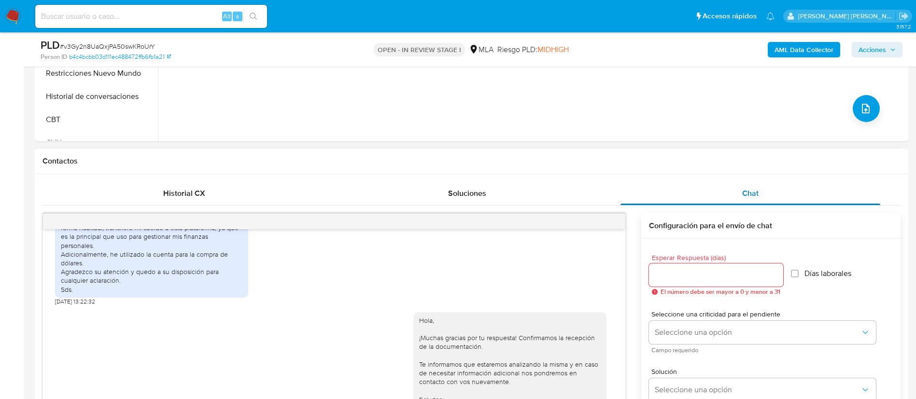
scroll to position [427, 0]
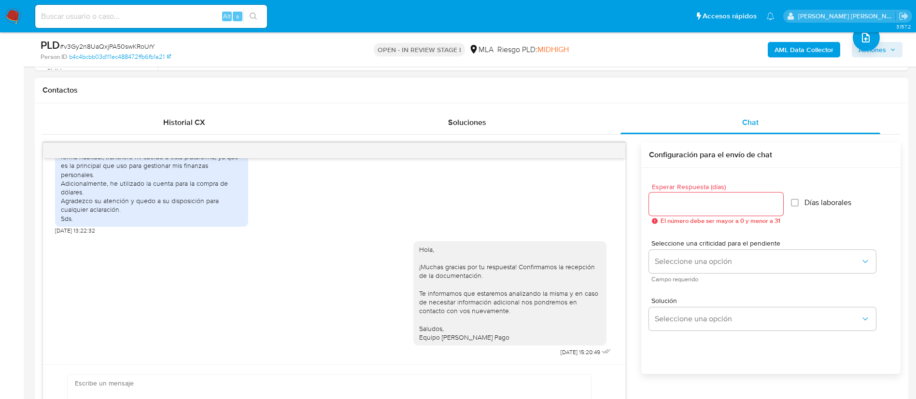
click at [445, 88] on h1 "Contactos" at bounding box center [472, 90] width 858 height 10
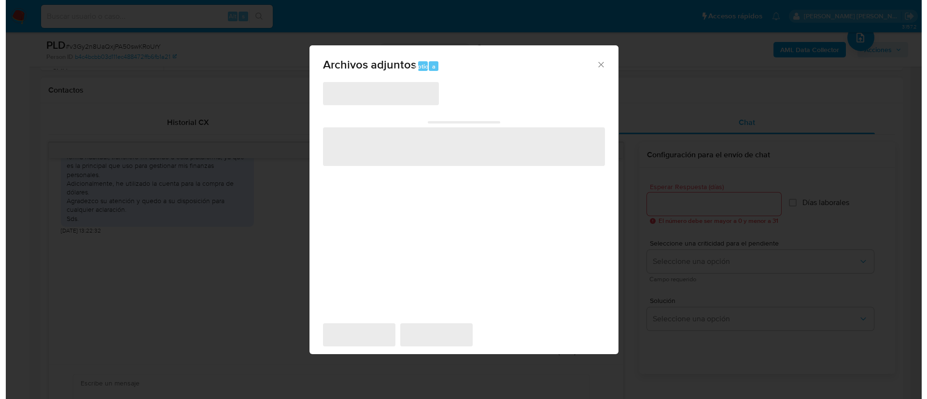
scroll to position [155, 0]
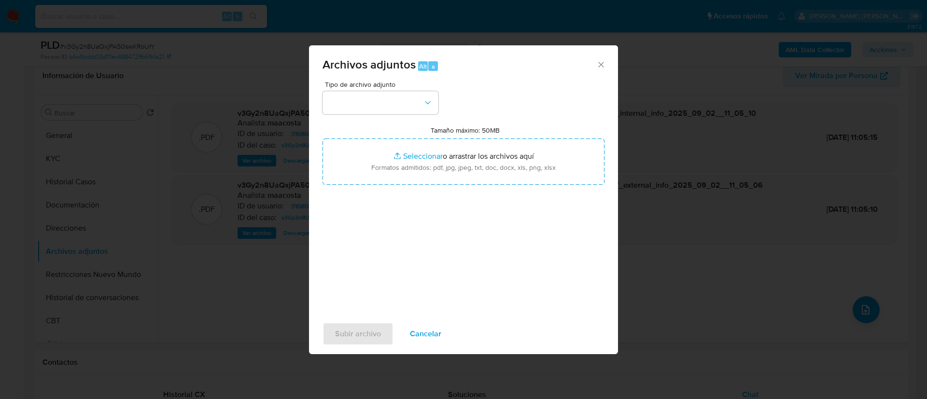
click at [402, 88] on div "Tipo de archivo adjunto" at bounding box center [381, 97] width 116 height 33
click at [392, 108] on button "button" at bounding box center [381, 102] width 116 height 23
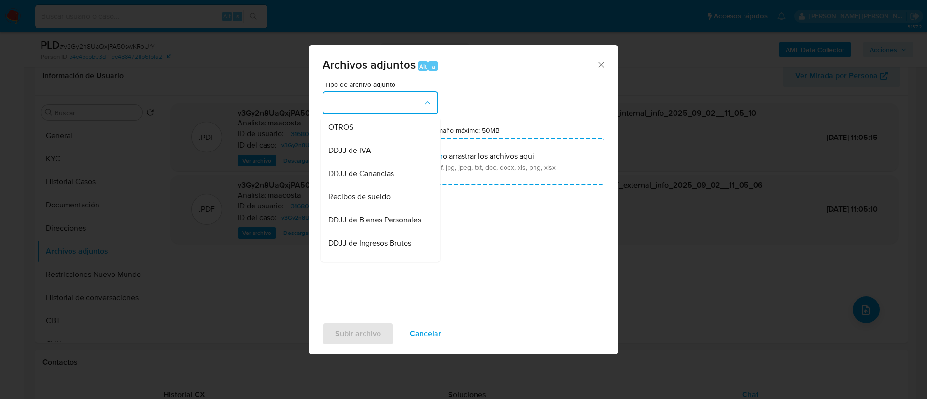
scroll to position [188, 0]
click at [341, 131] on span "OTROS" at bounding box center [340, 127] width 25 height 10
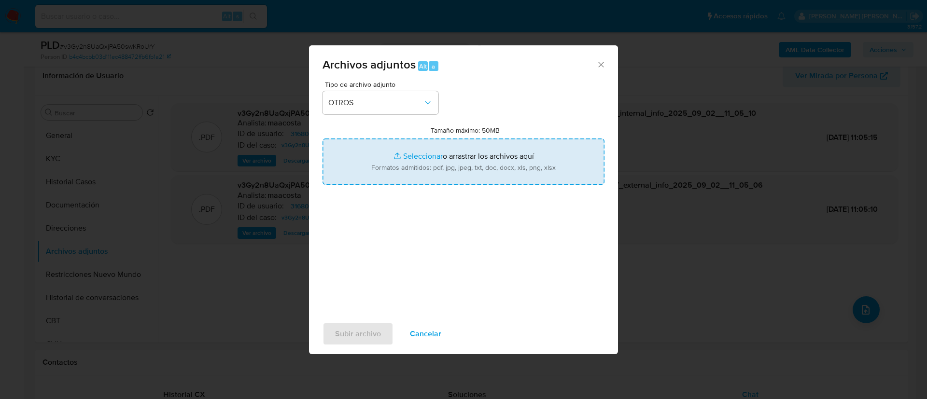
type input "C:\fakepath\Caselog v3Gy2n8UaQxjPA50swKRoUrY_2025_07_18_18_06_22.docx"
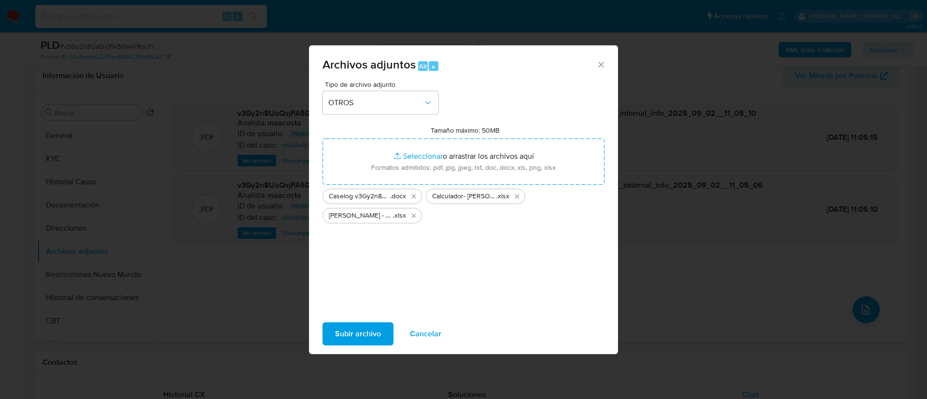
click at [359, 336] on span "Subir archivo" at bounding box center [358, 334] width 46 height 21
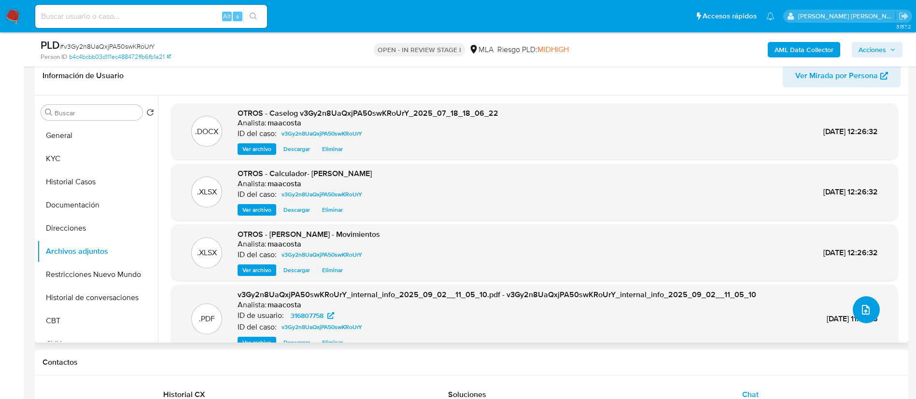
click at [866, 316] on button "upload-file" at bounding box center [866, 310] width 27 height 27
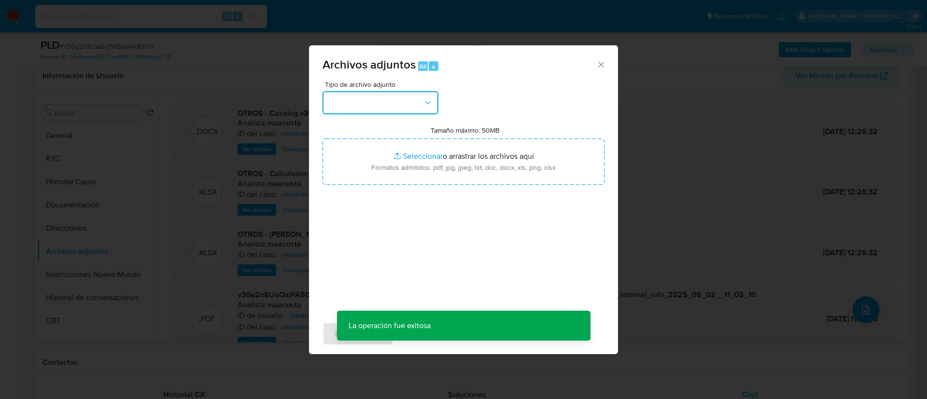
click at [351, 104] on button "button" at bounding box center [381, 102] width 116 height 23
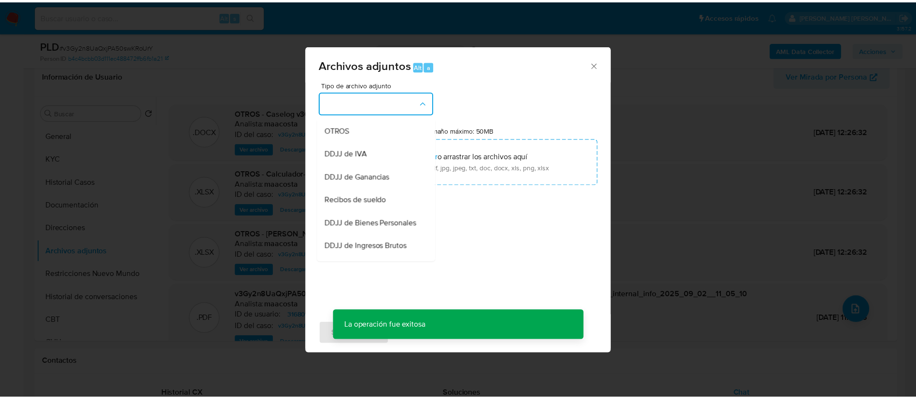
scroll to position [198, 0]
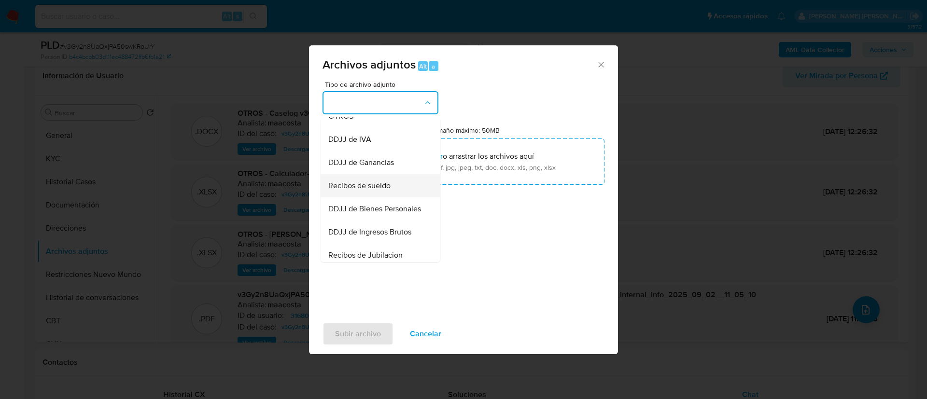
click at [353, 191] on span "Recibos de sueldo" at bounding box center [359, 186] width 62 height 10
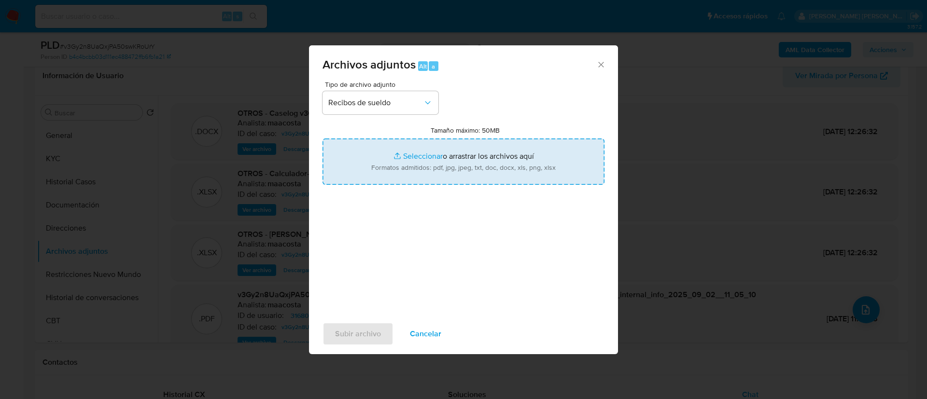
type input "C:\fakepath\Recibos de sueldo.pdf"
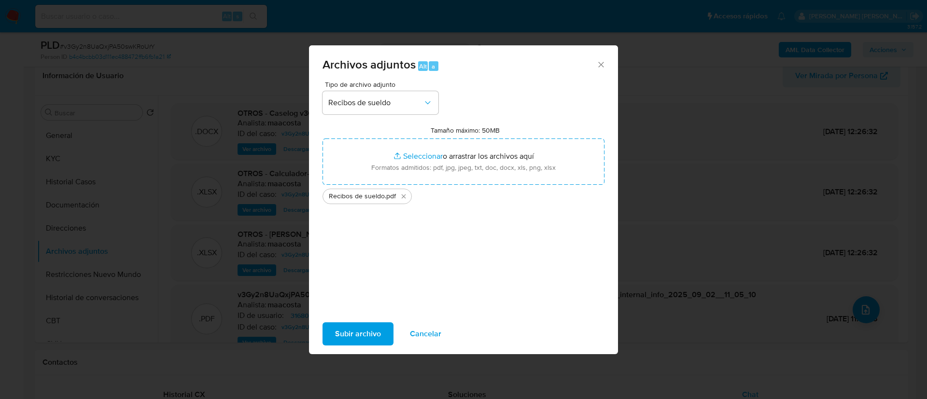
click at [357, 336] on span "Subir archivo" at bounding box center [358, 334] width 46 height 21
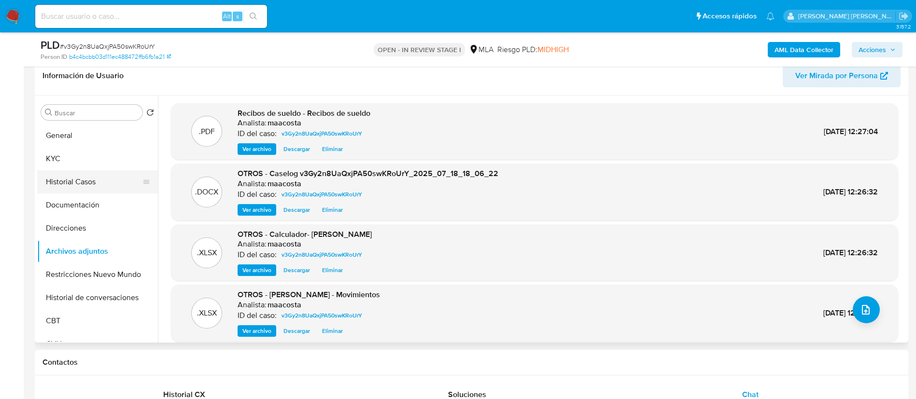
click at [74, 184] on button "Historial Casos" at bounding box center [93, 182] width 113 height 23
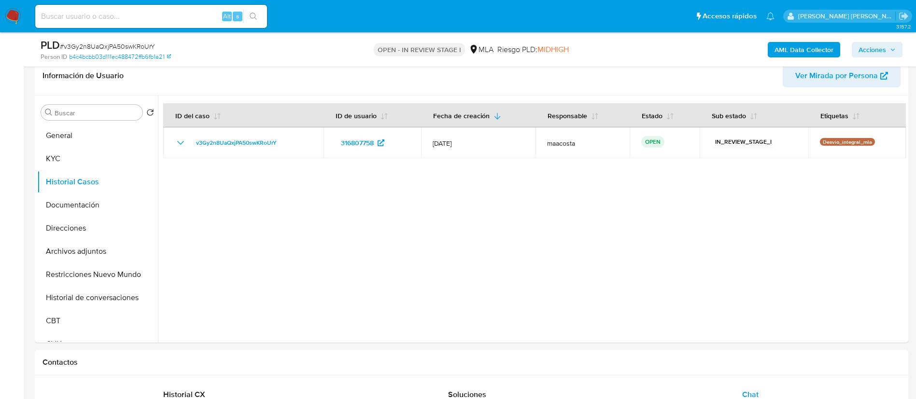
click at [868, 48] on span "Acciones" at bounding box center [873, 49] width 28 height 15
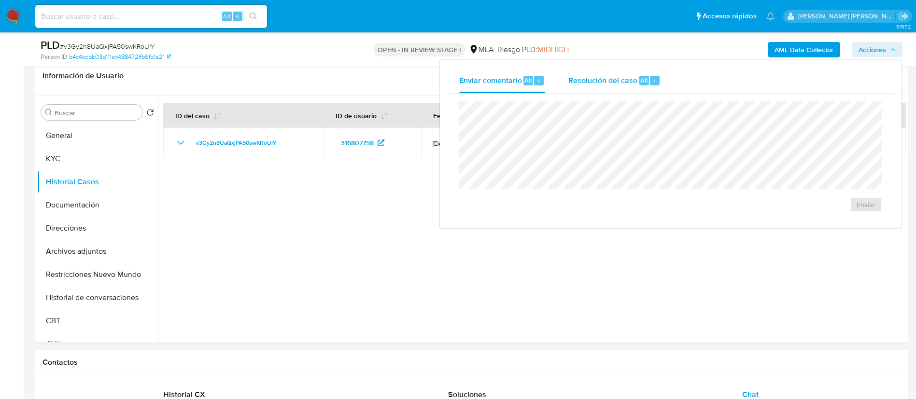
click at [618, 76] on span "Resolución del caso" at bounding box center [603, 79] width 69 height 11
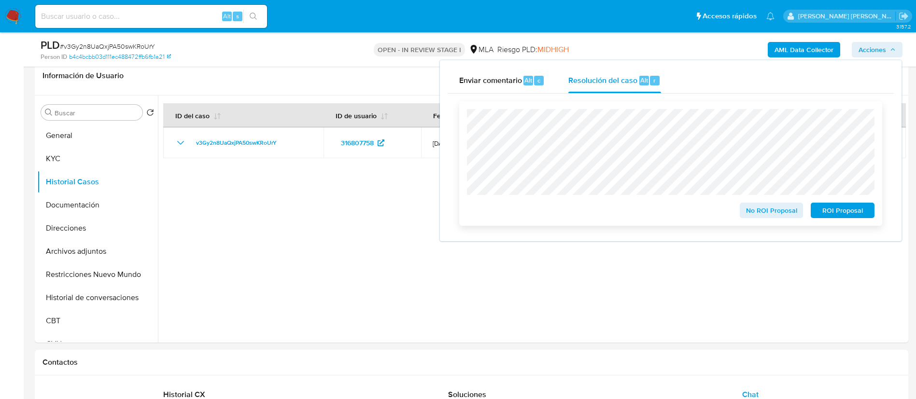
click at [757, 208] on span "No ROI Proposal" at bounding box center [772, 211] width 50 height 14
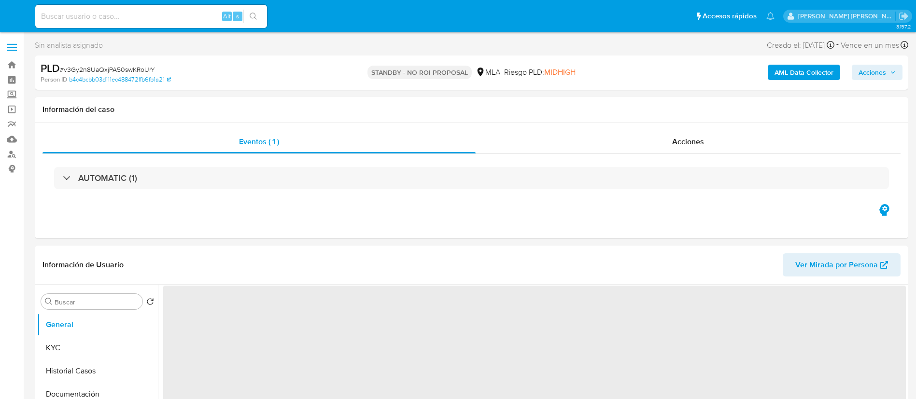
select select "10"
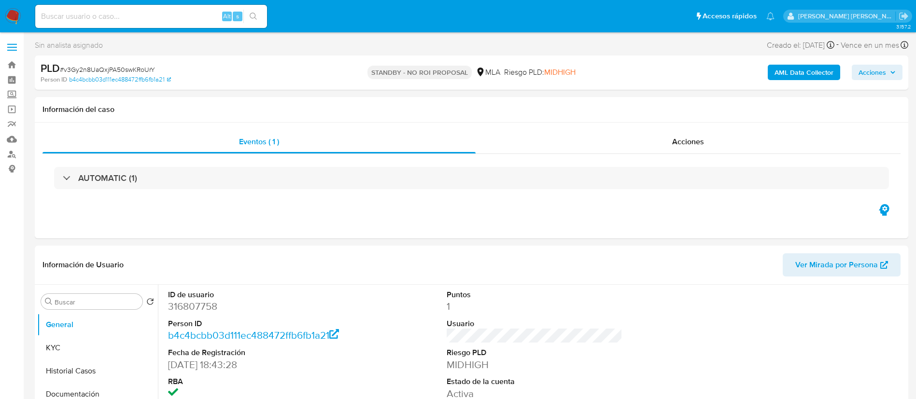
paste input "J9dpMUqE4TU3wrhSbsMuq1zA"
click at [188, 13] on input "J9dpMUqE4TU3wrhSbsMuq1zA" at bounding box center [151, 16] width 232 height 13
type input "J9dpMUqE4TU3wrhSbsMuq1zA"
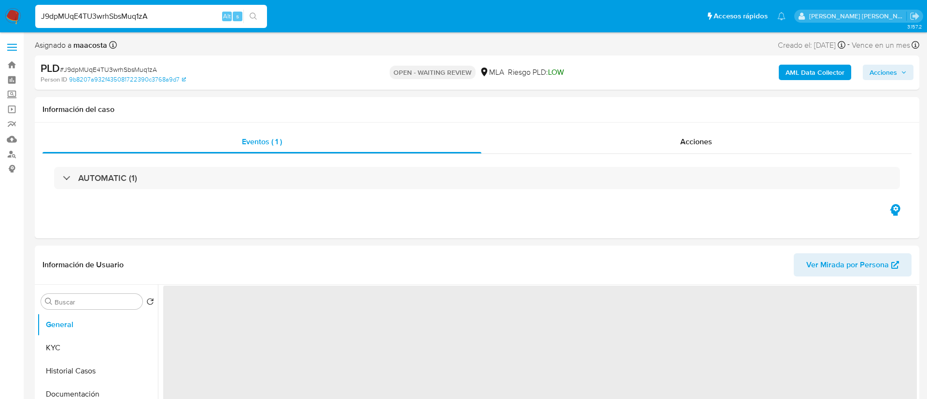
select select "10"
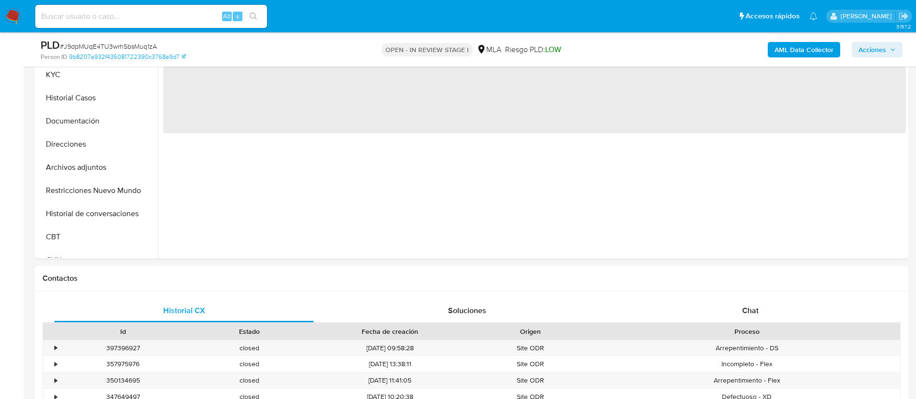
scroll to position [353, 0]
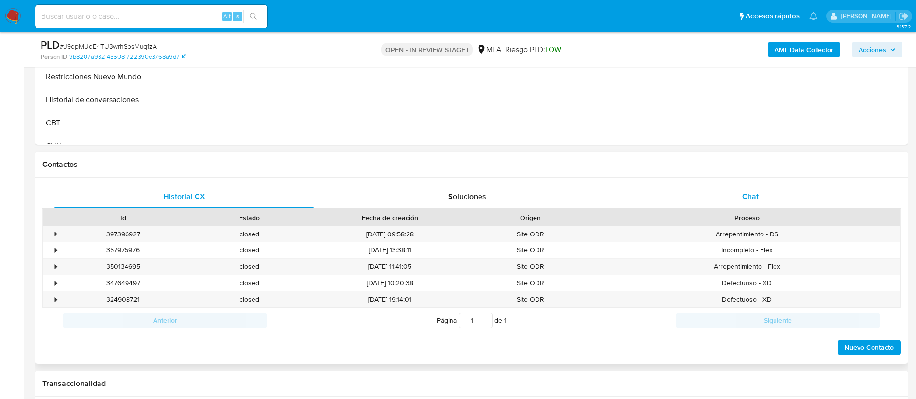
click at [747, 194] on span "Chat" at bounding box center [750, 196] width 16 height 11
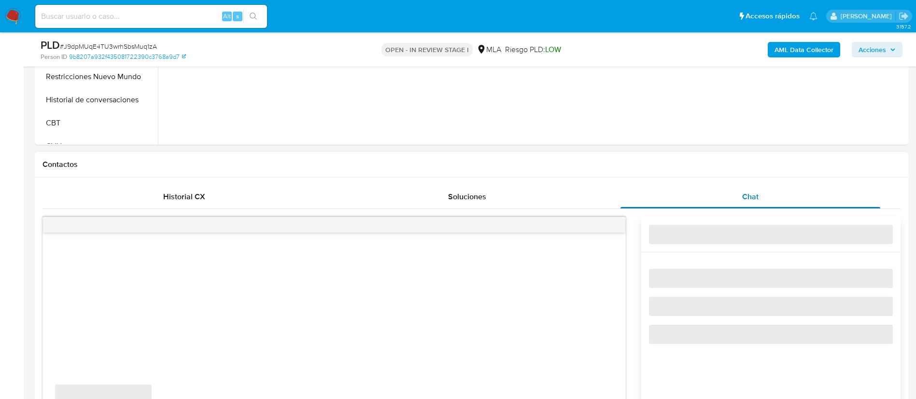
select select "10"
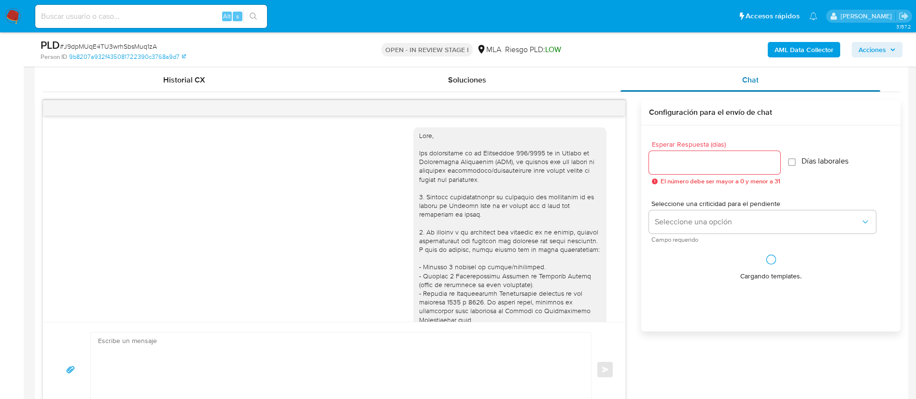
scroll to position [484, 0]
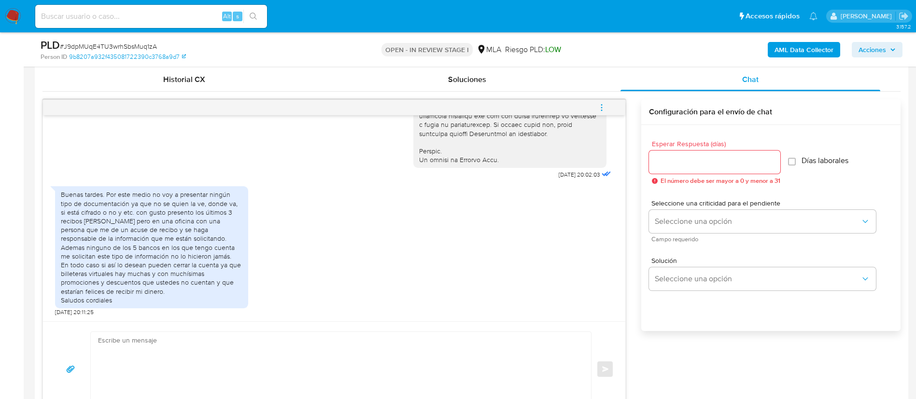
click at [597, 106] on icon "menu-action" at bounding box center [601, 107] width 9 height 9
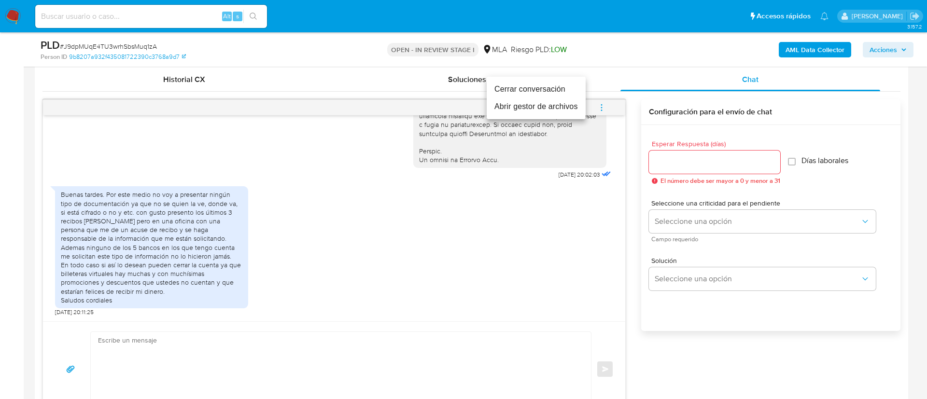
click at [506, 87] on li "Cerrar conversación" at bounding box center [536, 89] width 99 height 17
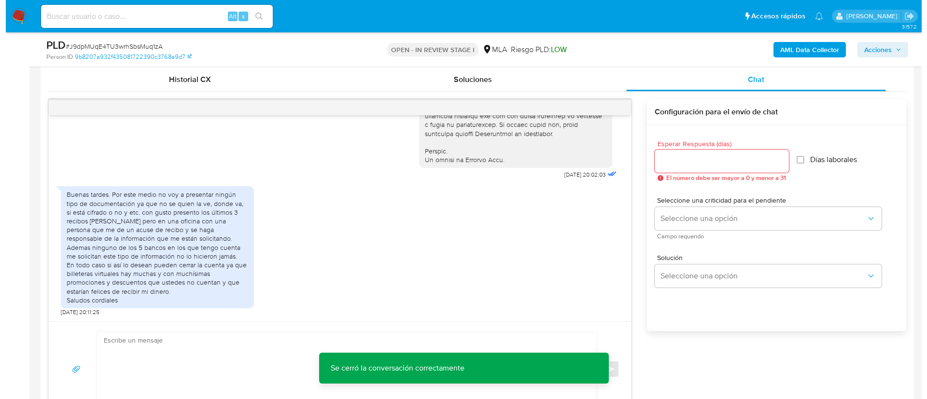
scroll to position [155, 0]
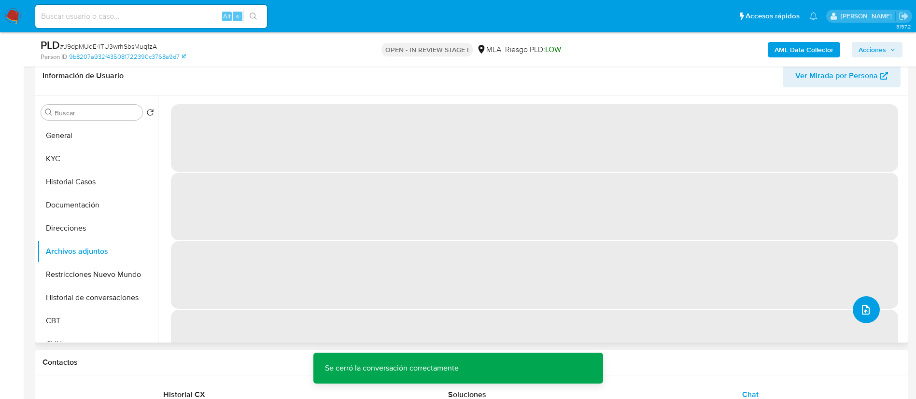
click at [871, 317] on button "upload-file" at bounding box center [866, 310] width 27 height 27
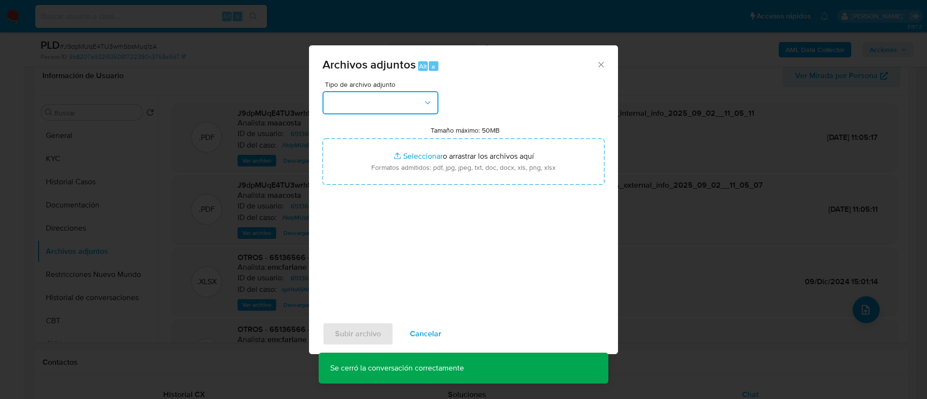
click at [378, 104] on button "button" at bounding box center [381, 102] width 116 height 23
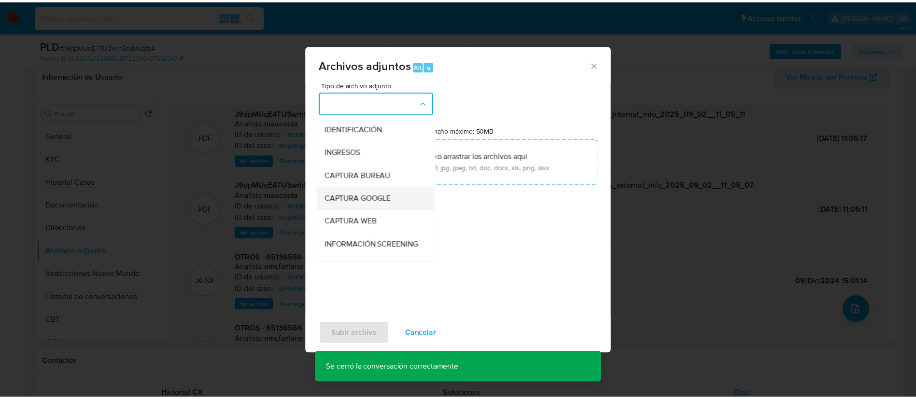
scroll to position [93, 0]
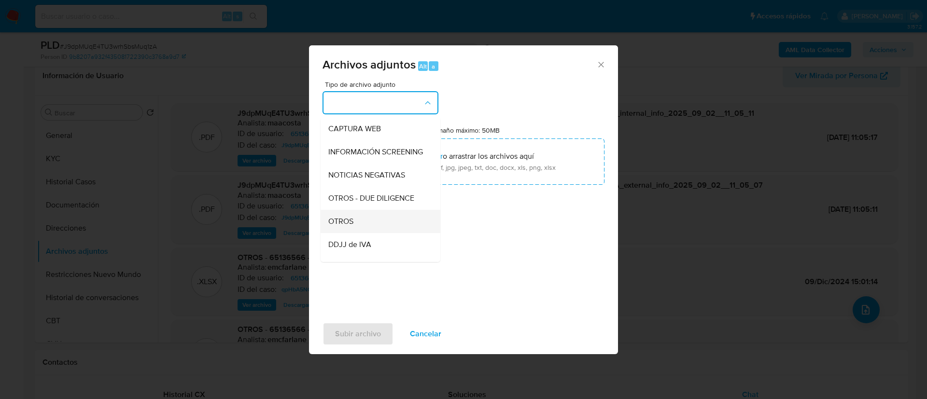
click at [347, 227] on span "OTROS" at bounding box center [340, 222] width 25 height 10
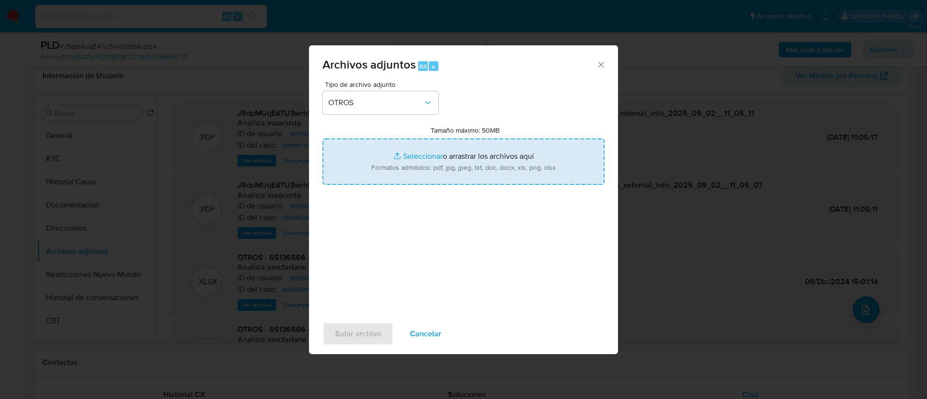
type input "C:\fakepath\Caselog J9dpMUqE4TU3wrhSbsMuq1zA_2025_07_18_01_10_51.docx"
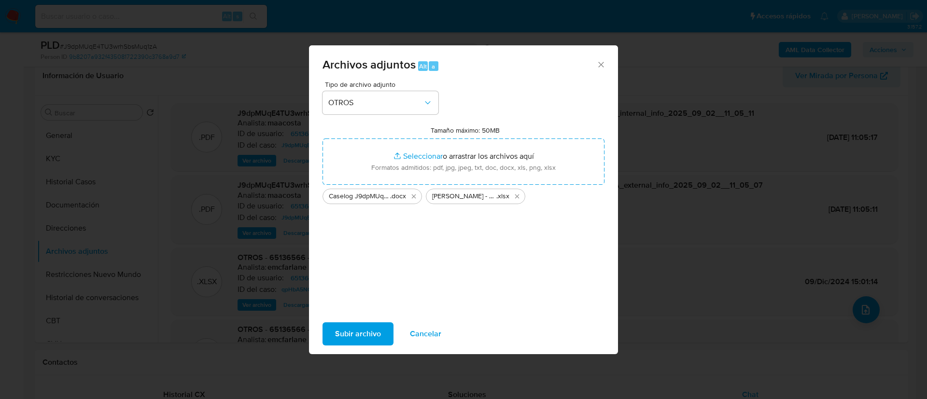
click at [345, 333] on span "Subir archivo" at bounding box center [358, 334] width 46 height 21
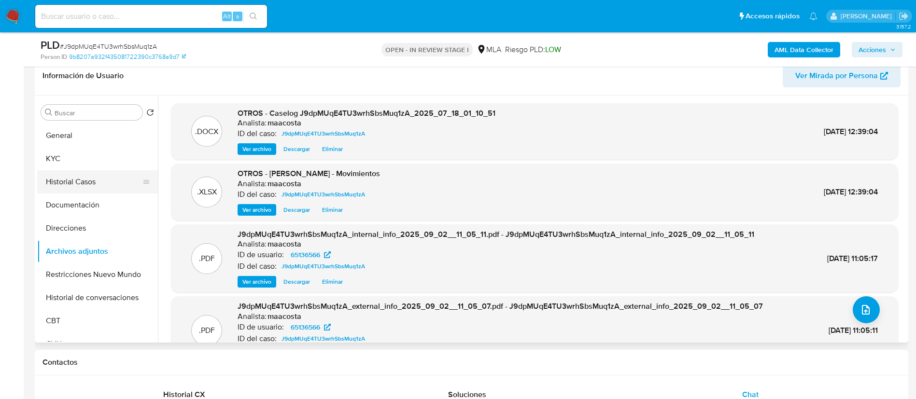
click at [61, 184] on button "Historial Casos" at bounding box center [93, 182] width 113 height 23
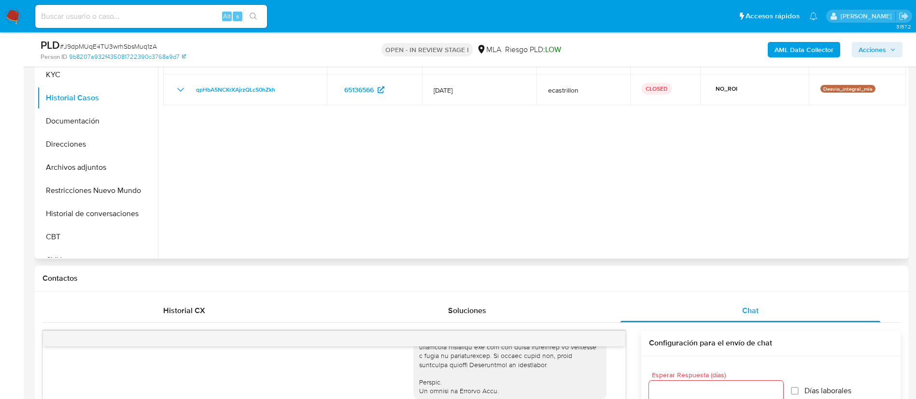
scroll to position [245, 0]
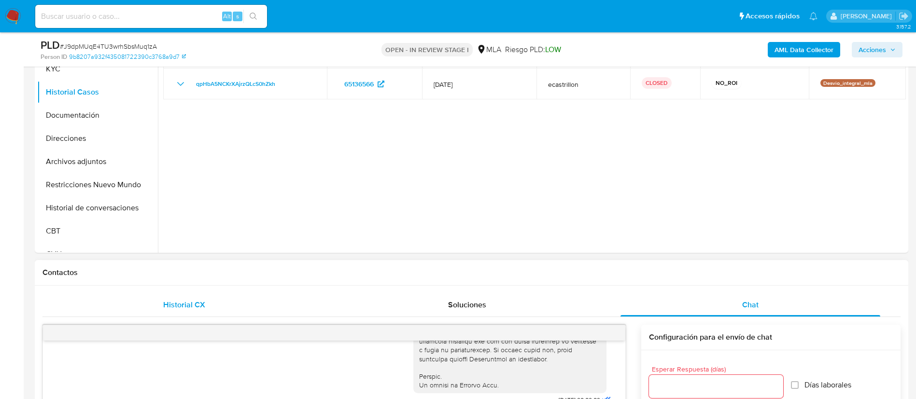
click at [191, 306] on span "Historial CX" at bounding box center [184, 304] width 42 height 11
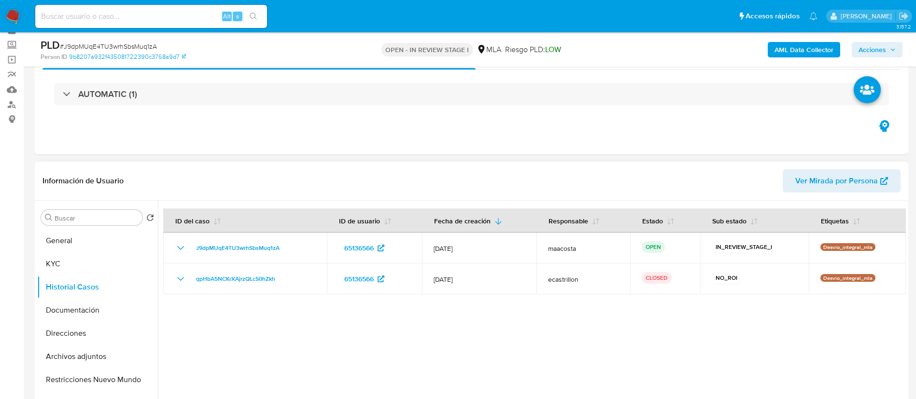
scroll to position [41, 0]
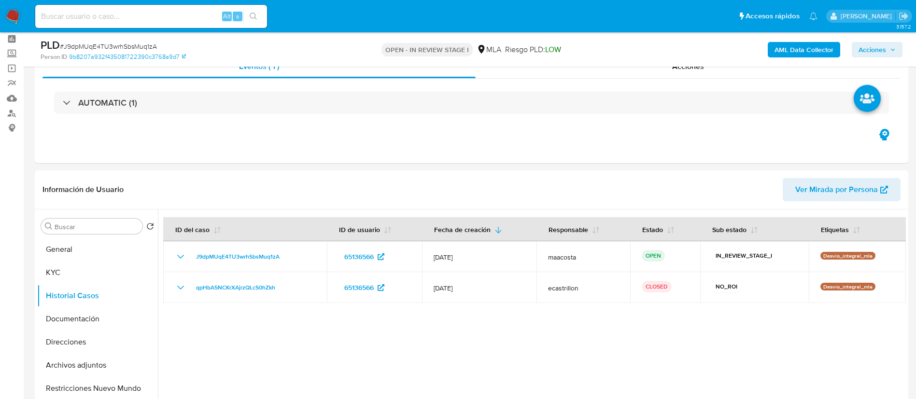
click at [891, 46] on span "Acciones" at bounding box center [877, 50] width 37 height 14
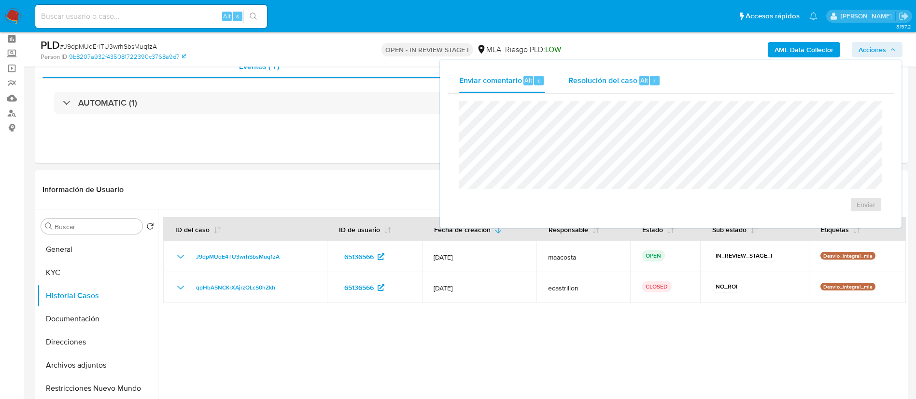
click at [594, 84] on span "Resolución del caso" at bounding box center [603, 79] width 69 height 11
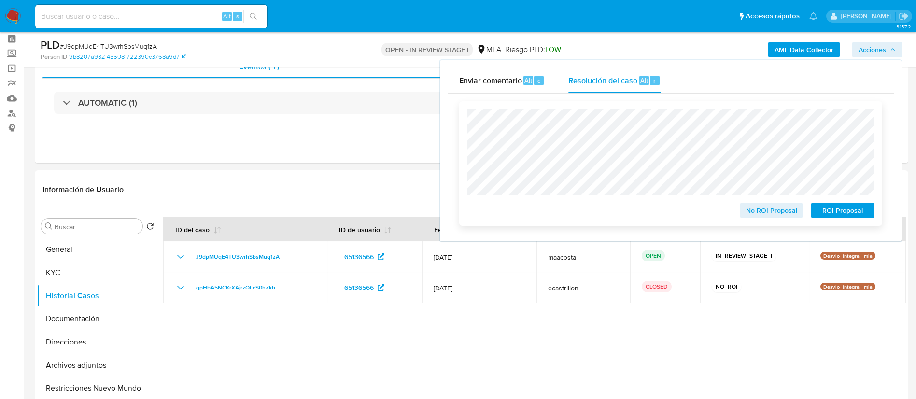
click at [789, 212] on span "No ROI Proposal" at bounding box center [772, 211] width 50 height 14
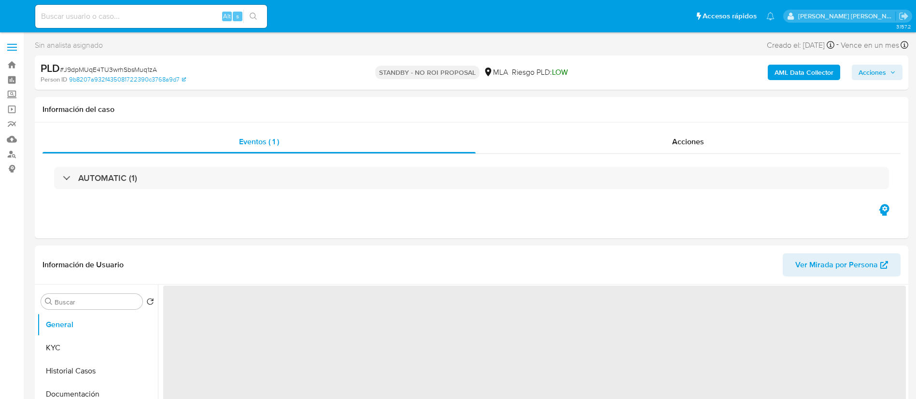
select select "10"
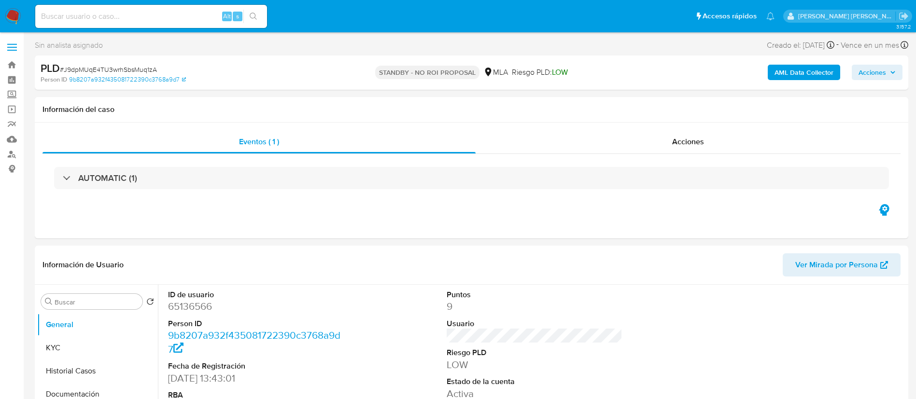
paste input "wyqHVqe5xLbcMznU1u4qyCJ7"
click at [155, 17] on input "wyqHVqe5xLbcMznU1u4qyCJ7" at bounding box center [151, 16] width 232 height 13
type input "wyqHVqe5xLbcMznU1u4qyCJ7"
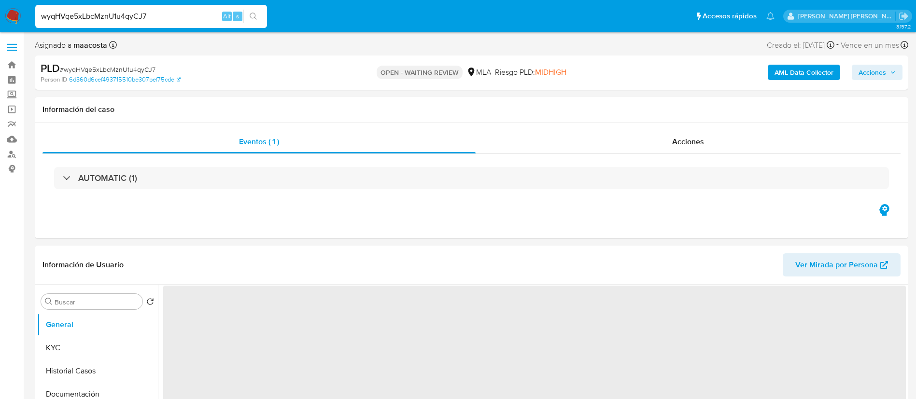
select select "10"
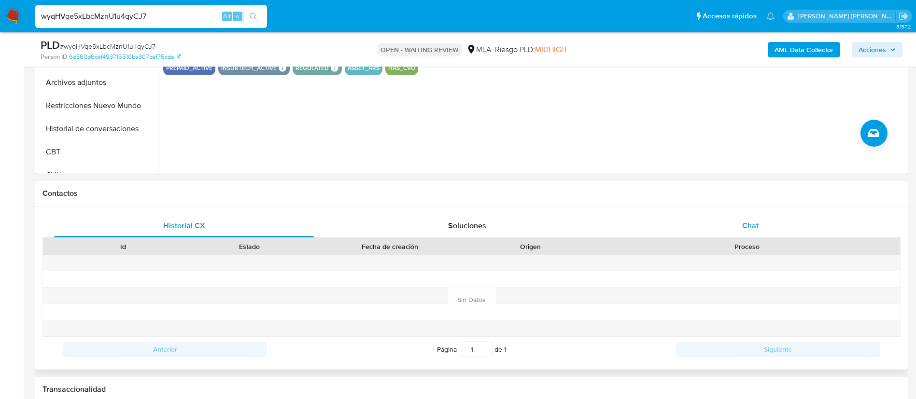
click at [754, 229] on span "Chat" at bounding box center [750, 225] width 16 height 11
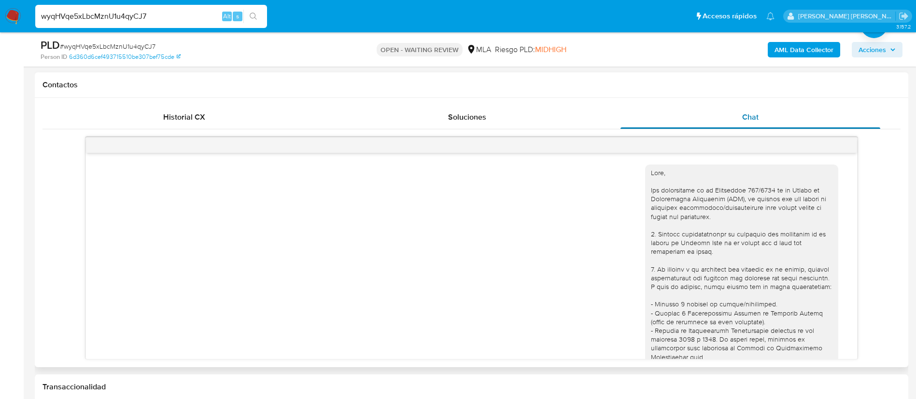
scroll to position [408, 0]
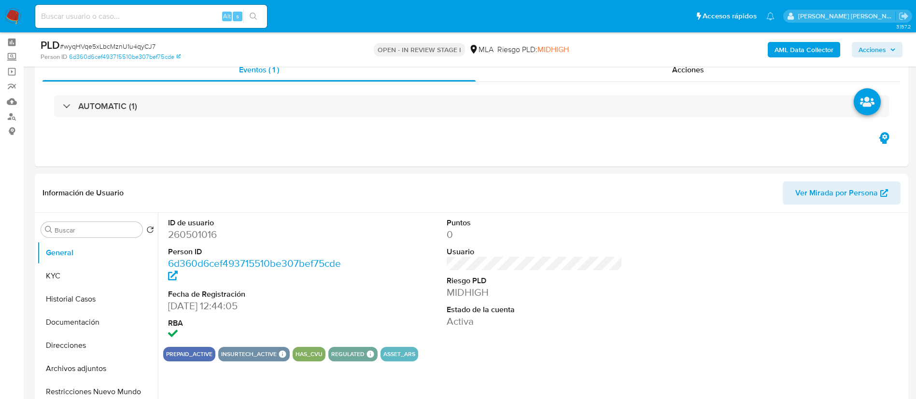
select select "10"
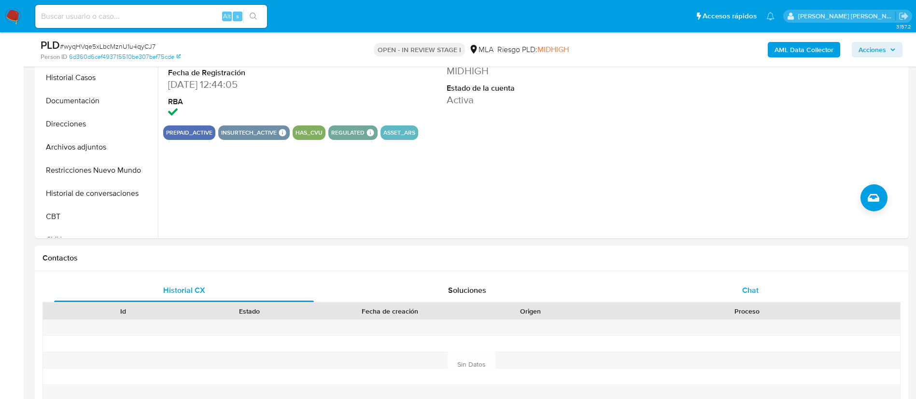
click at [741, 281] on div "Chat" at bounding box center [751, 290] width 260 height 23
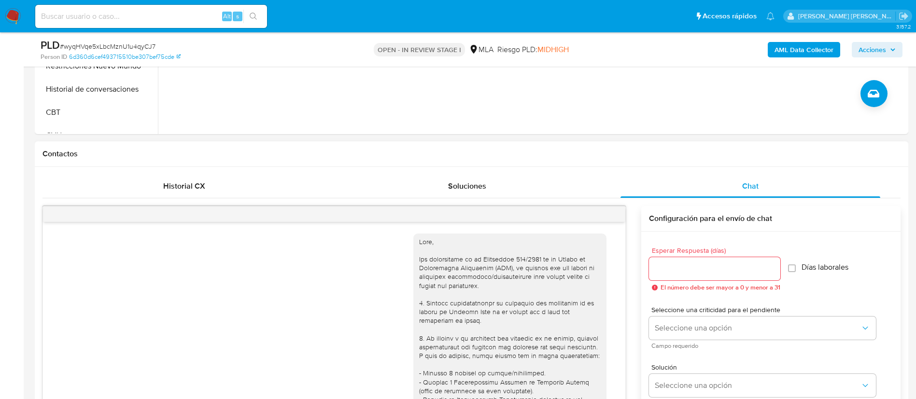
scroll to position [408, 0]
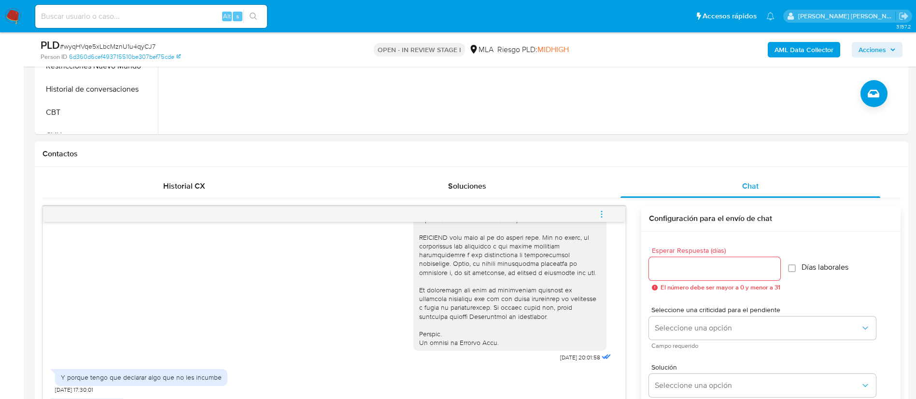
click at [605, 216] on icon "menu-action" at bounding box center [601, 214] width 9 height 9
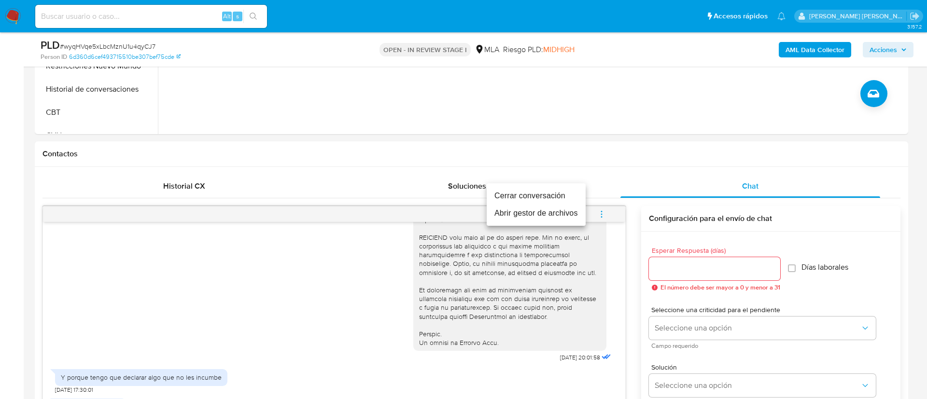
click at [535, 195] on li "Cerrar conversación" at bounding box center [536, 195] width 99 height 17
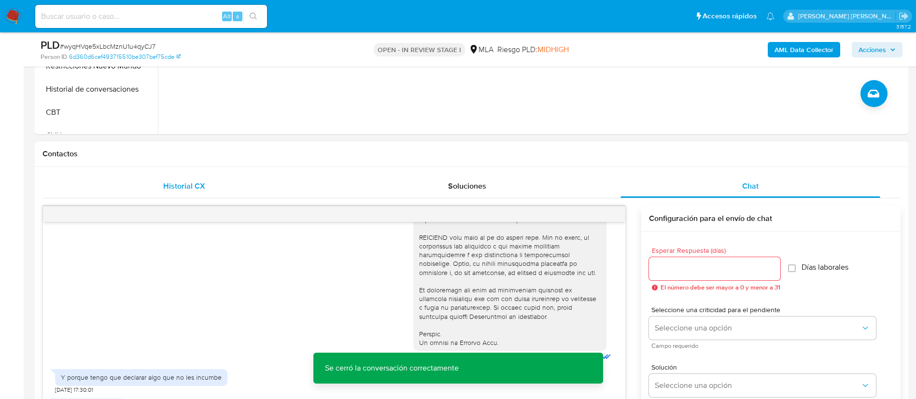
click at [193, 188] on span "Historial CX" at bounding box center [184, 186] width 42 height 11
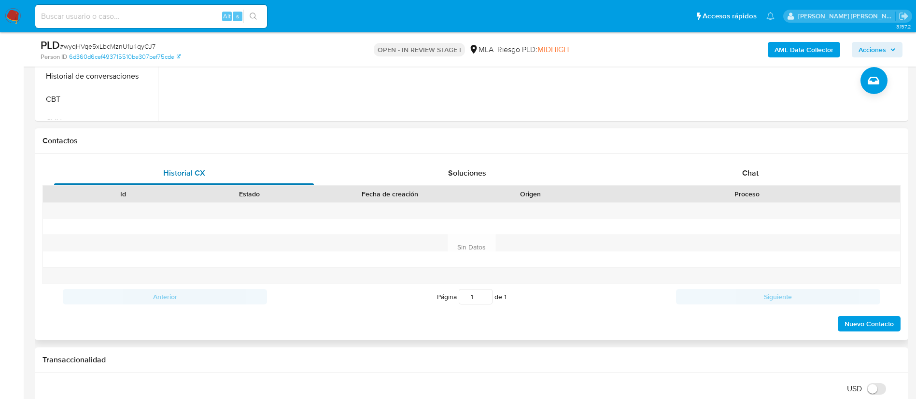
scroll to position [375, 0]
click at [715, 171] on div "Chat" at bounding box center [751, 174] width 260 height 23
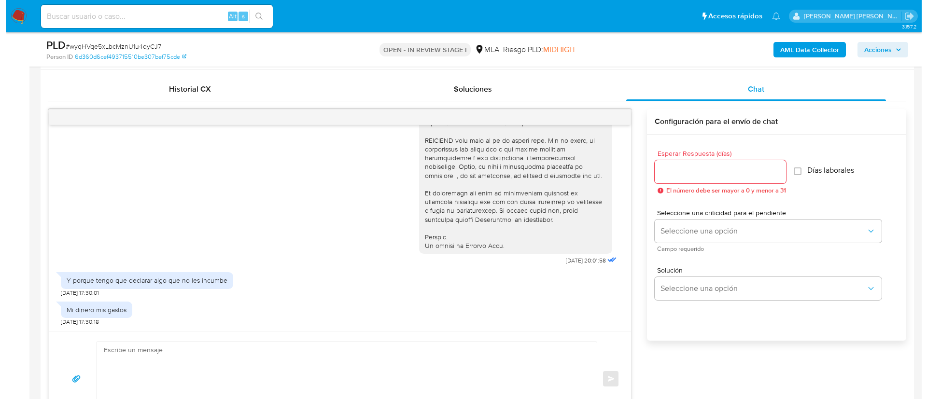
scroll to position [155, 0]
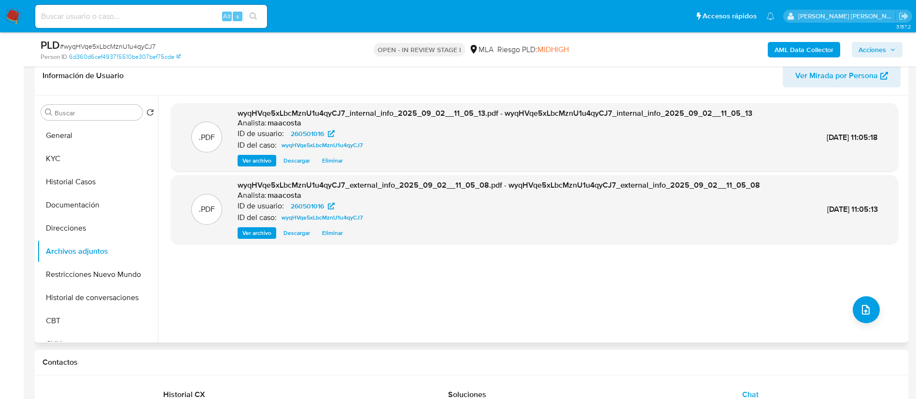
click at [467, 267] on div ".PDF wyqHVqe5xLbcMznU1u4qyCJ7_internal_info_2025_09_02__11_05_13.pdf - wyqHVqe5…" at bounding box center [534, 219] width 727 height 232
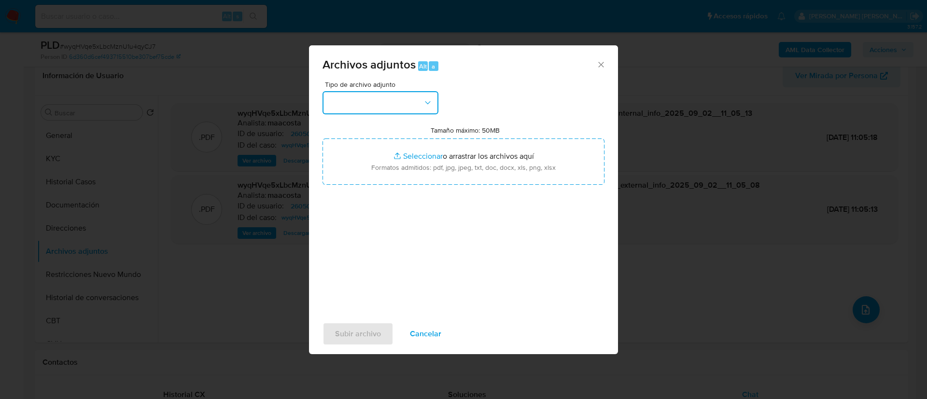
click at [378, 100] on button "button" at bounding box center [381, 102] width 116 height 23
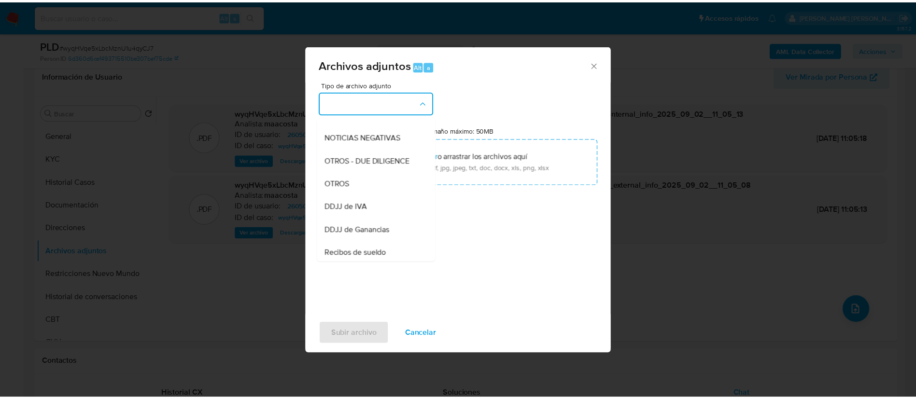
scroll to position [137, 0]
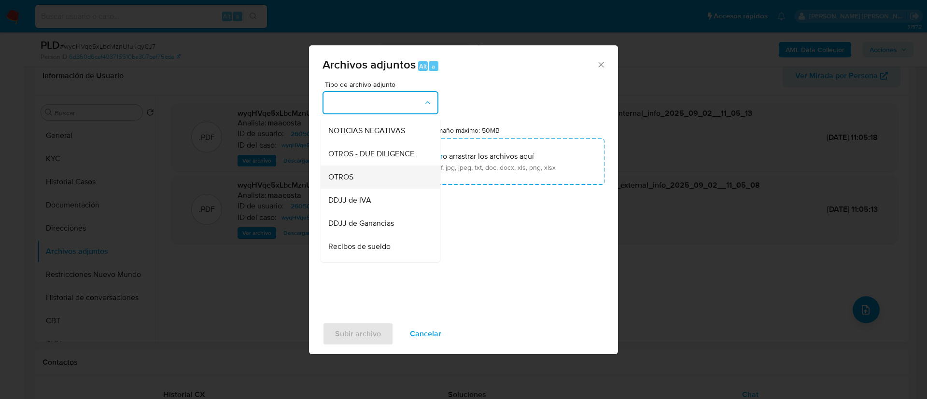
click at [339, 182] on span "OTROS" at bounding box center [340, 177] width 25 height 10
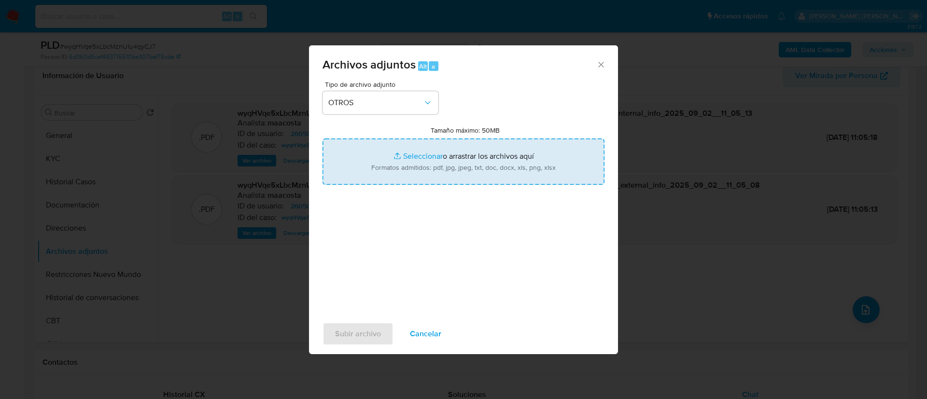
type input "C:\fakepath\[PERSON_NAME] [PERSON_NAME].pdf"
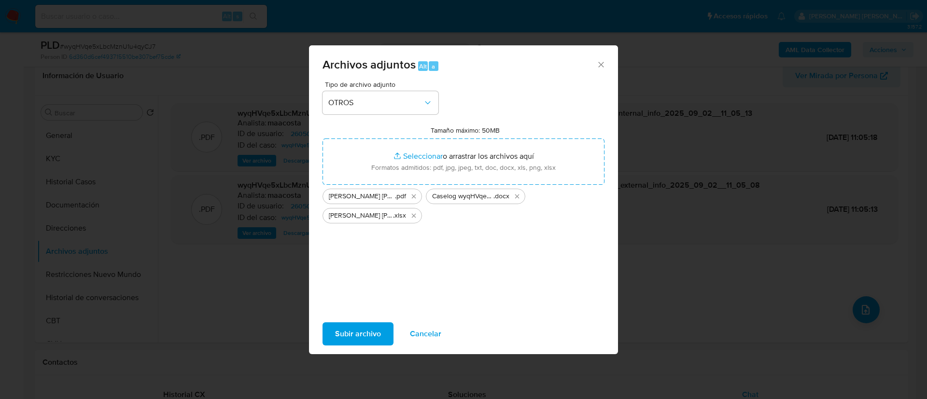
click at [367, 324] on span "Subir archivo" at bounding box center [358, 334] width 46 height 21
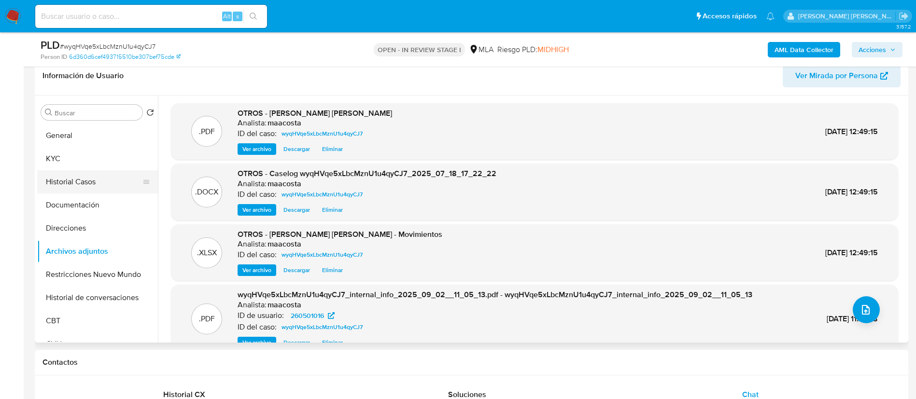
click at [89, 180] on button "Historial Casos" at bounding box center [93, 182] width 113 height 23
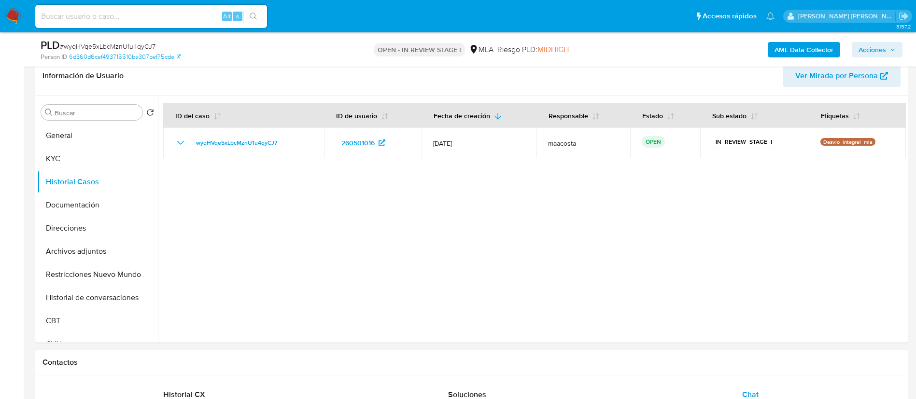
click at [878, 45] on span "Acciones" at bounding box center [873, 49] width 28 height 15
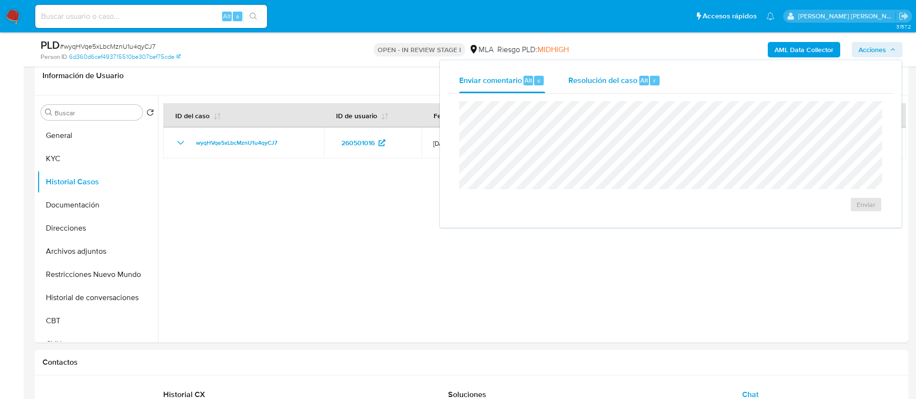
click at [638, 87] on div "Resolución del caso Alt r" at bounding box center [615, 80] width 92 height 25
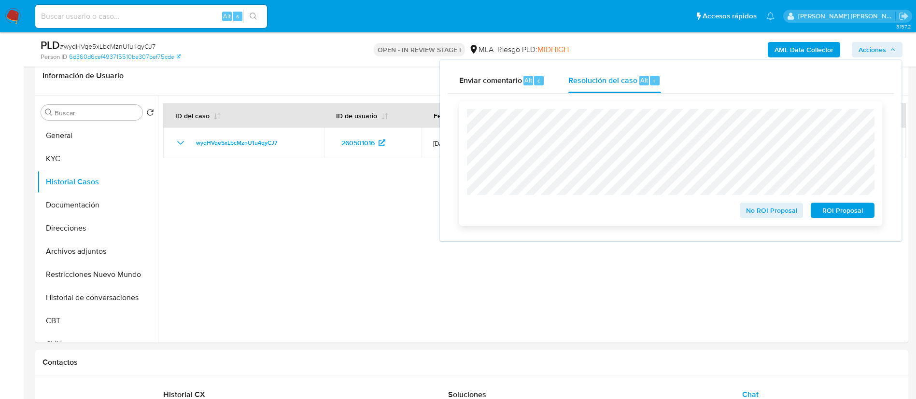
click at [760, 214] on span "No ROI Proposal" at bounding box center [772, 211] width 50 height 14
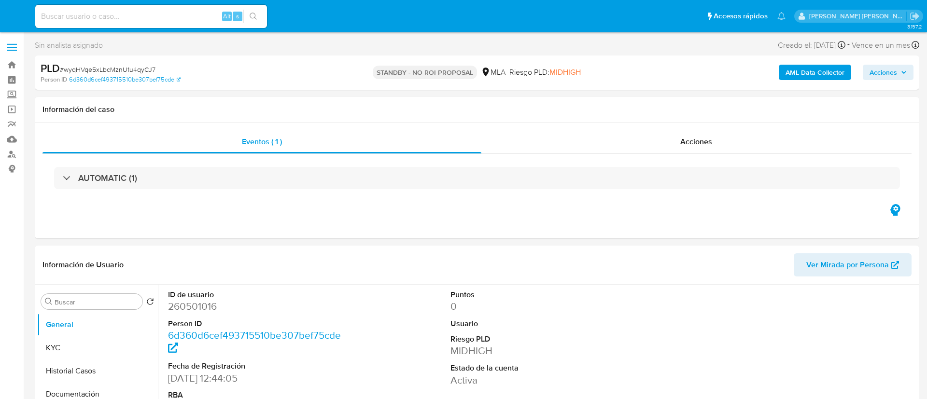
select select "10"
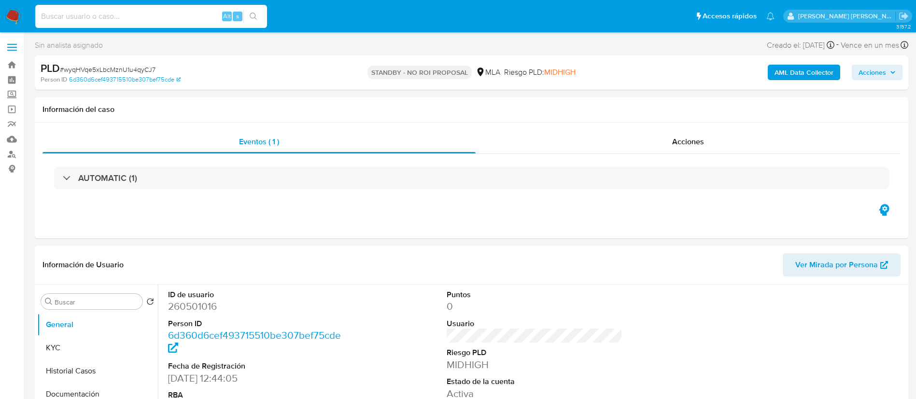
paste input "ngJr9wCg8dqe3bCzJXQwbdLj"
click at [187, 16] on input "ngJr9wCg8dqe3bCzJXQwbdLj" at bounding box center [151, 16] width 232 height 13
type input "ngJr9wCg8dqe3bCzJXQwbdLj"
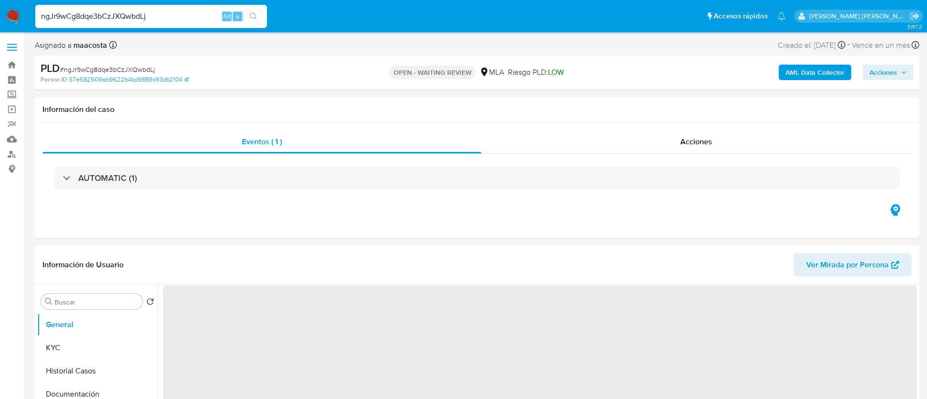
select select "10"
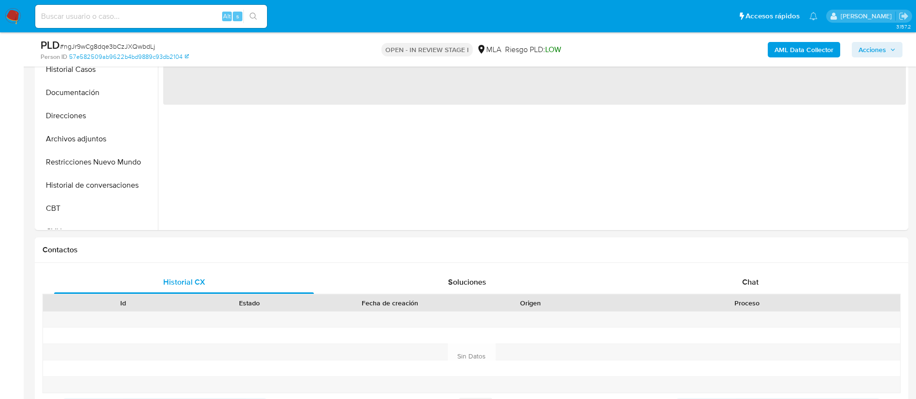
scroll to position [272, 0]
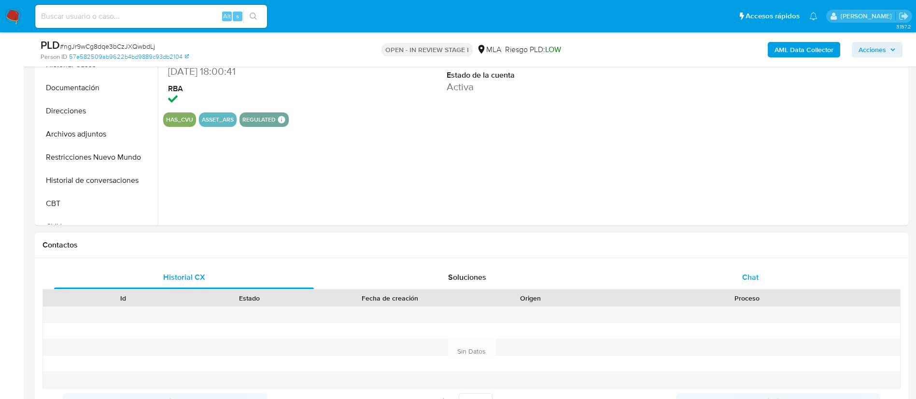
select select "10"
click at [752, 270] on div "Chat" at bounding box center [751, 277] width 260 height 23
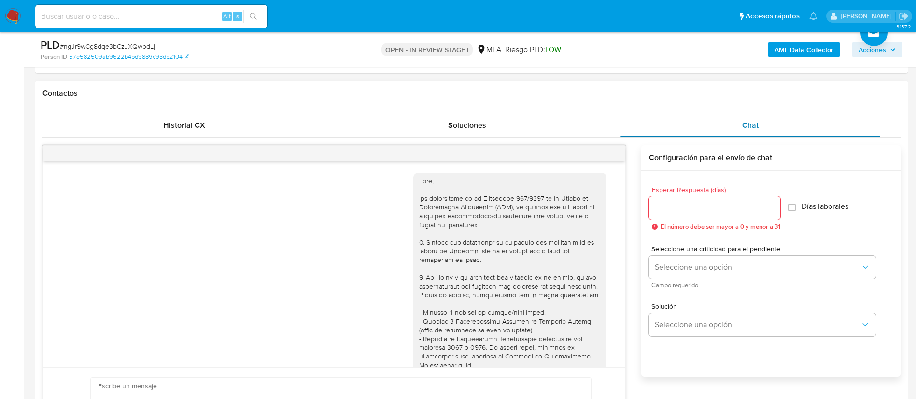
scroll to position [414, 0]
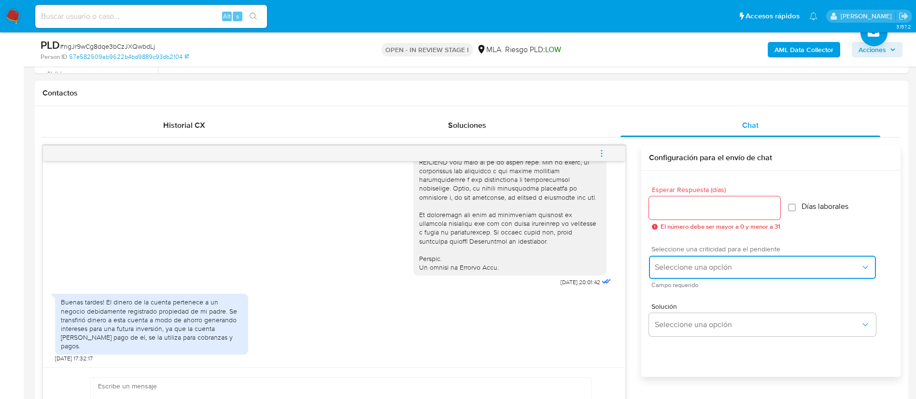
click at [668, 265] on span "Seleccione una opción" at bounding box center [758, 268] width 206 height 10
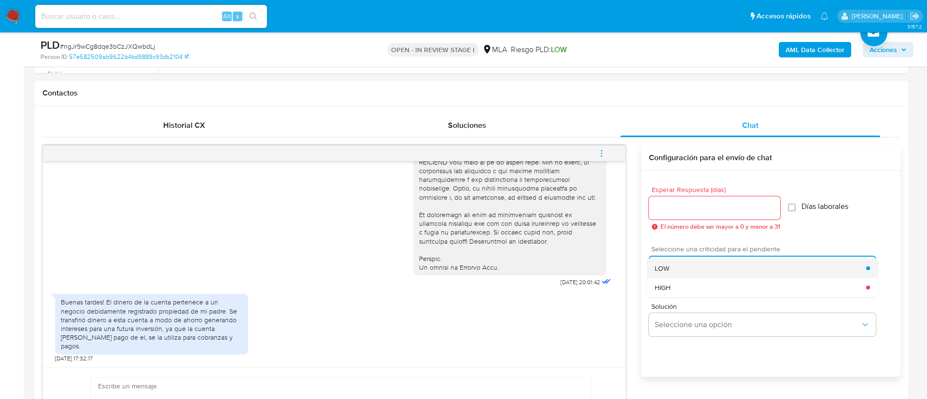
click at [664, 264] on span "LOW" at bounding box center [662, 268] width 14 height 9
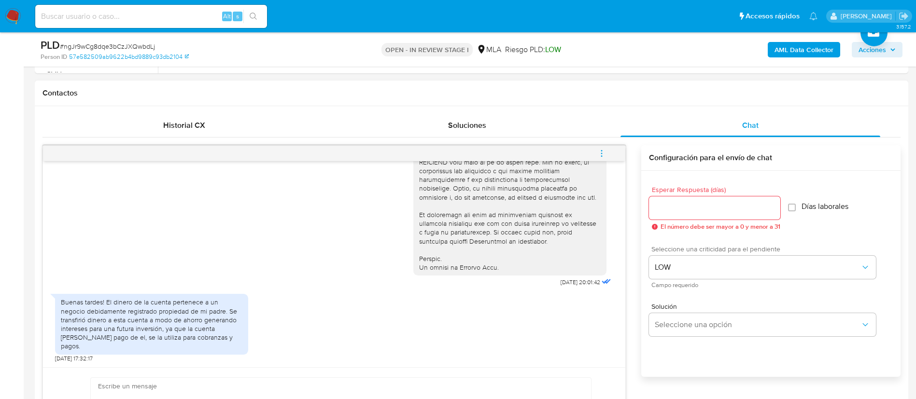
click at [665, 213] on input "Esperar Respuesta (días)" at bounding box center [714, 208] width 131 height 13
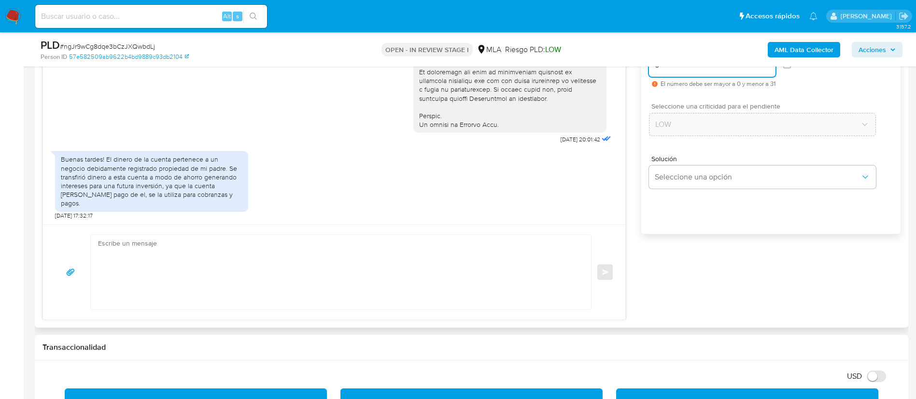
scroll to position [567, 0]
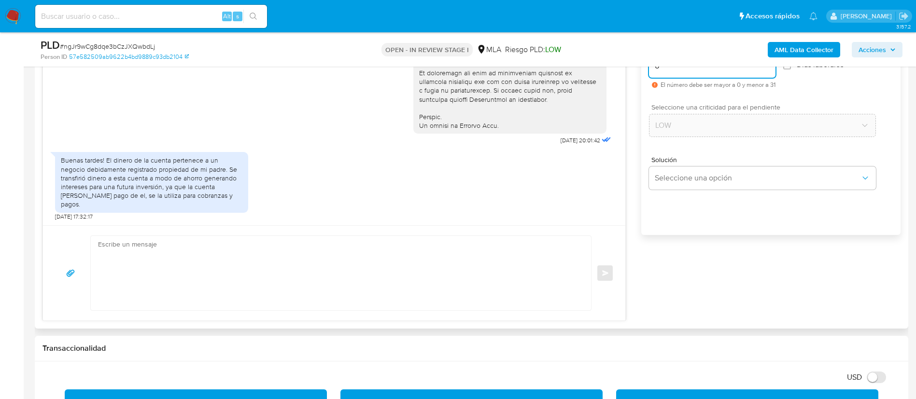
type input "0"
click at [531, 246] on textarea at bounding box center [338, 273] width 481 height 74
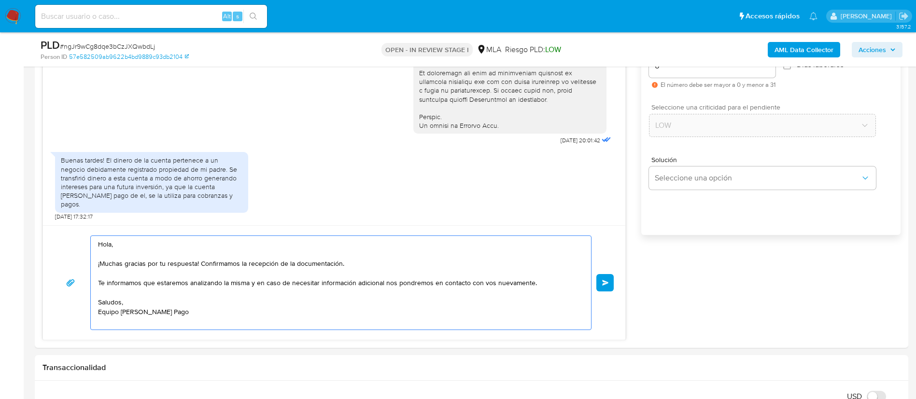
type textarea "Hola, ¡Muchas gracias por tu respuesta! Confirmamos la recepción de la document…"
paste input "x4kwFqqssuELpWWVAs3ecvsw"
type input "x4kwFqqssuELpWWVAs3ecvsw"
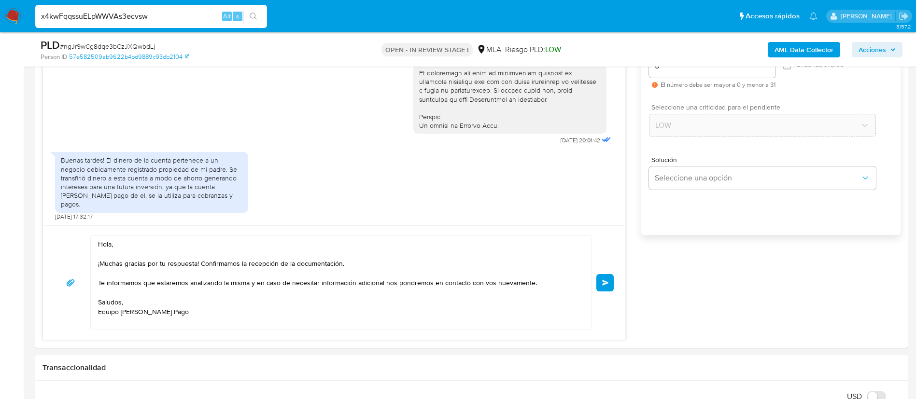
click at [135, 17] on input "x4kwFqqssuELpWWVAs3ecvsw" at bounding box center [151, 16] width 232 height 13
click at [198, 15] on input "x4kwFqqssuELpWWVAs3ecvsw" at bounding box center [151, 16] width 232 height 13
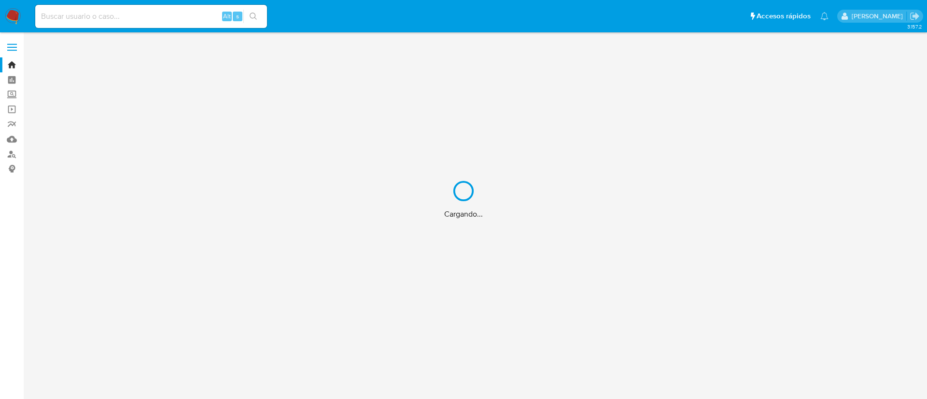
click at [166, 16] on div "Cargando..." at bounding box center [463, 199] width 927 height 399
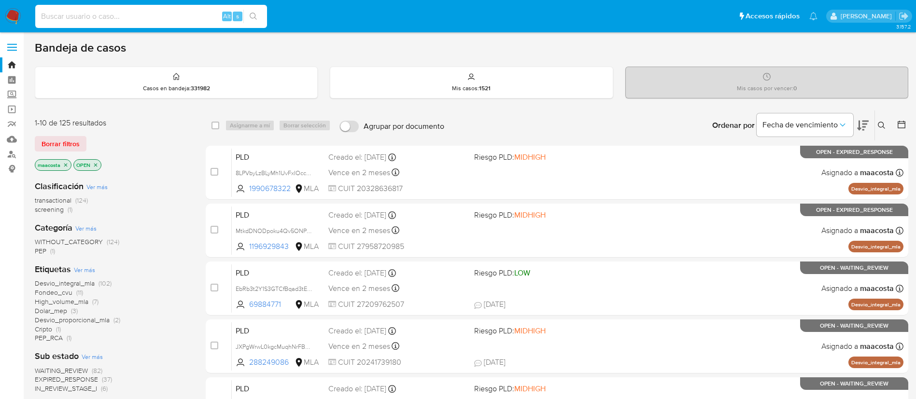
paste input "x4kwFqqssuELpWWVAs3ecvsw"
click at [154, 15] on input "x4kwFqqssuELpWWVAs3ecvsw" at bounding box center [151, 16] width 232 height 13
type input "x4kwFqqssuELpWWVAs3ecvsw"
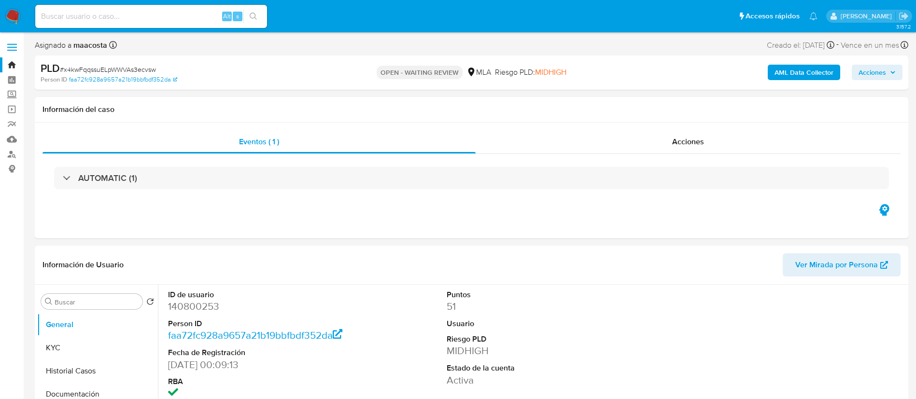
select select "10"
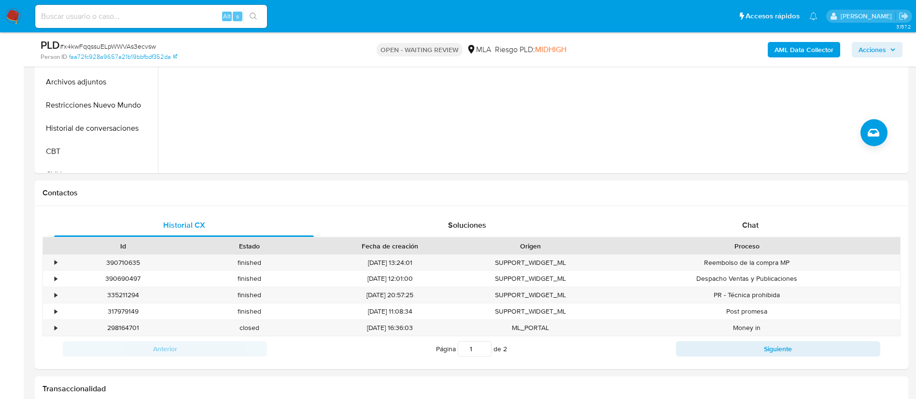
scroll to position [335, 0]
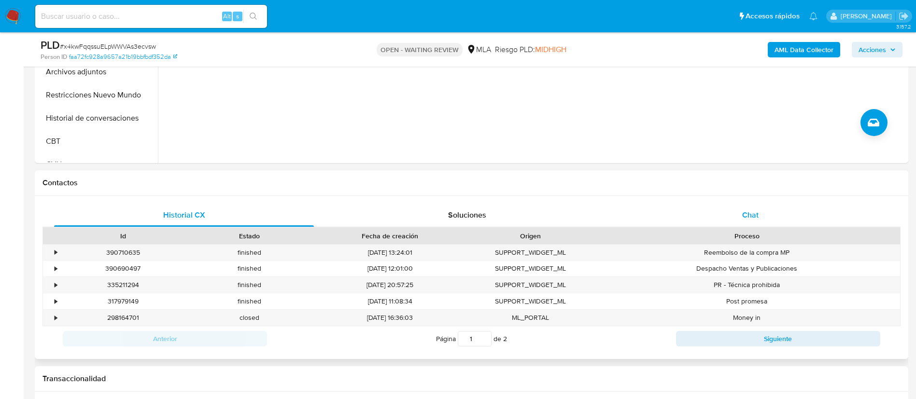
click at [740, 212] on div "Chat" at bounding box center [751, 215] width 260 height 23
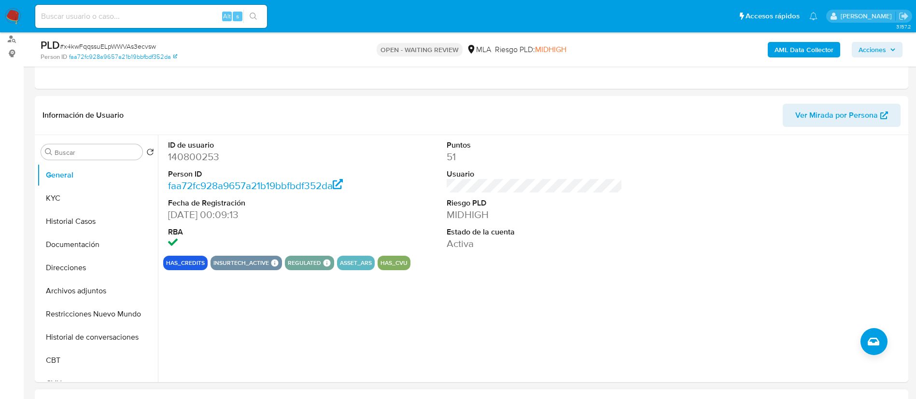
scroll to position [113, 0]
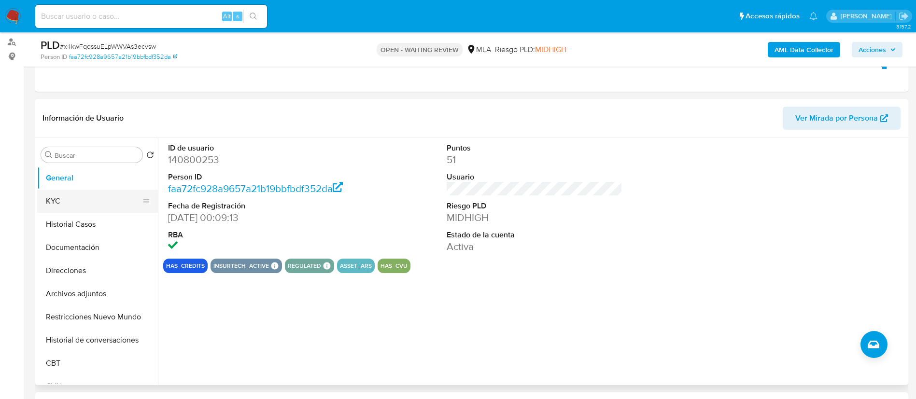
click at [58, 199] on button "KYC" at bounding box center [93, 201] width 113 height 23
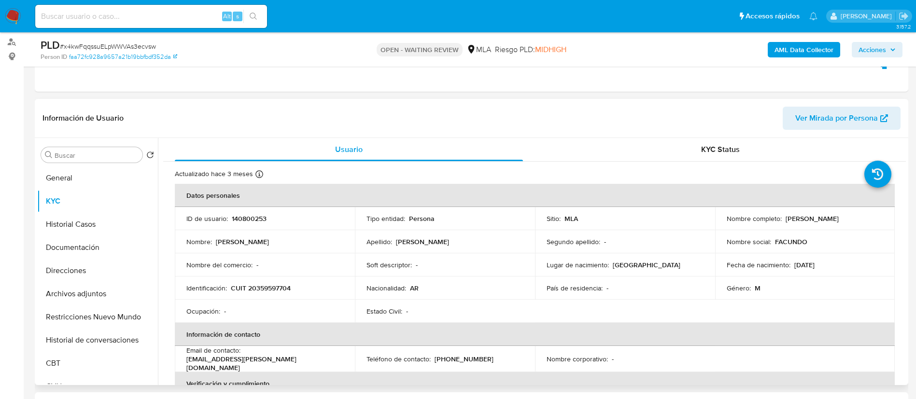
click at [307, 273] on td "Nombre del comercio : -" at bounding box center [265, 265] width 180 height 23
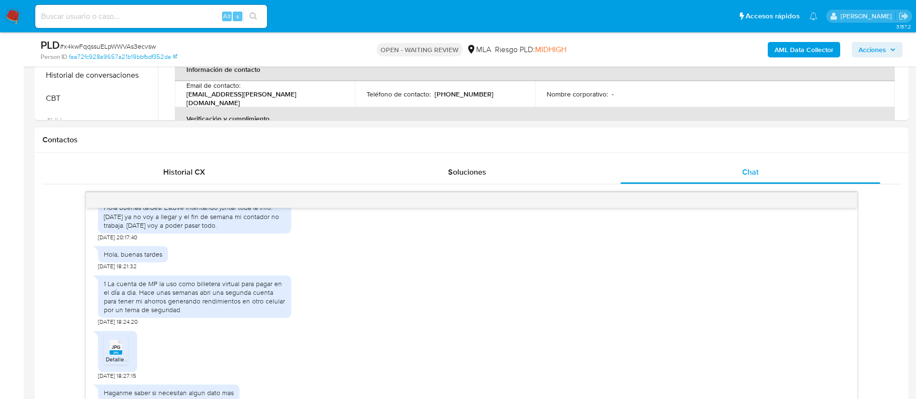
scroll to position [391, 0]
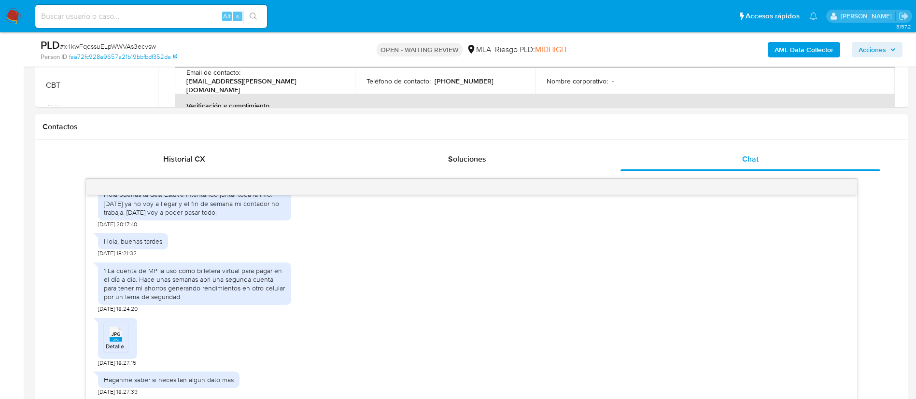
click at [113, 337] on span "JPG" at bounding box center [116, 334] width 9 height 6
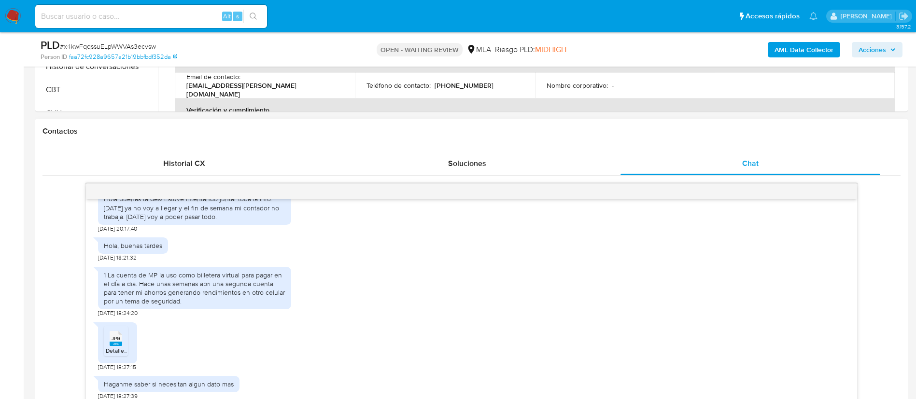
scroll to position [573, 0]
